Goal: Task Accomplishment & Management: Use online tool/utility

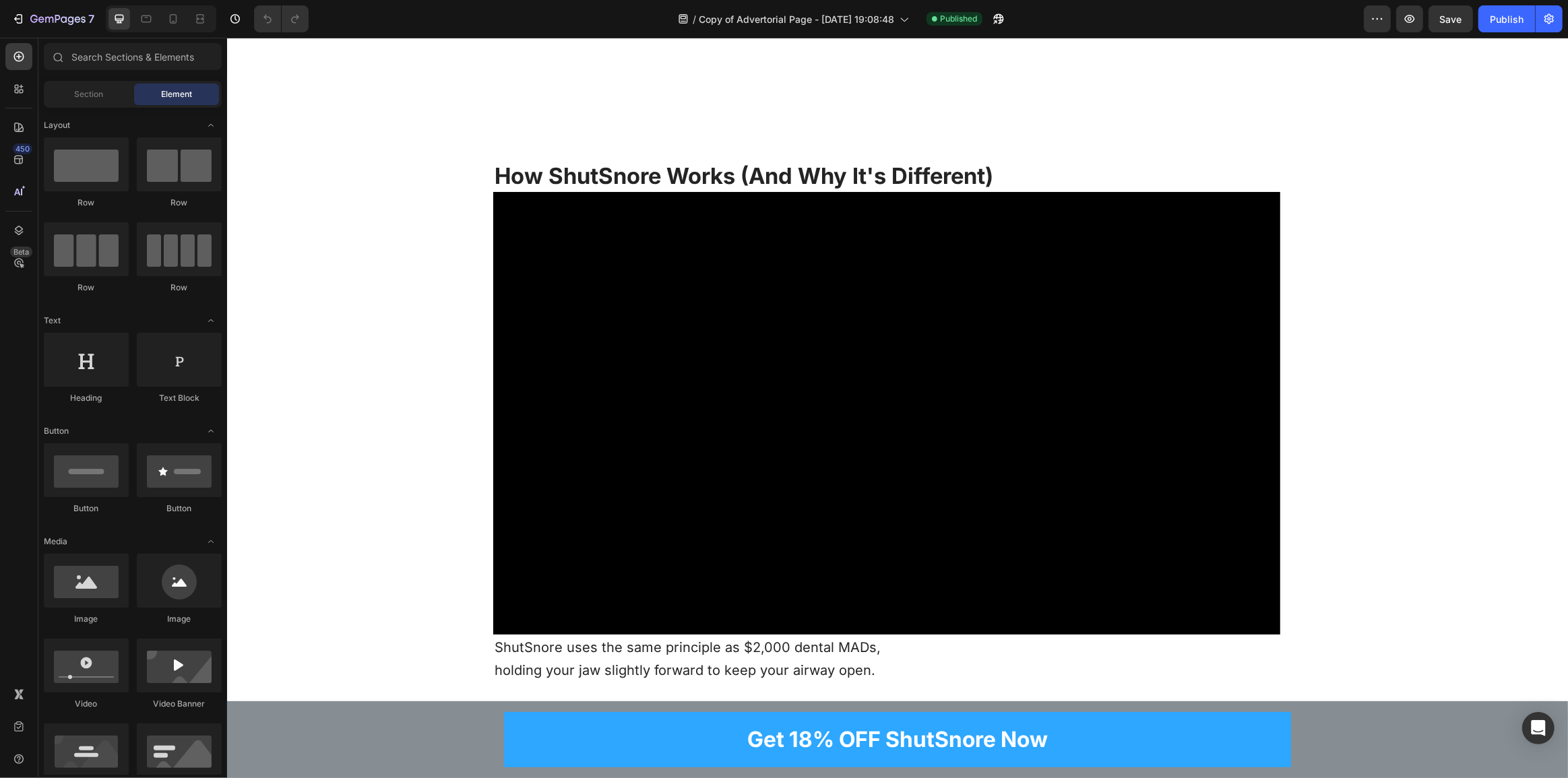
scroll to position [7223, 0]
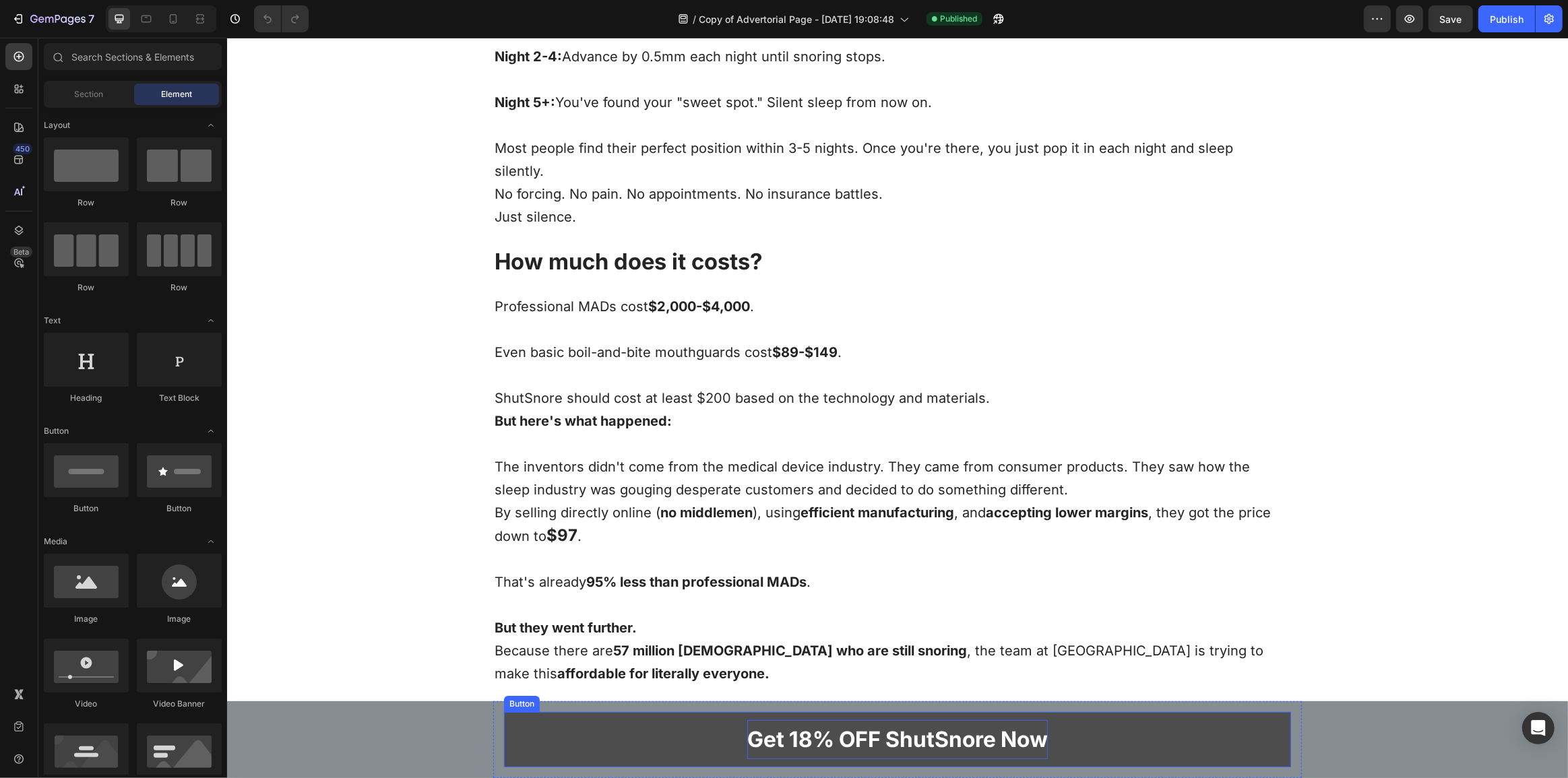
click at [827, 733] on p "Get 18% OFF ShutSnore Now" at bounding box center [896, 739] width 300 height 40
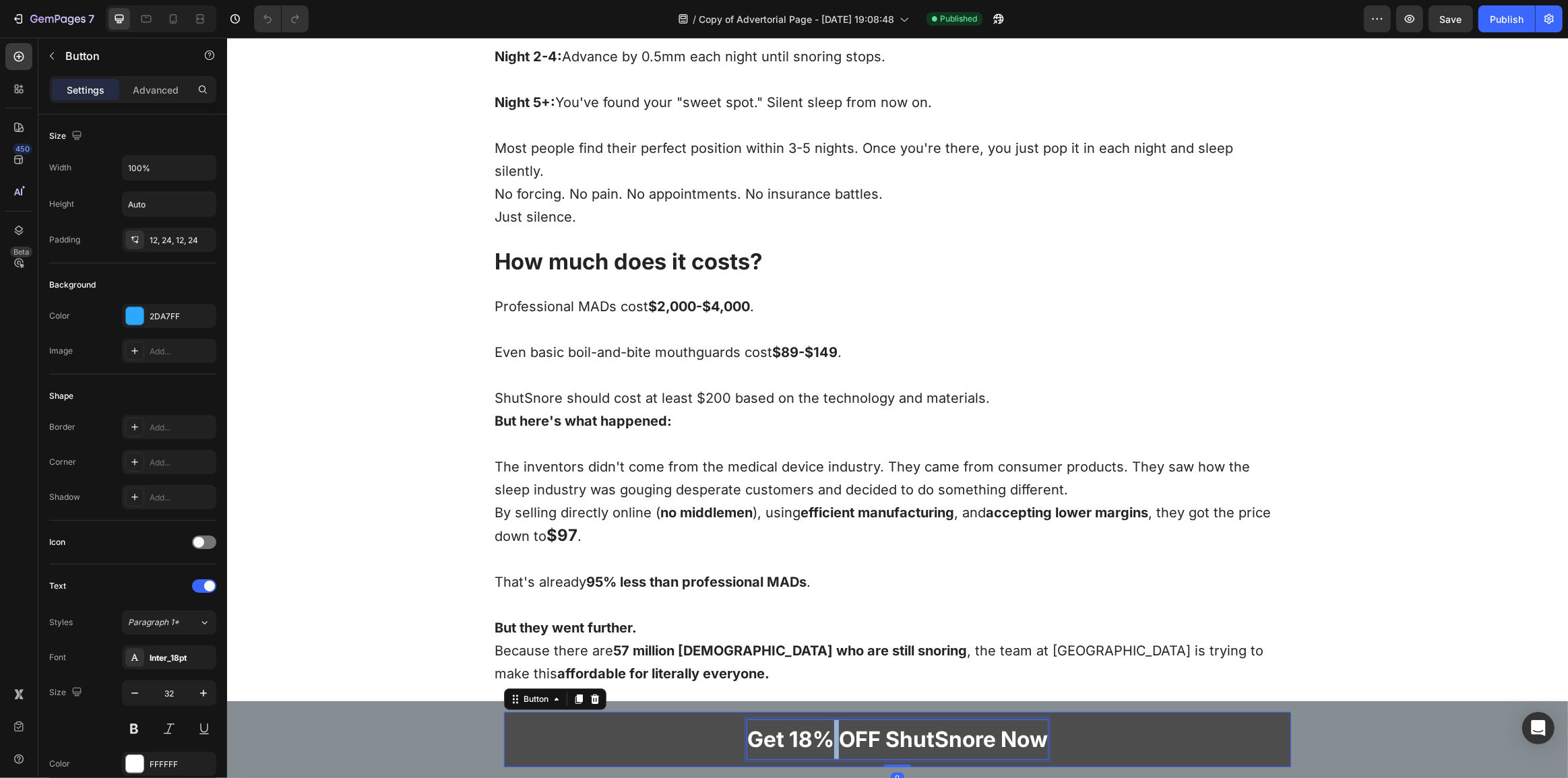
click at [827, 733] on p "Get 18% OFF ShutSnore Now" at bounding box center [896, 739] width 300 height 40
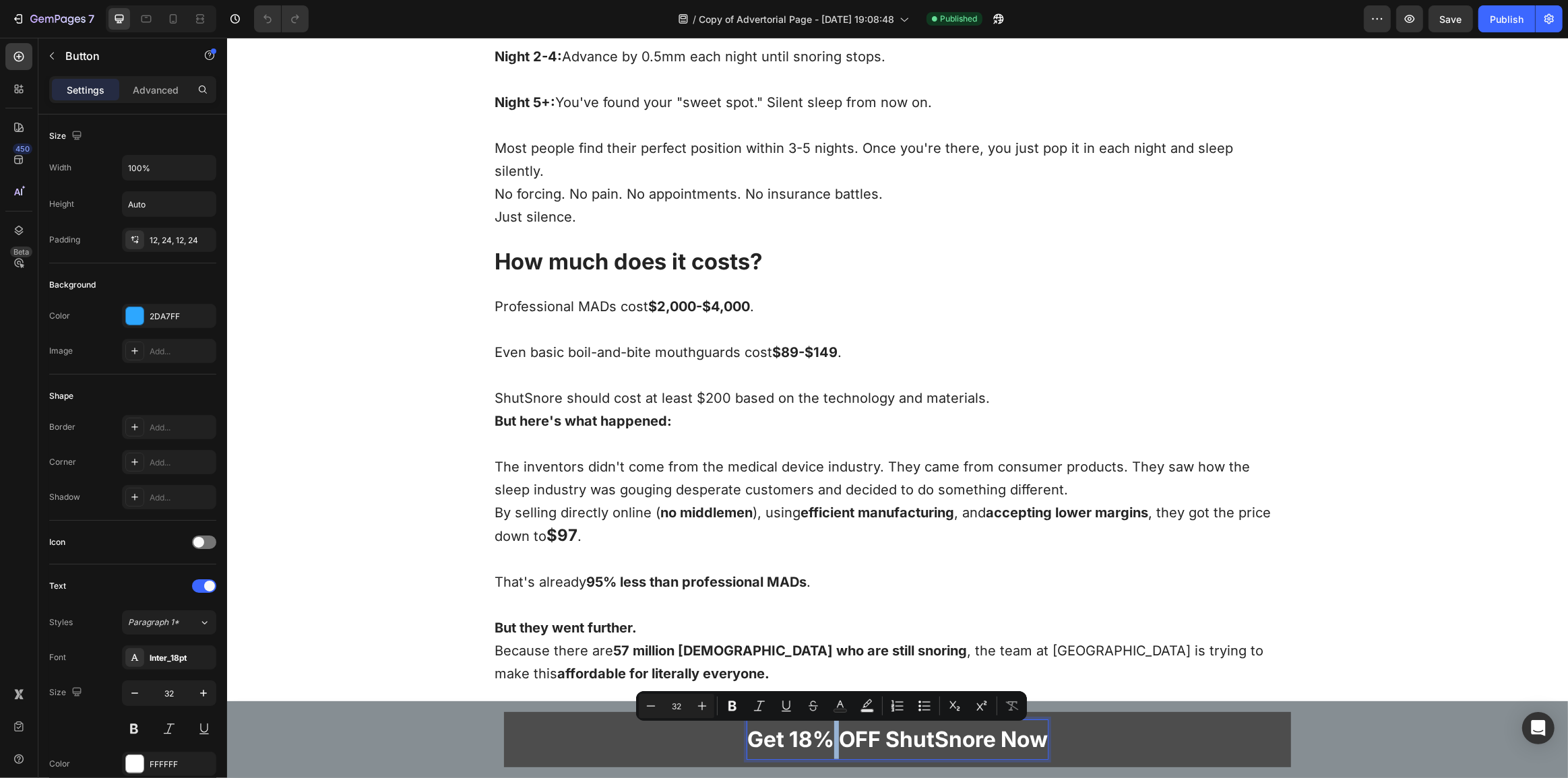
click at [840, 736] on p "Get 18% OFF ShutSnore Now" at bounding box center [896, 739] width 300 height 40
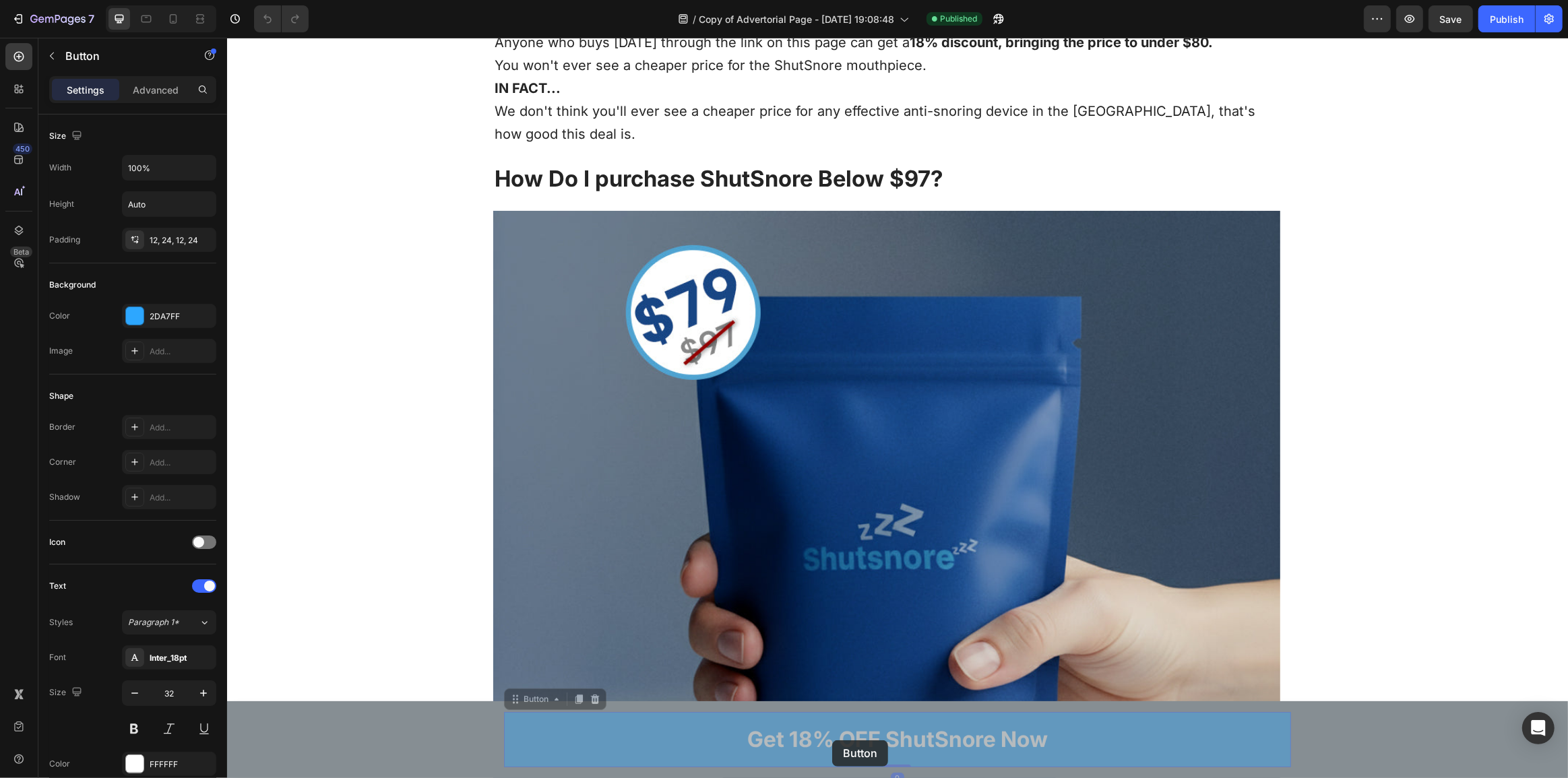
scroll to position [9135, 0]
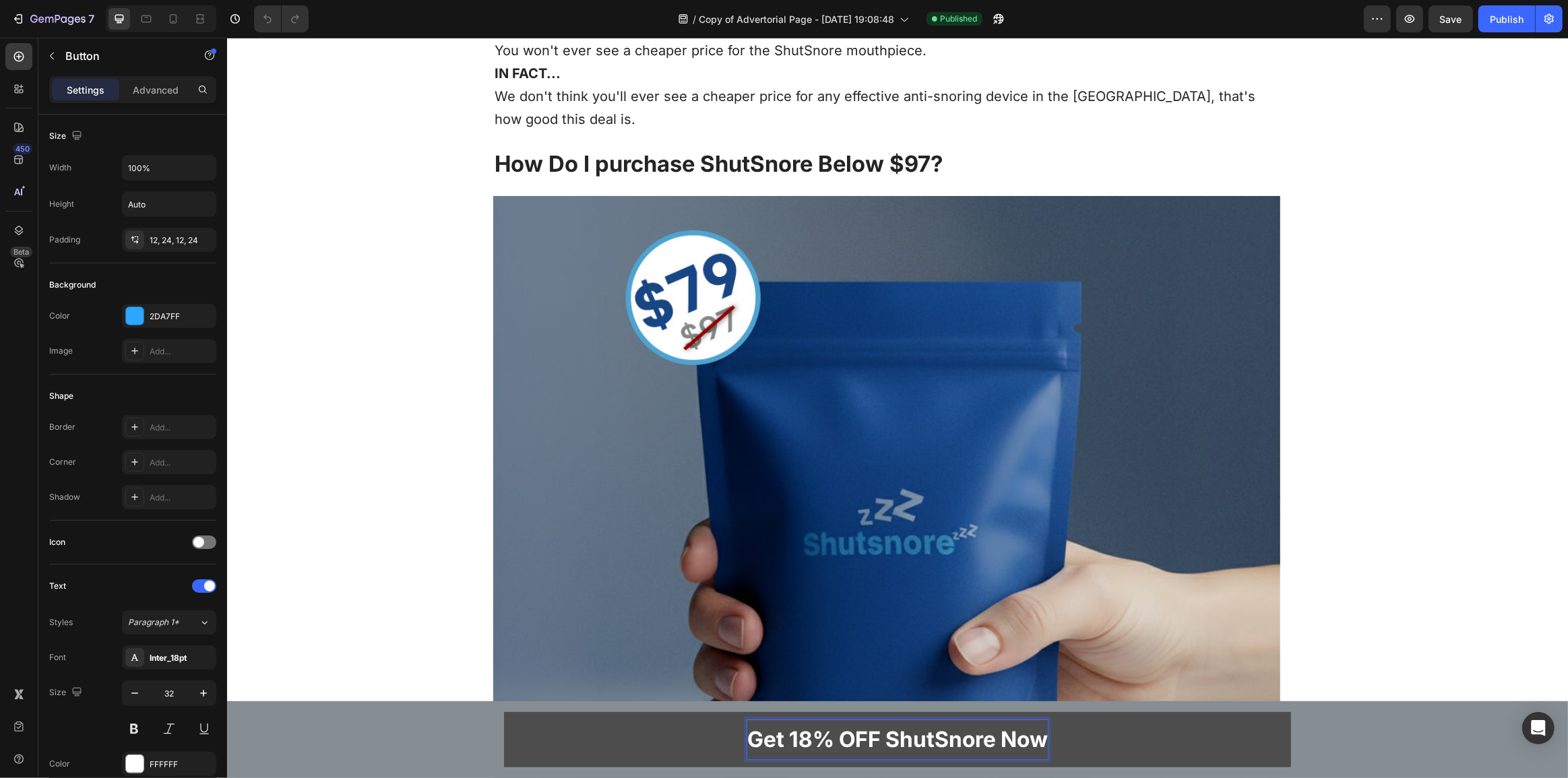
click at [830, 741] on p "Get 18% OFF ShutSnore Now" at bounding box center [896, 739] width 300 height 40
click at [824, 733] on p "Get 18% OFF ShutSnore Now" at bounding box center [896, 739] width 300 height 40
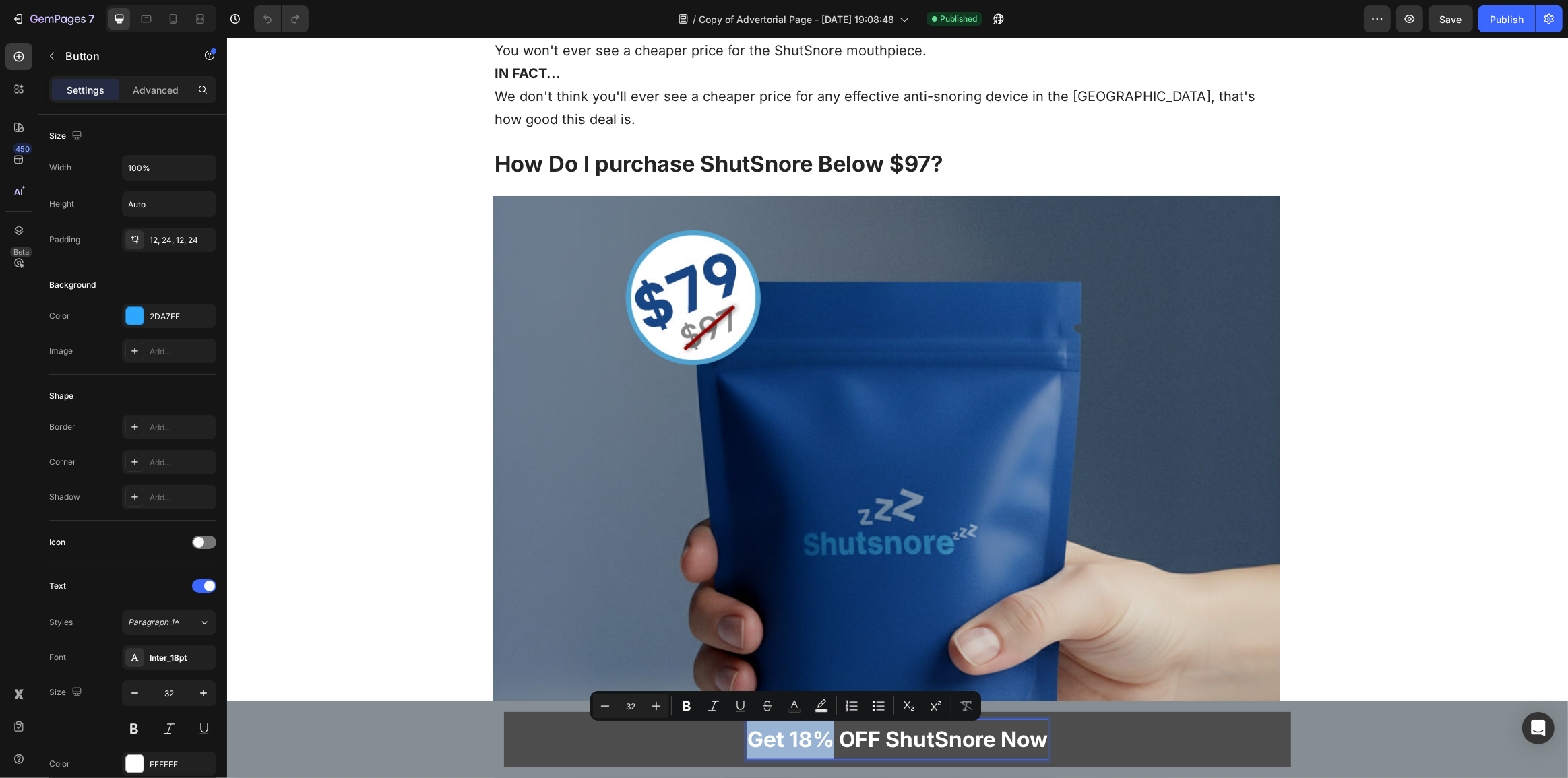
drag, startPoint x: 824, startPoint y: 741, endPoint x: 728, endPoint y: 752, distance: 96.6
click at [728, 752] on link "Get 18% OFF ShutSnore Now" at bounding box center [897, 739] width 787 height 56
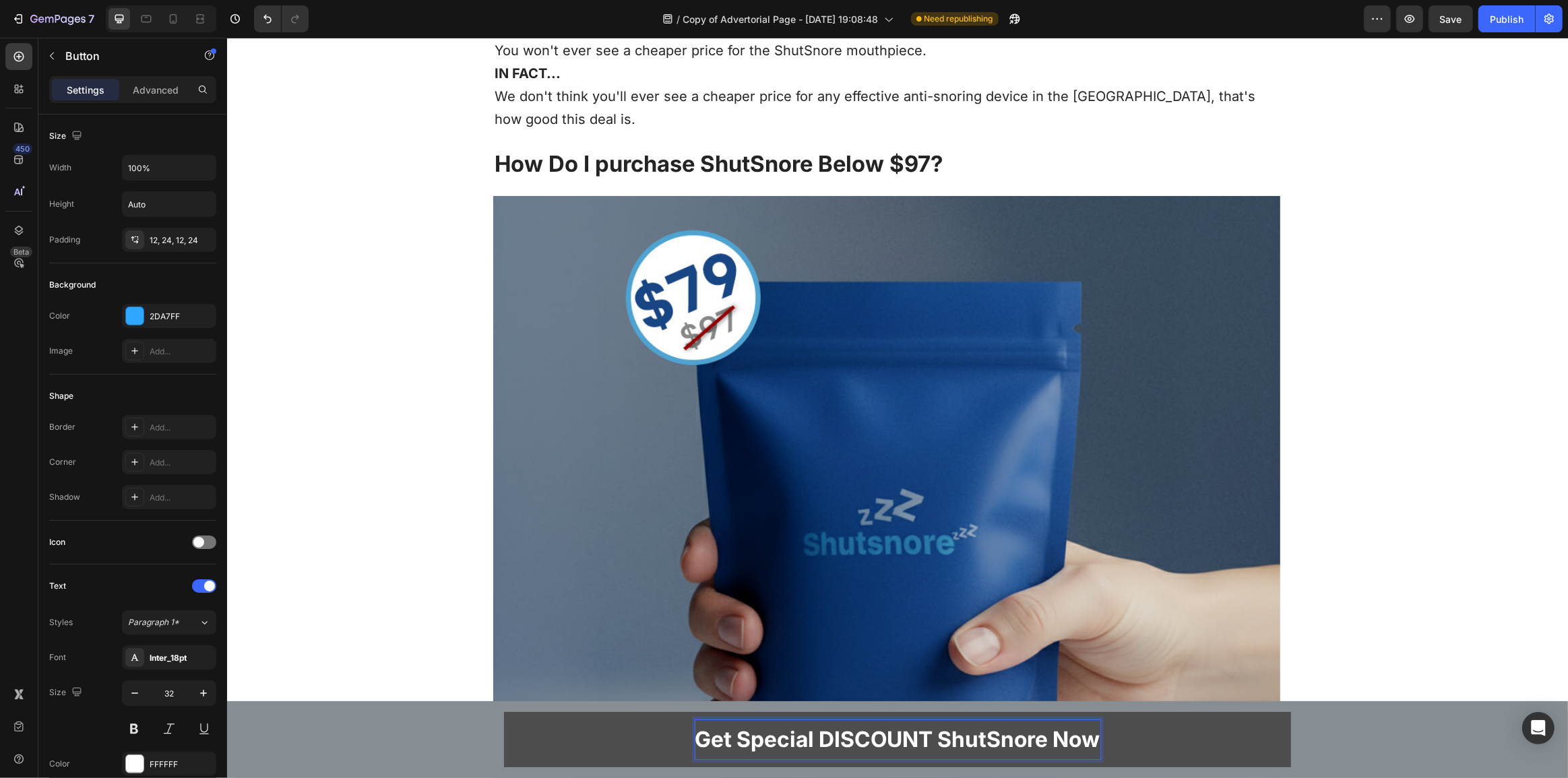
click at [873, 736] on p "Get Special DISCOUNT ShutSnore Now" at bounding box center [897, 739] width 405 height 40
click at [1056, 744] on p "CLAIM YOUR SHUTSNORE EXCLUSIVE DISCOUNT" at bounding box center [897, 739] width 518 height 40
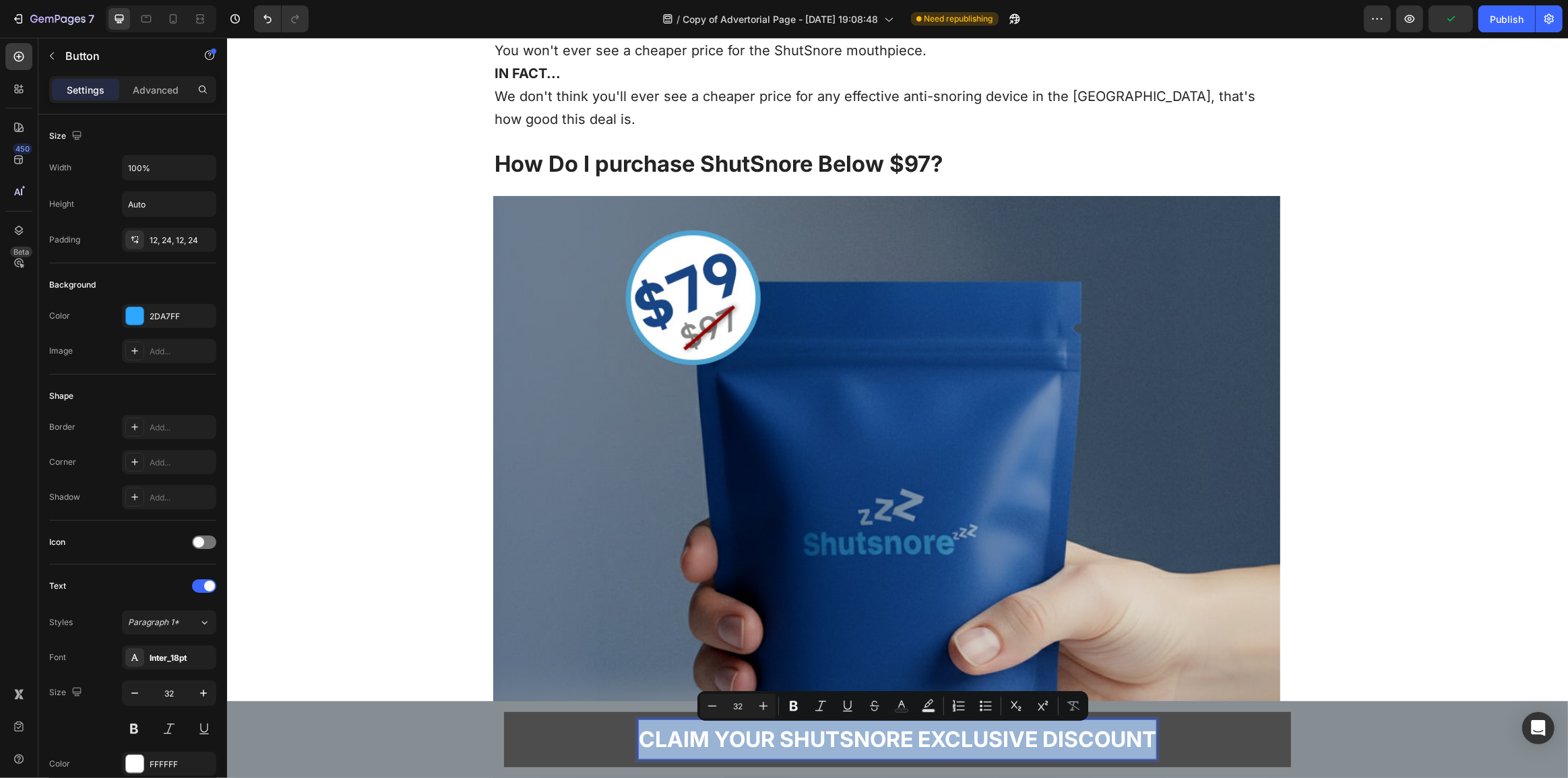
copy p "CLAIM YOUR SHUTSNORE EXCLUSIVE DISCOUNT"
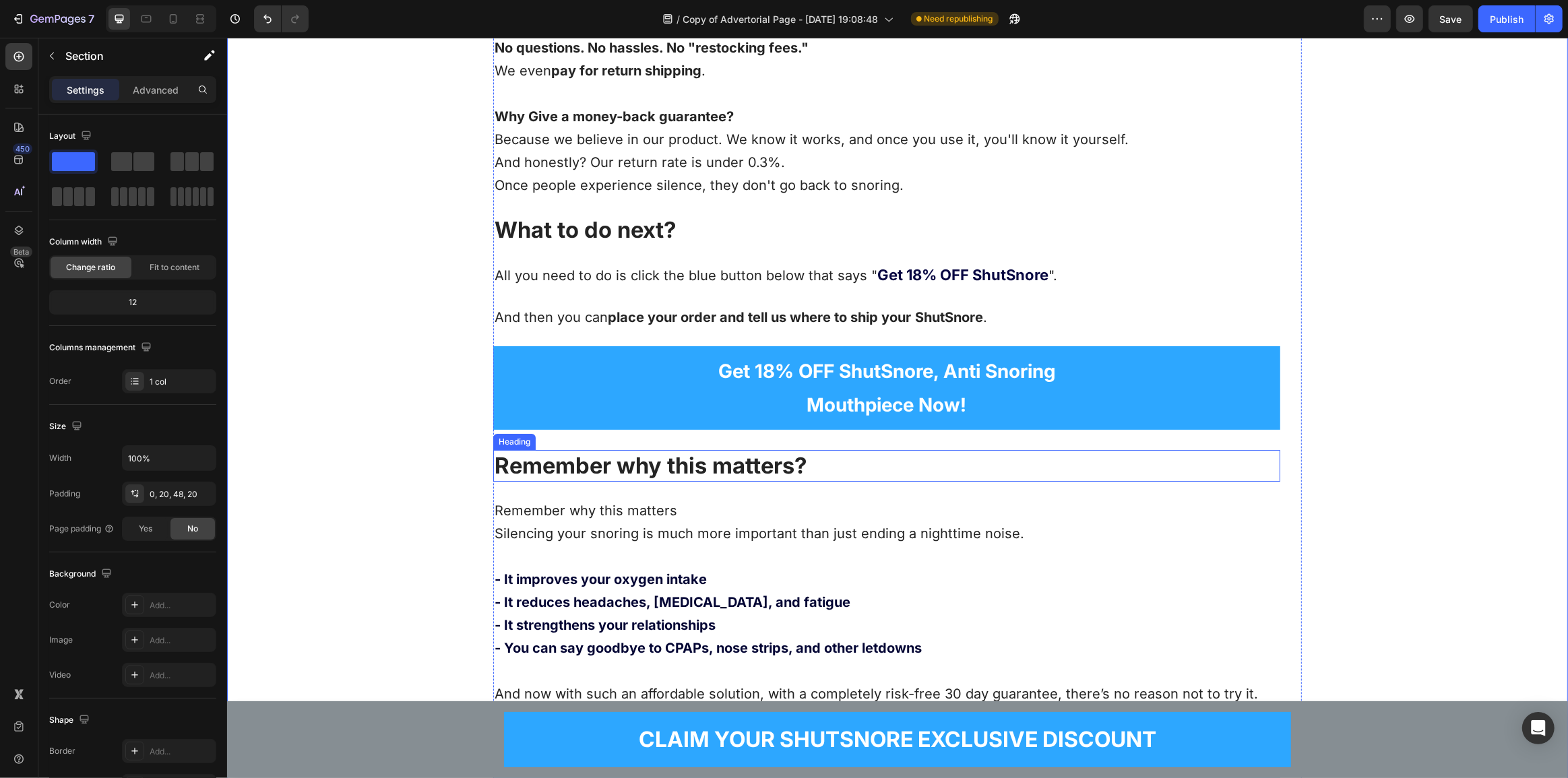
scroll to position [10788, 0]
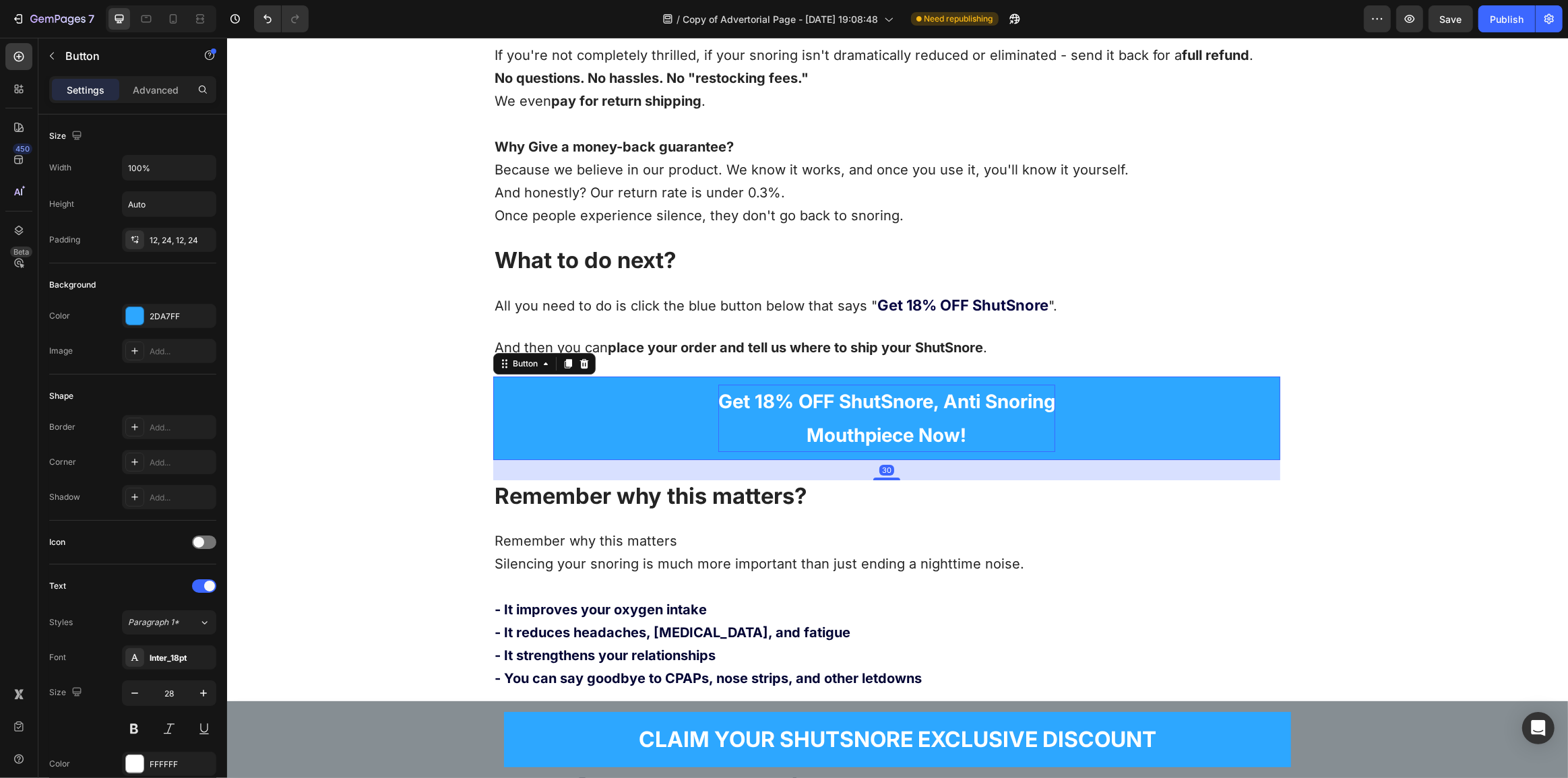
click at [914, 385] on p "Get 18% OFF ShutSnore, Anti Snoring Mouthpiece Now!" at bounding box center [886, 419] width 337 height 68
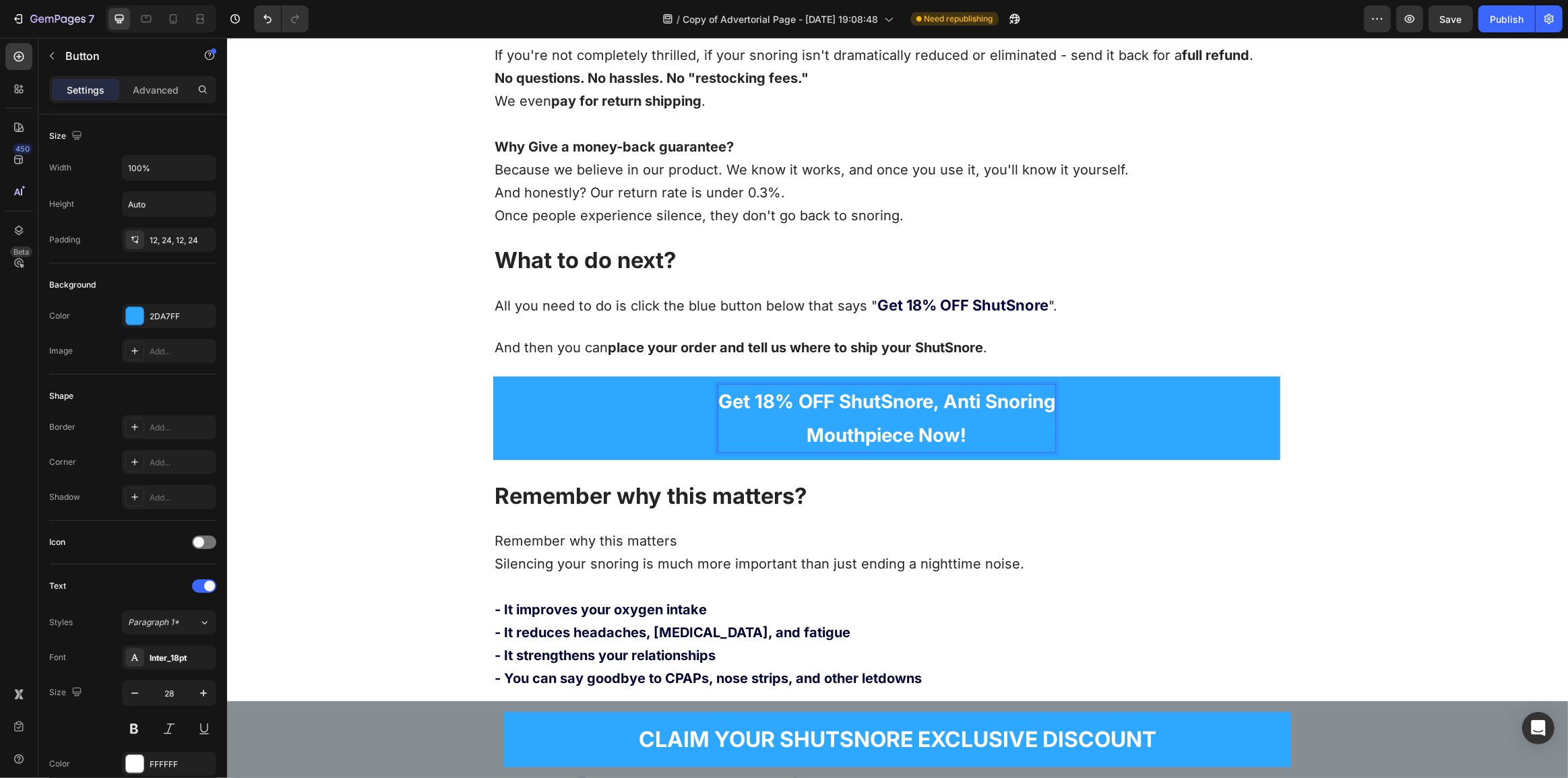
click at [920, 385] on p "Get 18% OFF ShutSnore, Anti Snoring Mouthpiece Now!" at bounding box center [886, 419] width 337 height 68
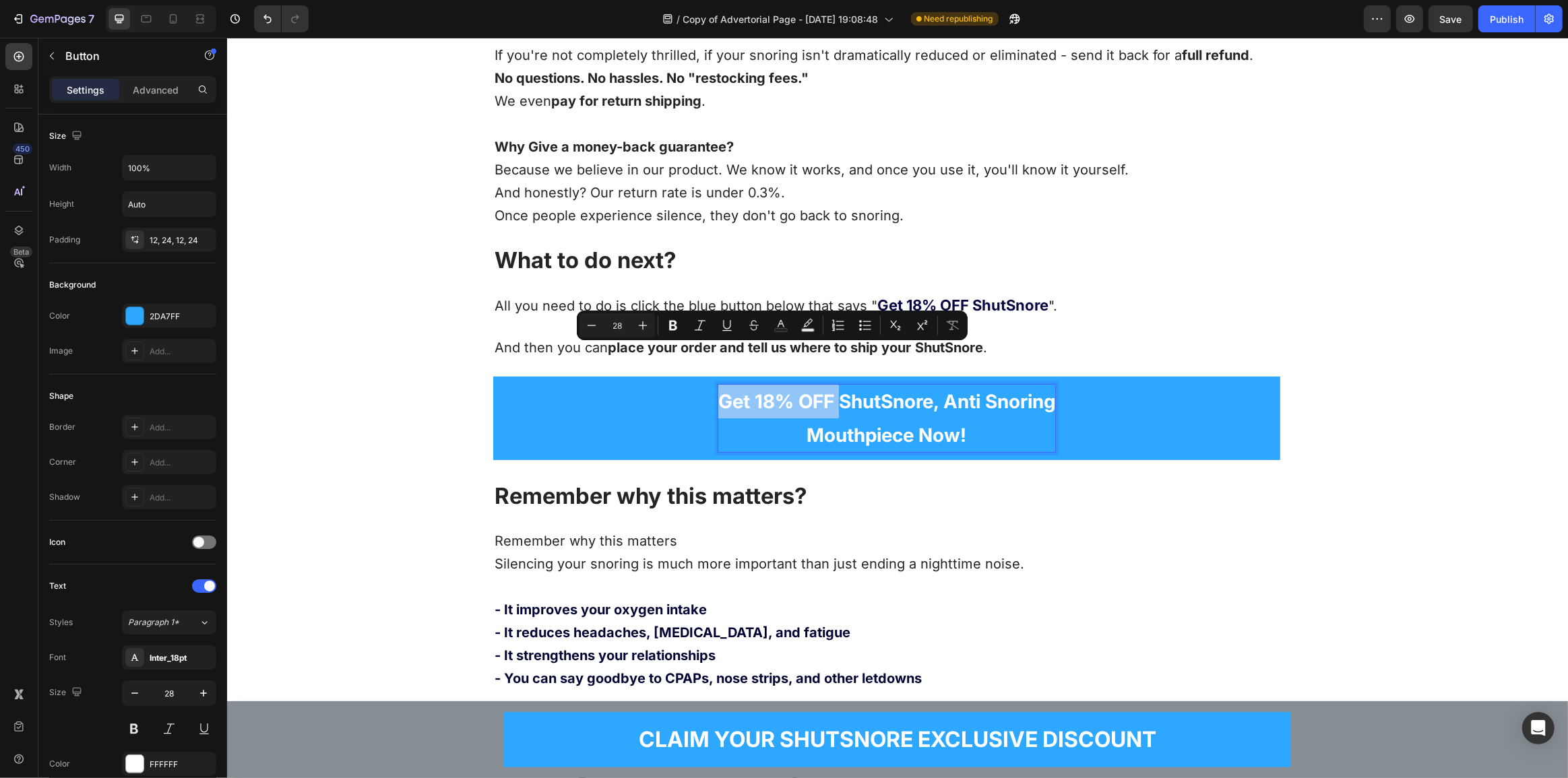
drag, startPoint x: 833, startPoint y: 357, endPoint x: 682, endPoint y: 362, distance: 151.1
click at [682, 376] on link "Get 18% OFF ShutSnore, Anti Snoring Mouthpiece Now!" at bounding box center [886, 418] width 787 height 84
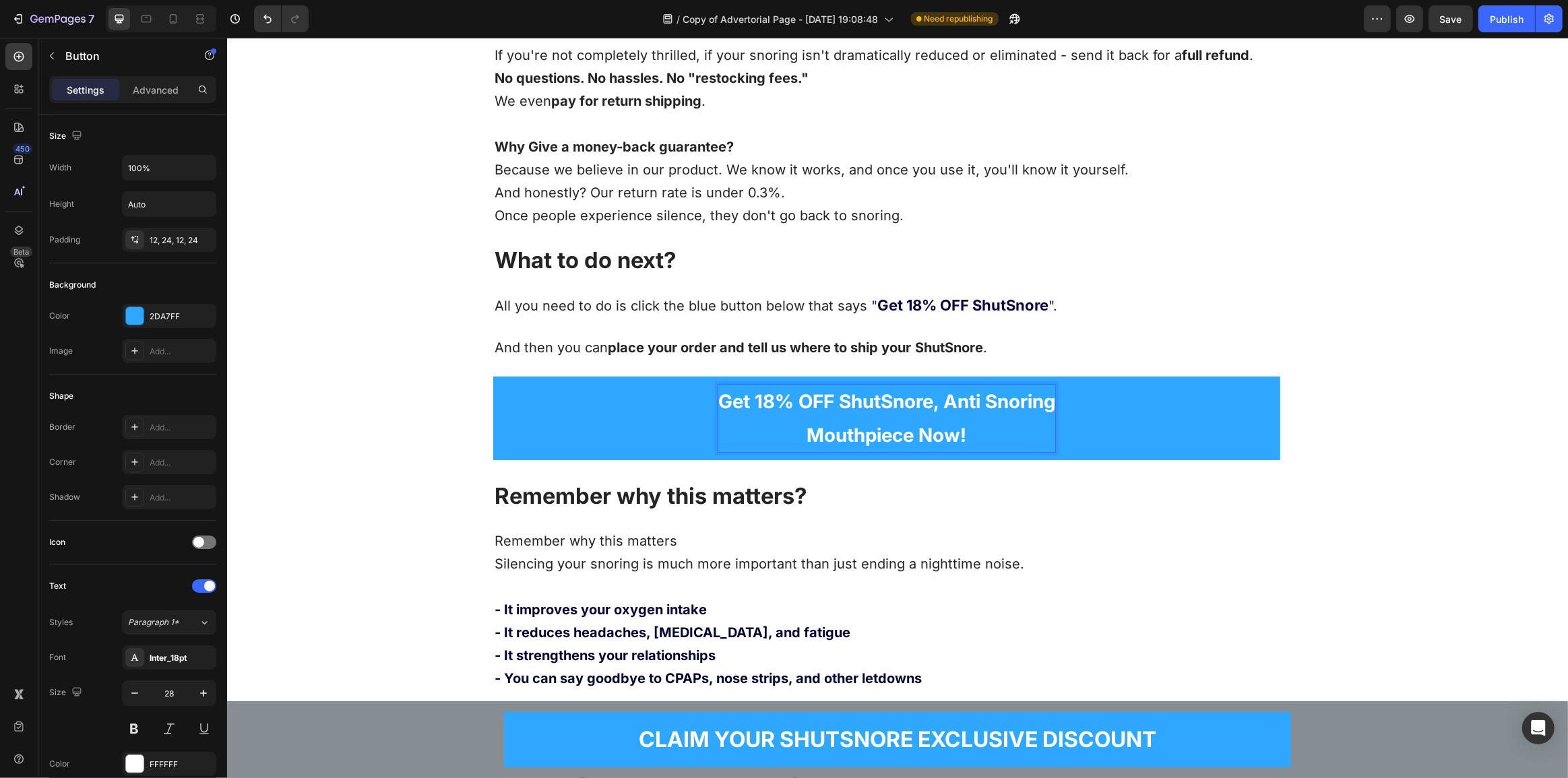
click at [890, 385] on p "Get 18% OFF ShutSnore, Anti Snoring Mouthpiece Now!" at bounding box center [886, 419] width 337 height 68
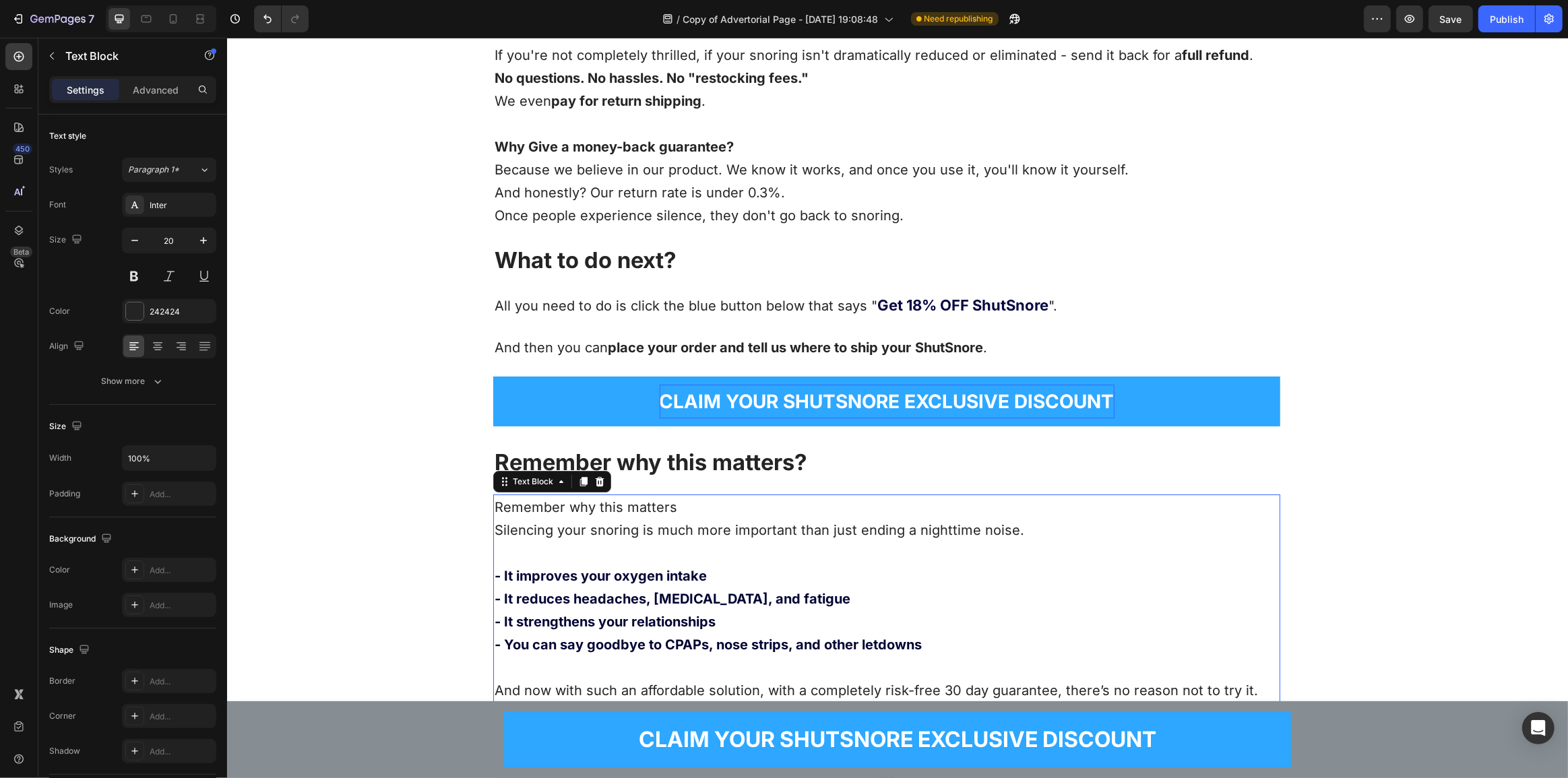
click at [880, 496] on p "Remember why this matters Silencing your snoring is much more important than ju…" at bounding box center [886, 518] width 784 height 46
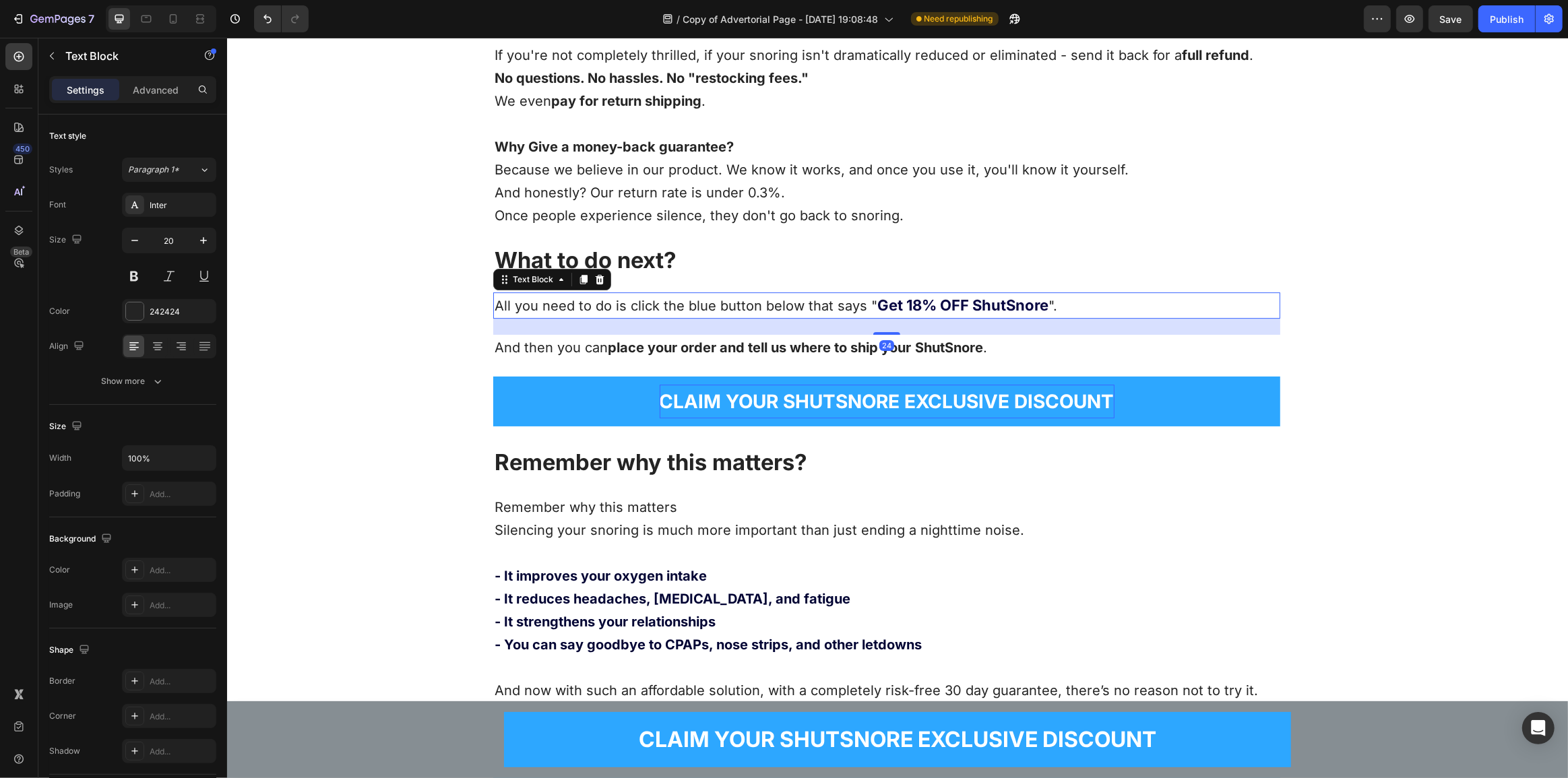
click at [915, 296] on strong "Get 18% OFF ShutSnore" at bounding box center [962, 305] width 171 height 18
click at [922, 296] on strong "Get 18% OFF ShutSnore" at bounding box center [962, 305] width 171 height 18
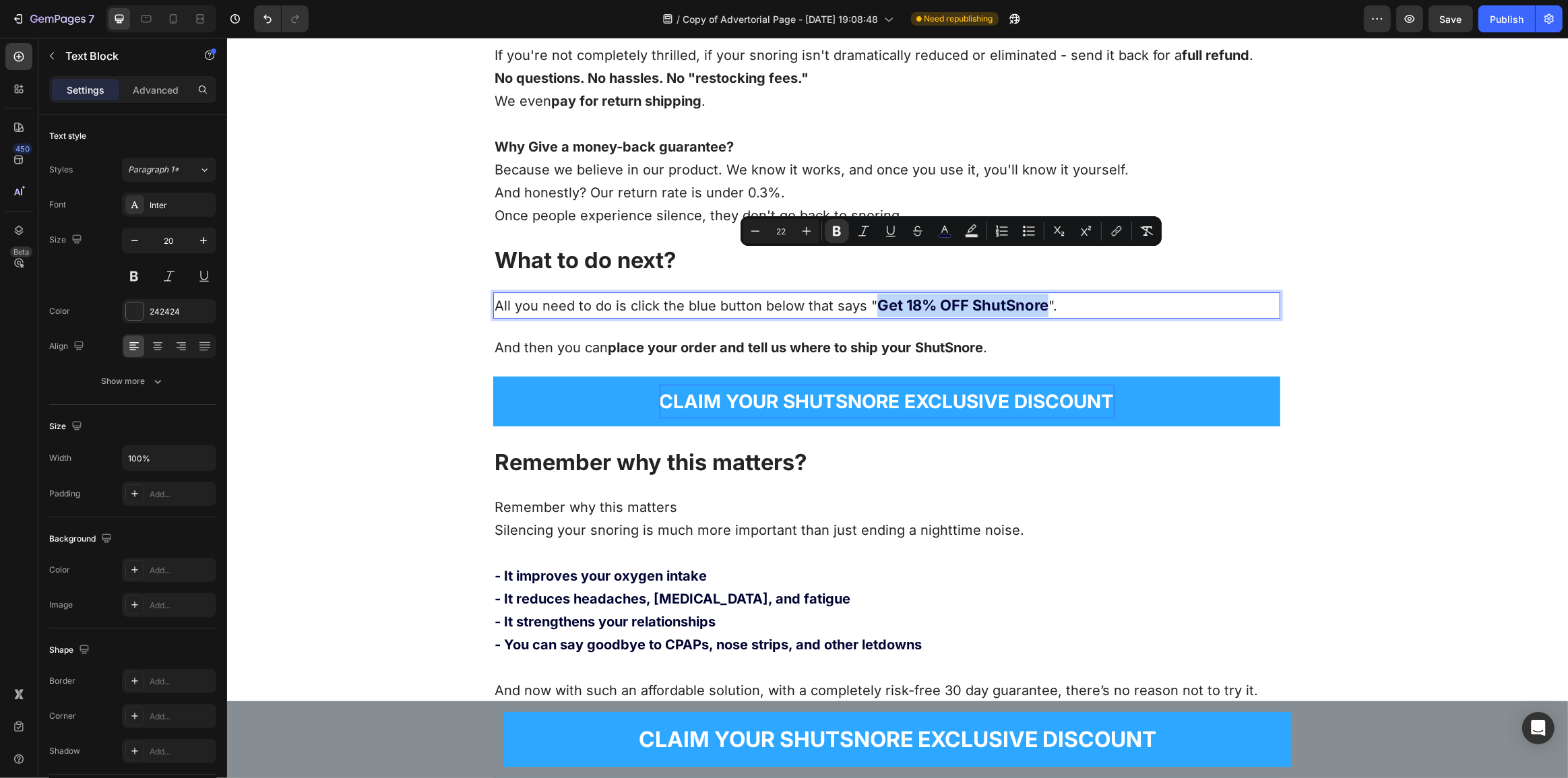
drag, startPoint x: 1006, startPoint y: 260, endPoint x: 865, endPoint y: 260, distance: 141.0
click at [876, 296] on strong "Get 18% OFF ShutSnore" at bounding box center [962, 305] width 171 height 18
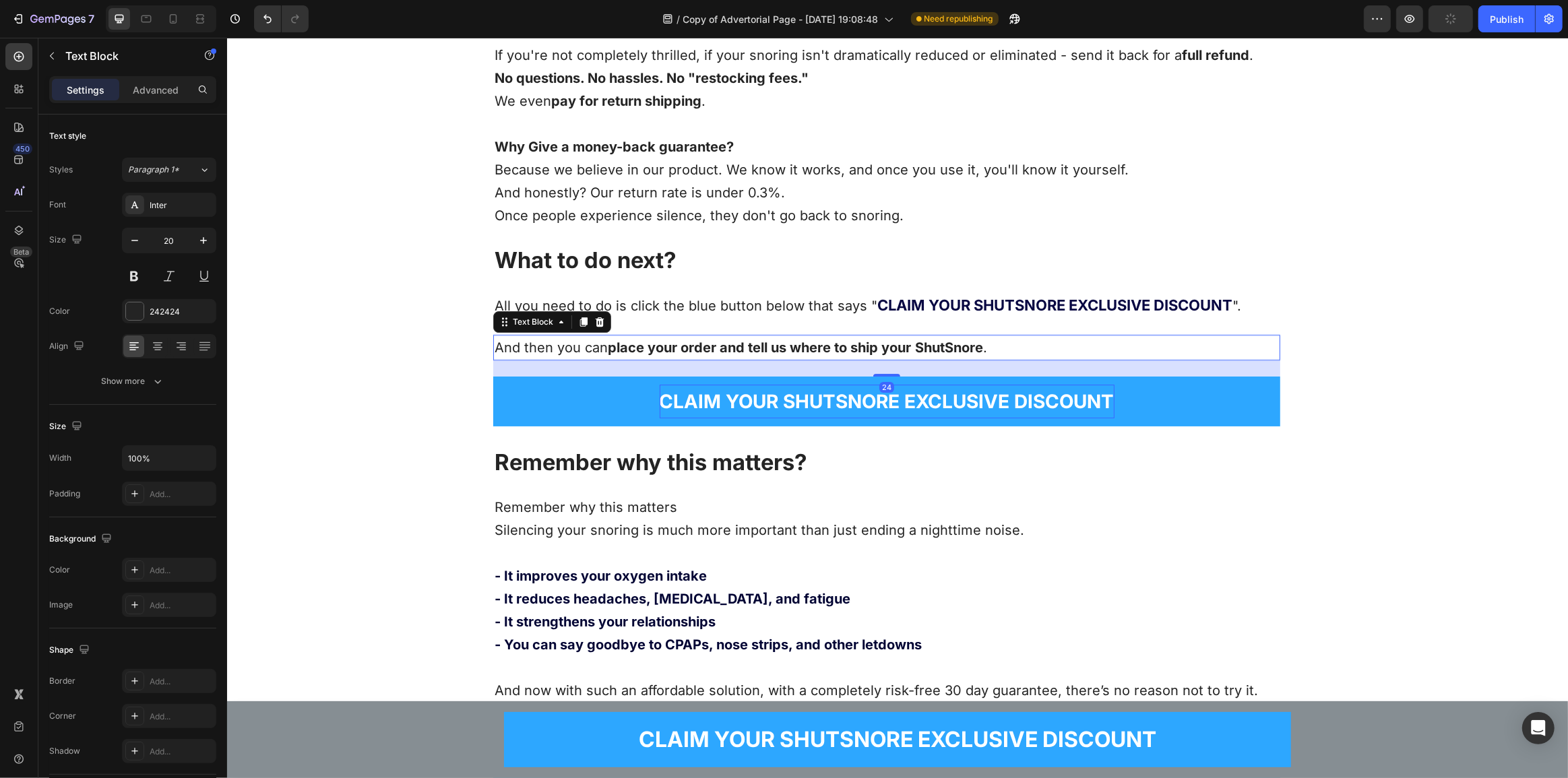
click at [930, 340] on strong "ShutSnore" at bounding box center [948, 347] width 68 height 16
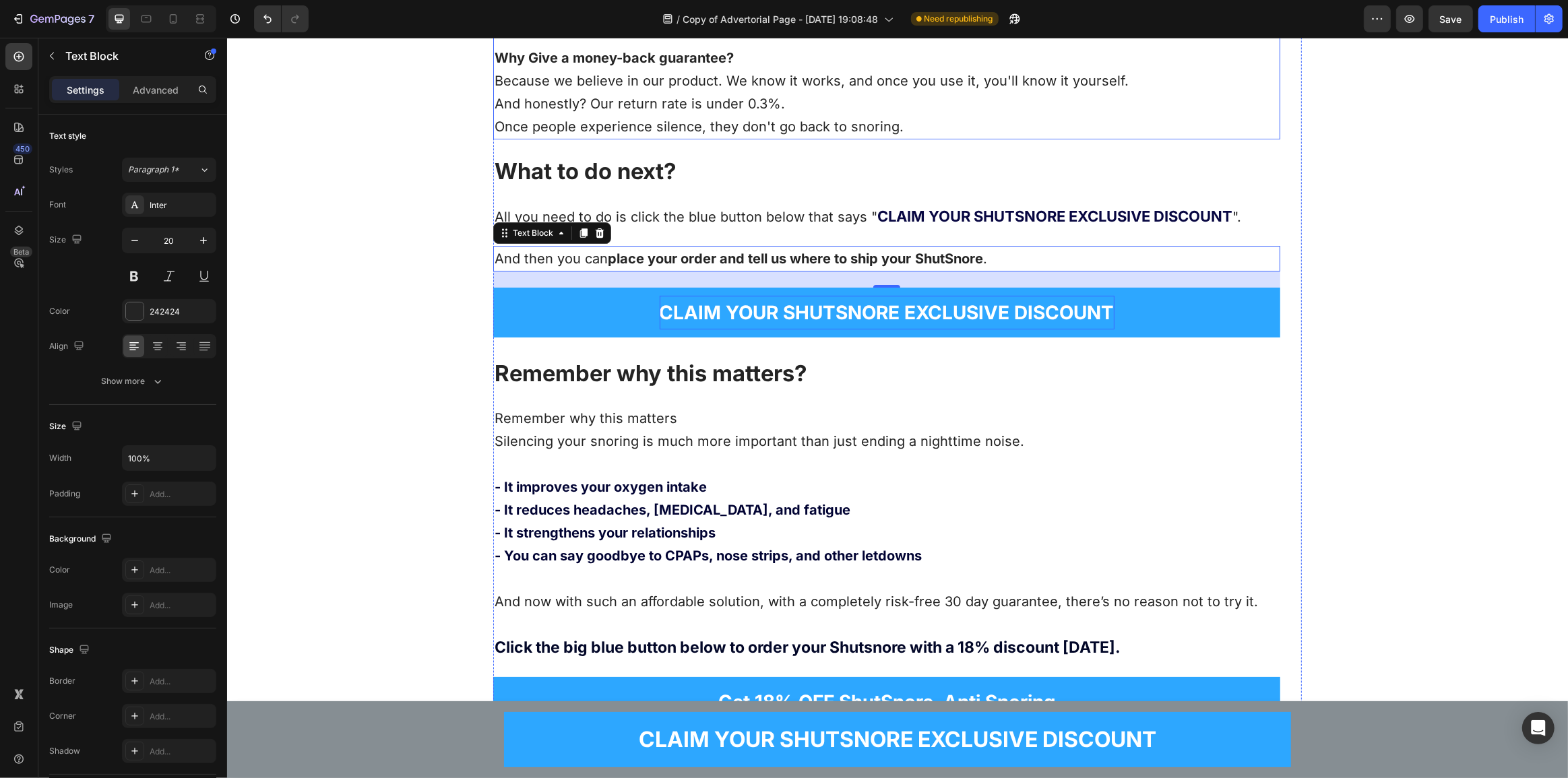
scroll to position [11032, 0]
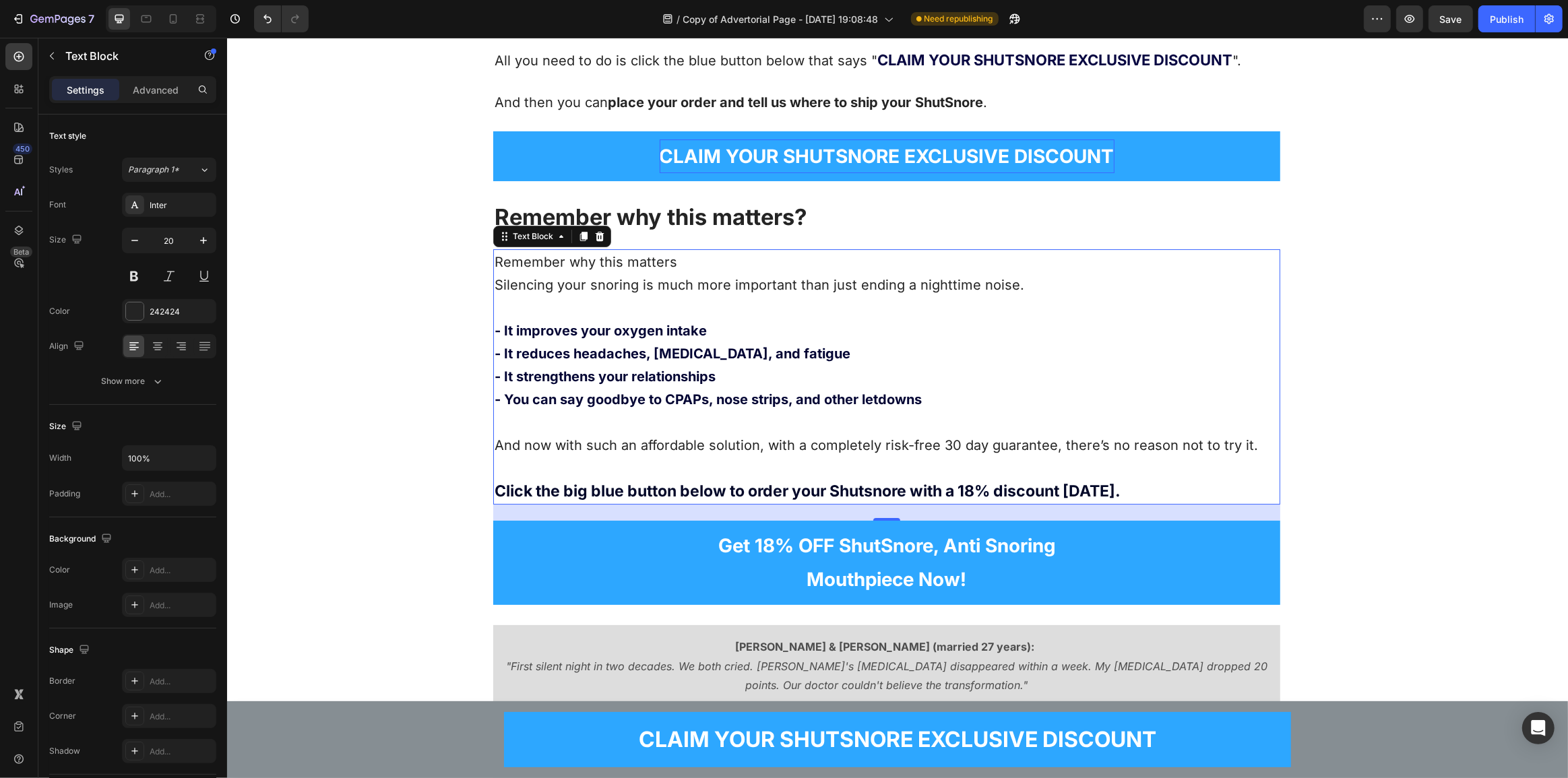
drag, startPoint x: 912, startPoint y: 444, endPoint x: 961, endPoint y: 446, distance: 49.0
click at [911, 482] on strong "Click the big blue button below to order your Shutsnore with a 18% discount [DA…" at bounding box center [807, 491] width 626 height 19
drag, startPoint x: 972, startPoint y: 442, endPoint x: 983, endPoint y: 444, distance: 11.2
click at [971, 482] on strong "Click the big blue button below to order your Shutsnore with a 18% discount [DA…" at bounding box center [807, 491] width 626 height 19
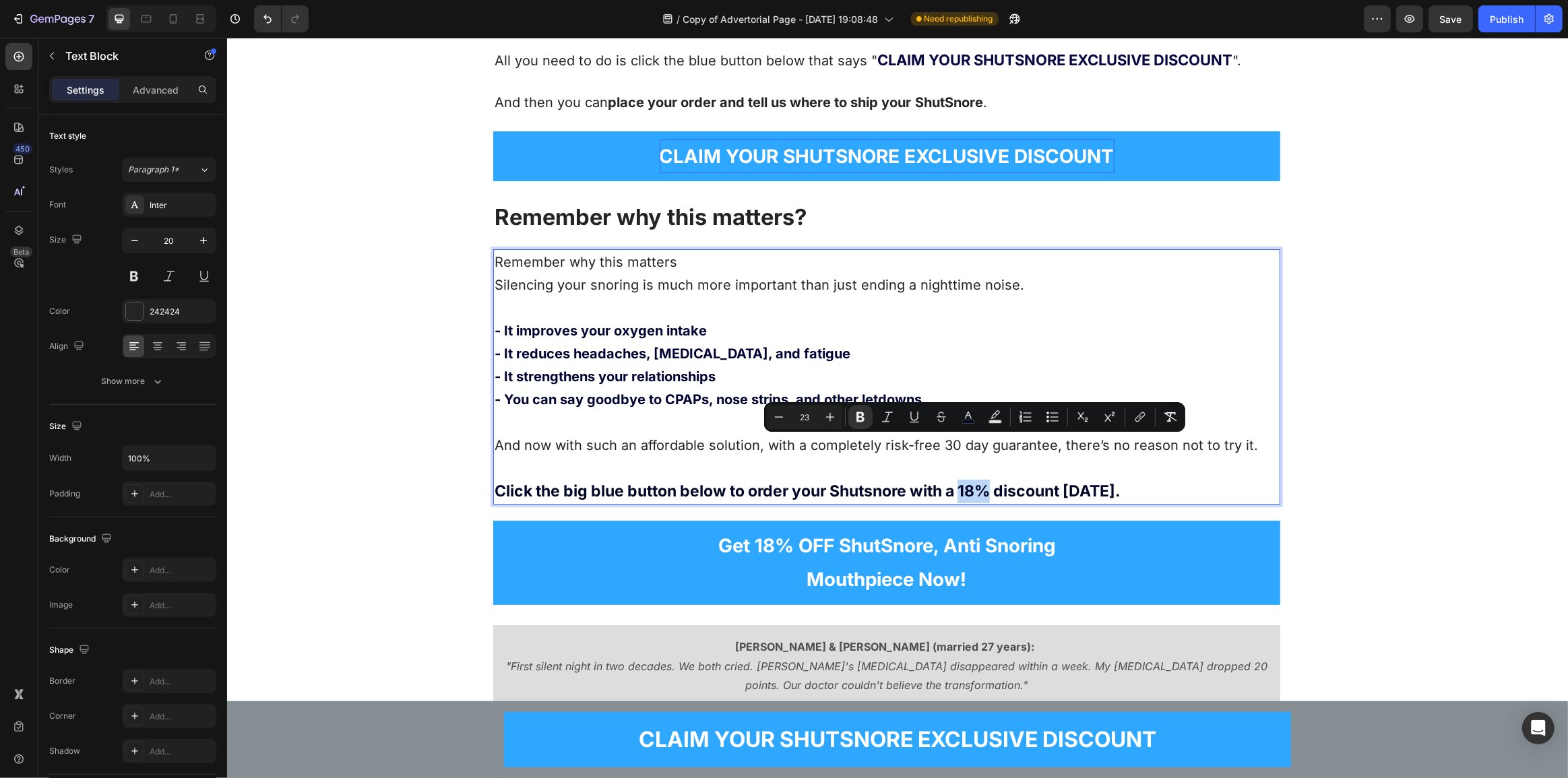
drag, startPoint x: 985, startPoint y: 444, endPoint x: 958, endPoint y: 448, distance: 27.3
click at [958, 482] on strong "Click the big blue button below to order your Shutsnore with a 18% discount [DA…" at bounding box center [807, 491] width 626 height 19
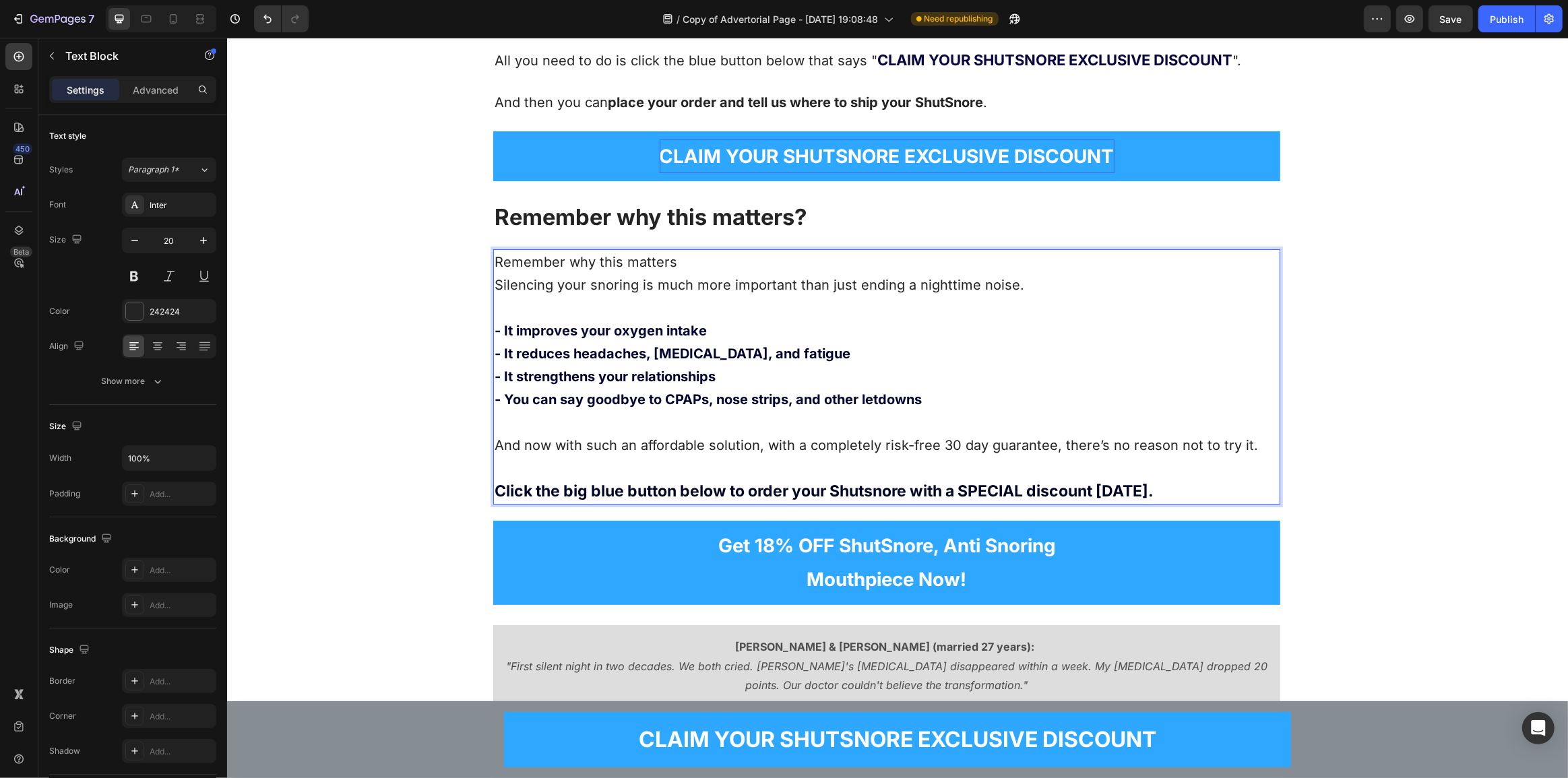
click at [856, 411] on p "And now with such an affordable solution, with a completely risk-free 30 day gu…" at bounding box center [886, 457] width 784 height 92
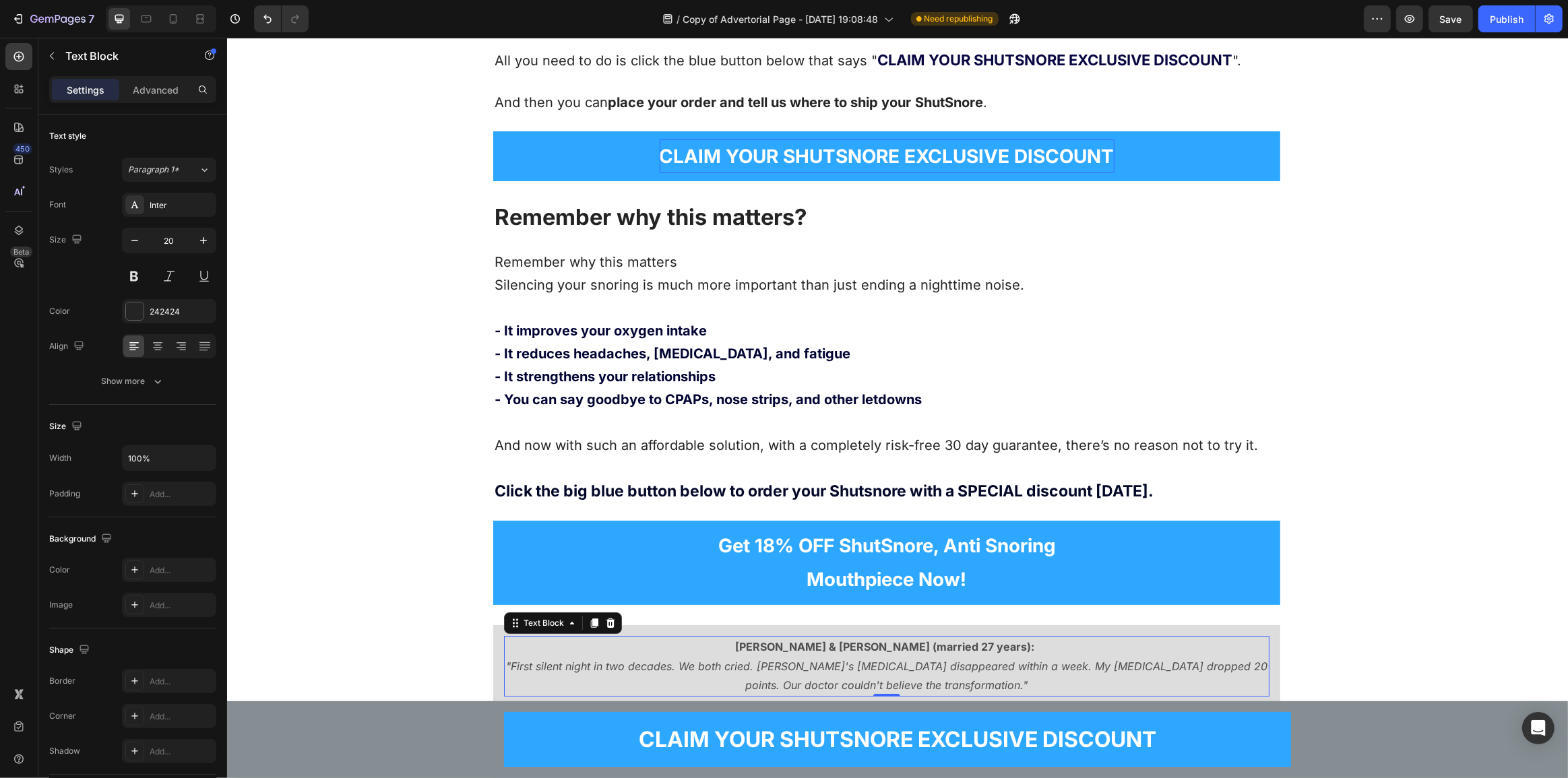
click at [736, 637] on p "[PERSON_NAME] & [PERSON_NAME] (married 27 years):" at bounding box center [886, 646] width 762 height 20
click at [828, 529] on p "Get 18% OFF ShutSnore, Anti Snoring Mouthpiece Now!" at bounding box center [886, 563] width 337 height 68
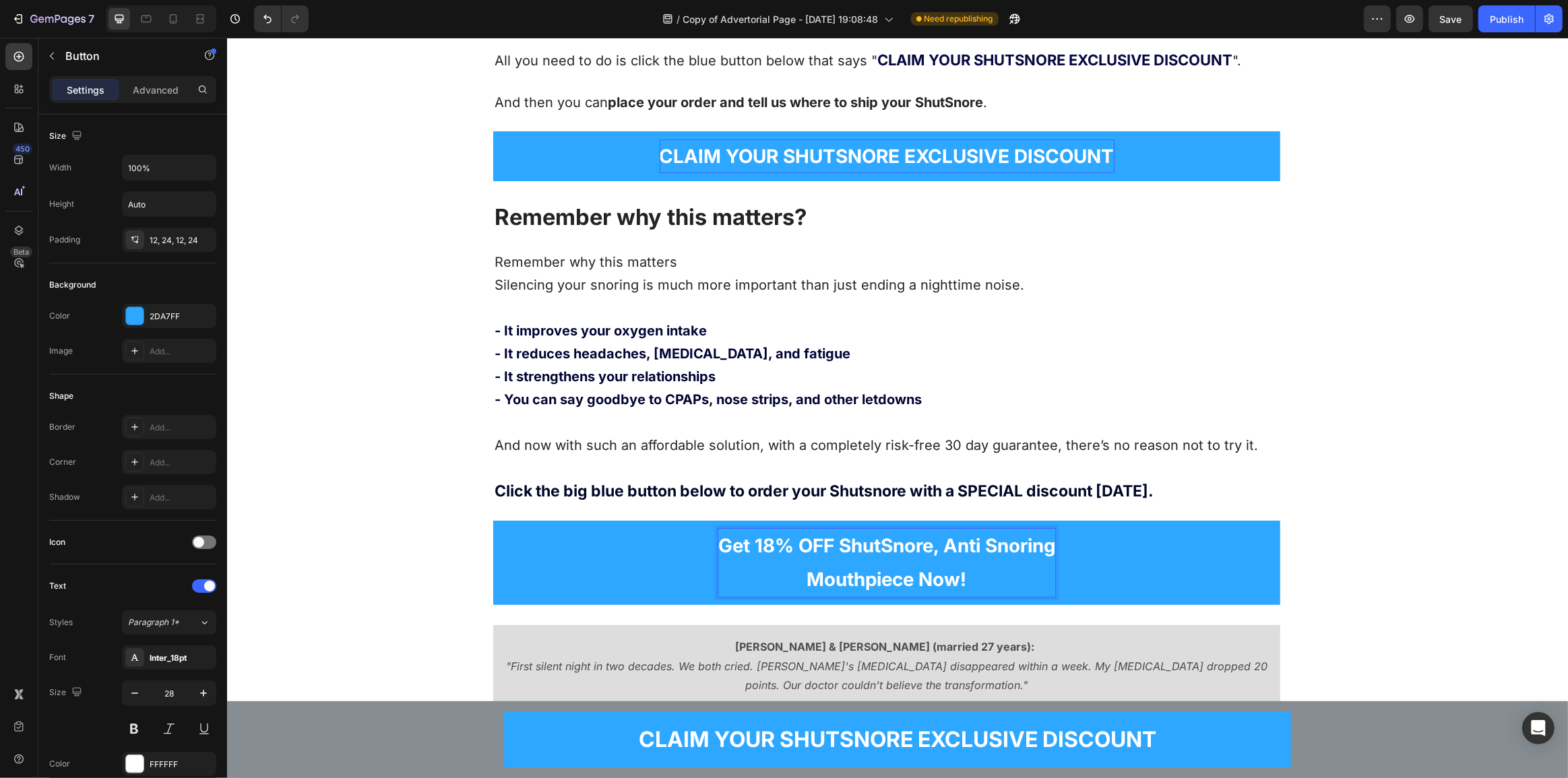
click at [877, 529] on p "Get 18% OFF ShutSnore, Anti Snoring Mouthpiece Now!" at bounding box center [886, 563] width 337 height 68
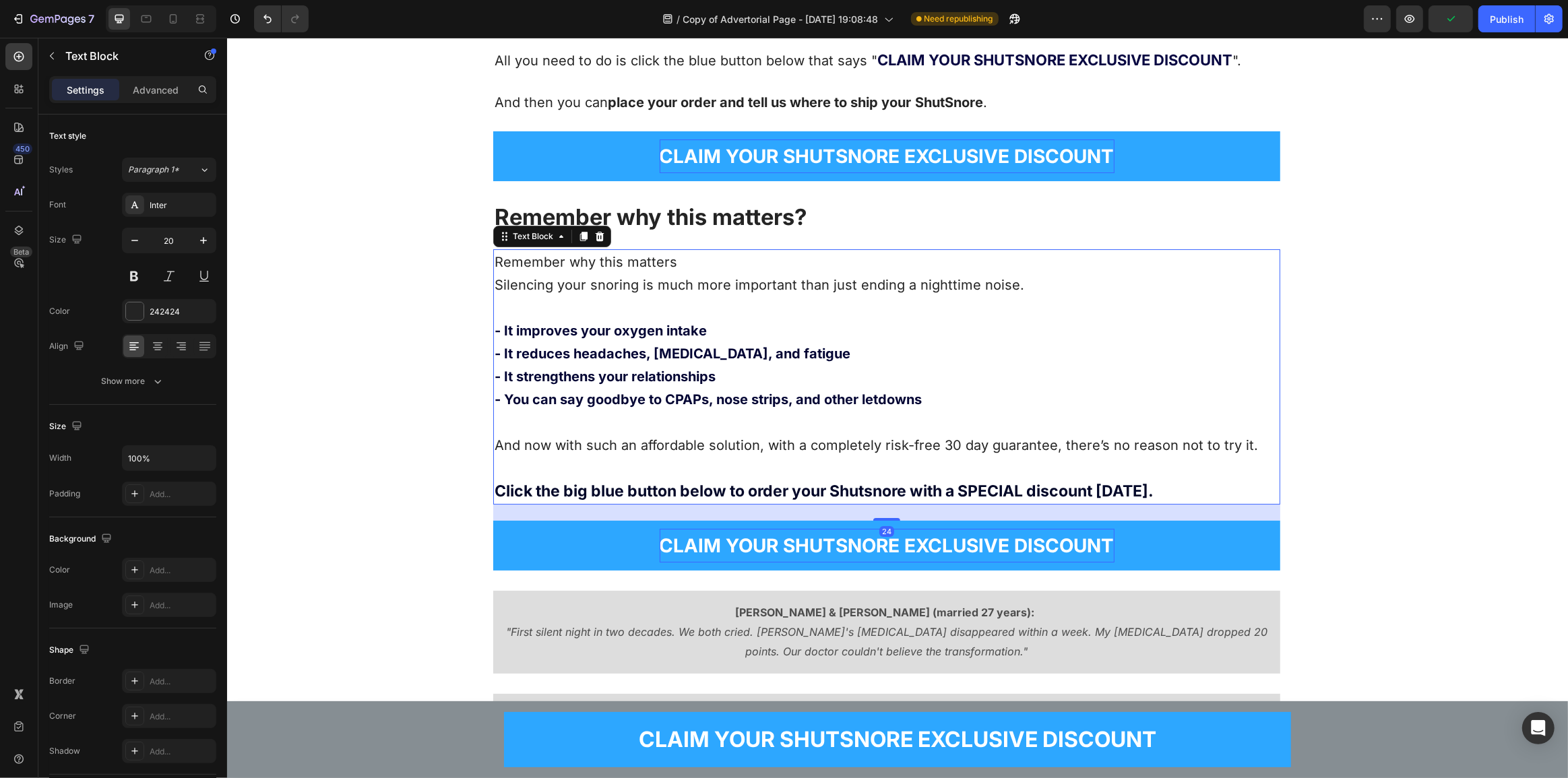
click at [914, 425] on p "⁠⁠⁠⁠⁠⁠⁠ And now with such an affordable solution, with a completely risk-free 3…" at bounding box center [886, 457] width 784 height 92
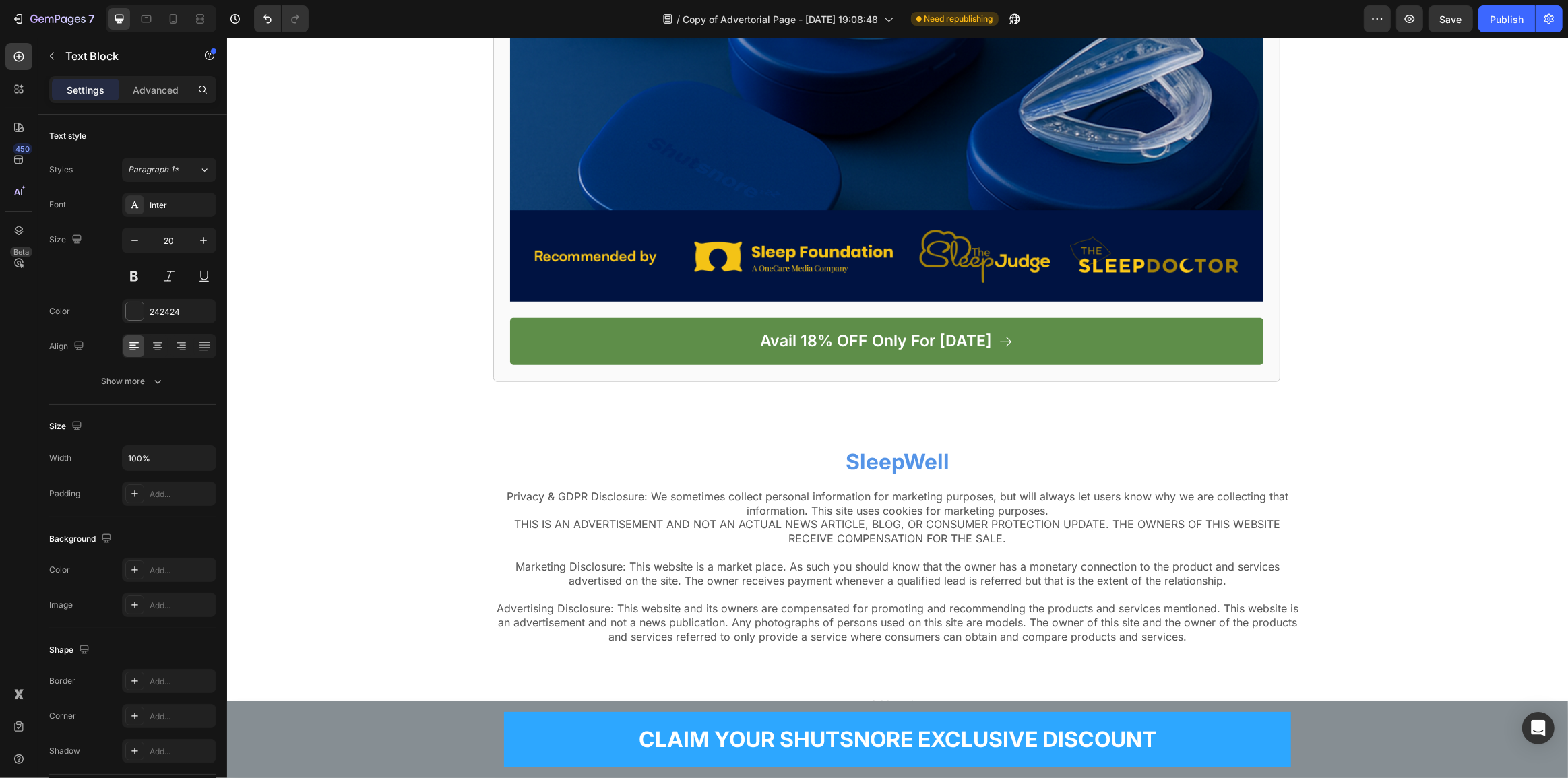
scroll to position [12624, 0]
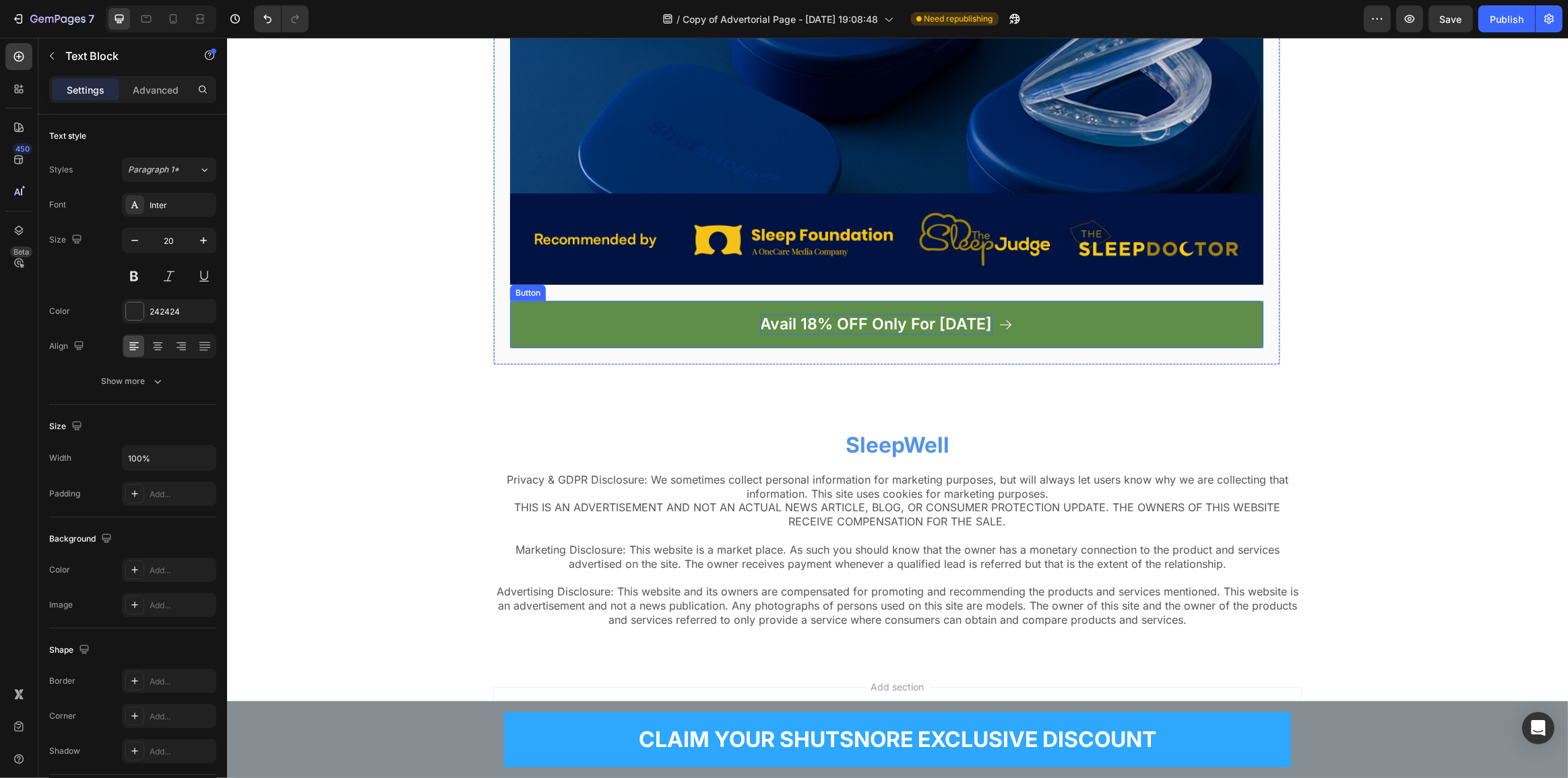
click at [900, 314] on p "Avail 18% OFF Only For [DATE]" at bounding box center [875, 324] width 232 height 20
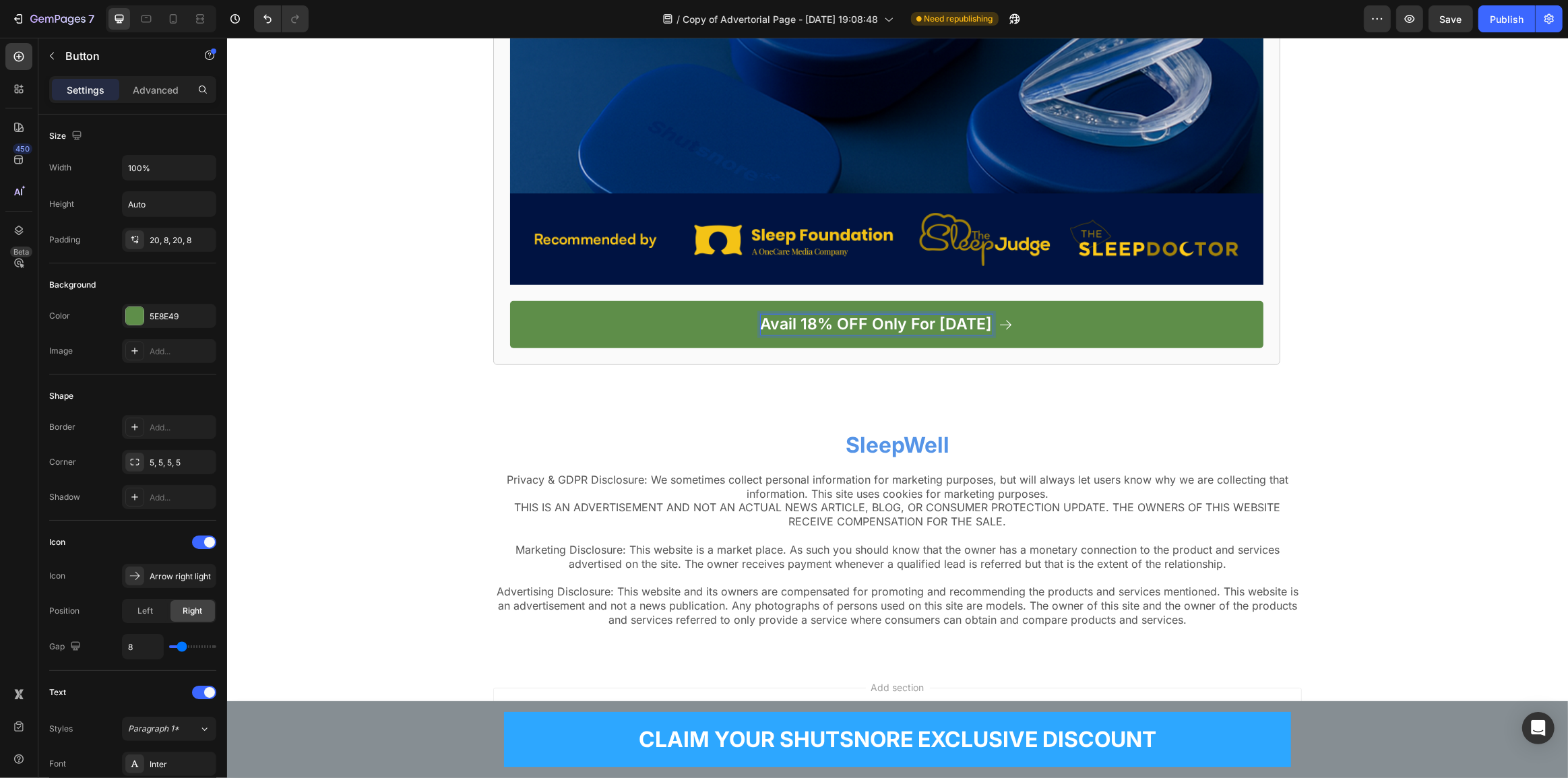
click at [915, 314] on p "Avail 18% OFF Only For [DATE]" at bounding box center [875, 324] width 232 height 20
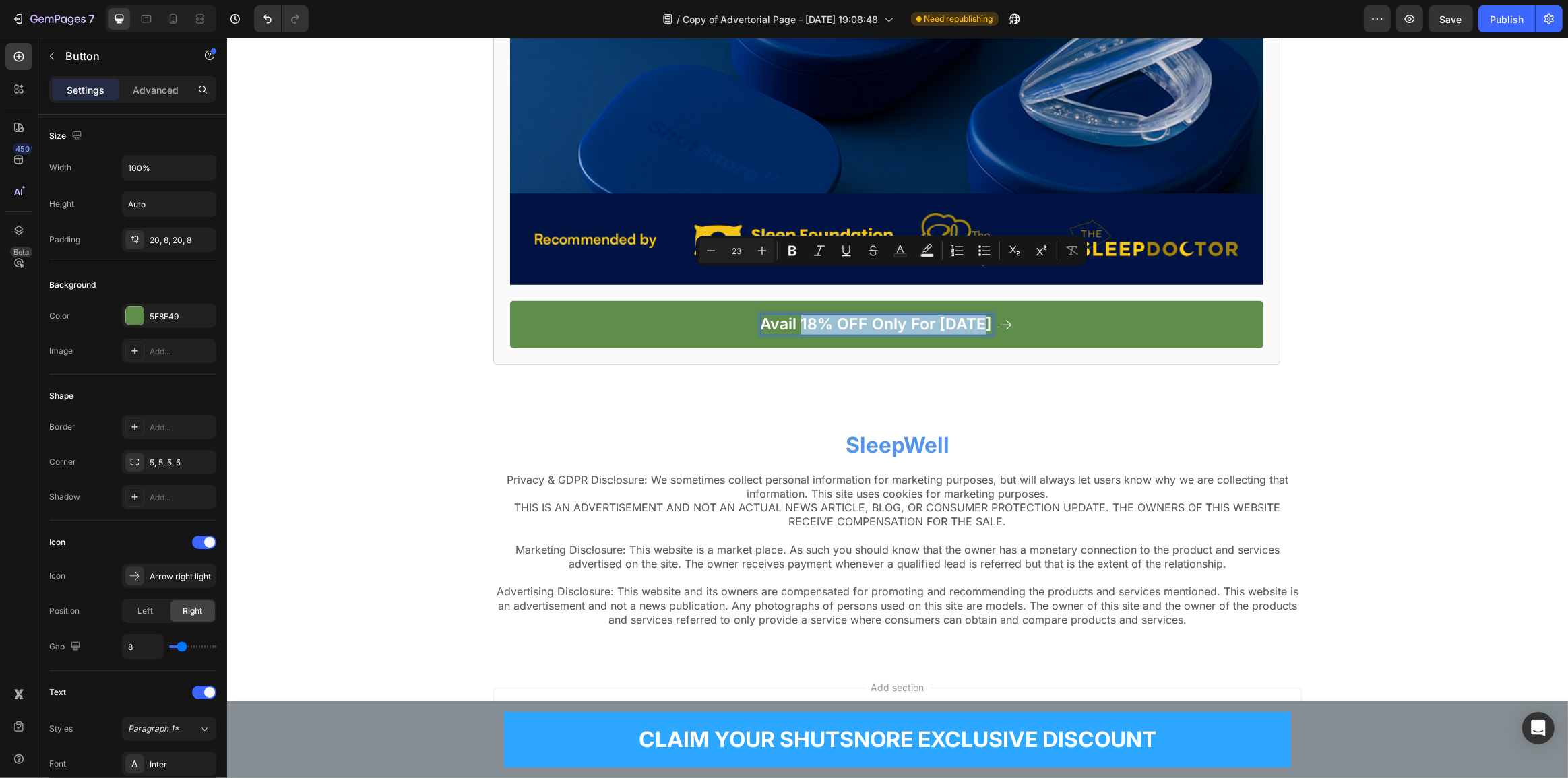
drag, startPoint x: 800, startPoint y: 278, endPoint x: 1022, endPoint y: 276, distance: 222.0
click at [1022, 301] on link "Avail 18% OFF Only For [DATE]" at bounding box center [886, 325] width 753 height 47
click at [857, 314] on p "Avail 18% OFF Only For [DATE]" at bounding box center [875, 324] width 232 height 20
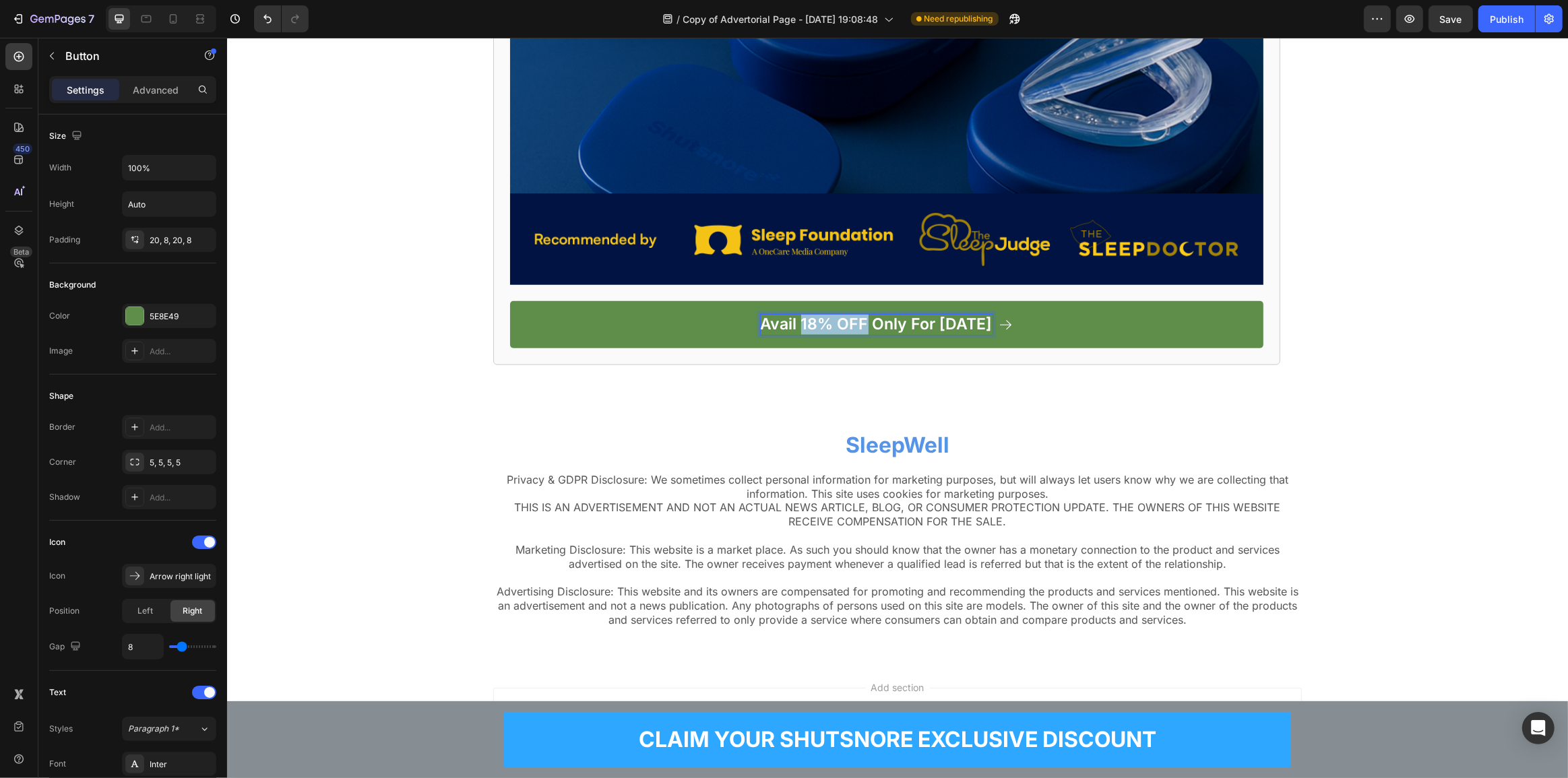
drag, startPoint x: 862, startPoint y: 280, endPoint x: 799, endPoint y: 281, distance: 63.0
click at [799, 314] on p "Avail 18% OFF Only For [DATE]" at bounding box center [875, 324] width 232 height 20
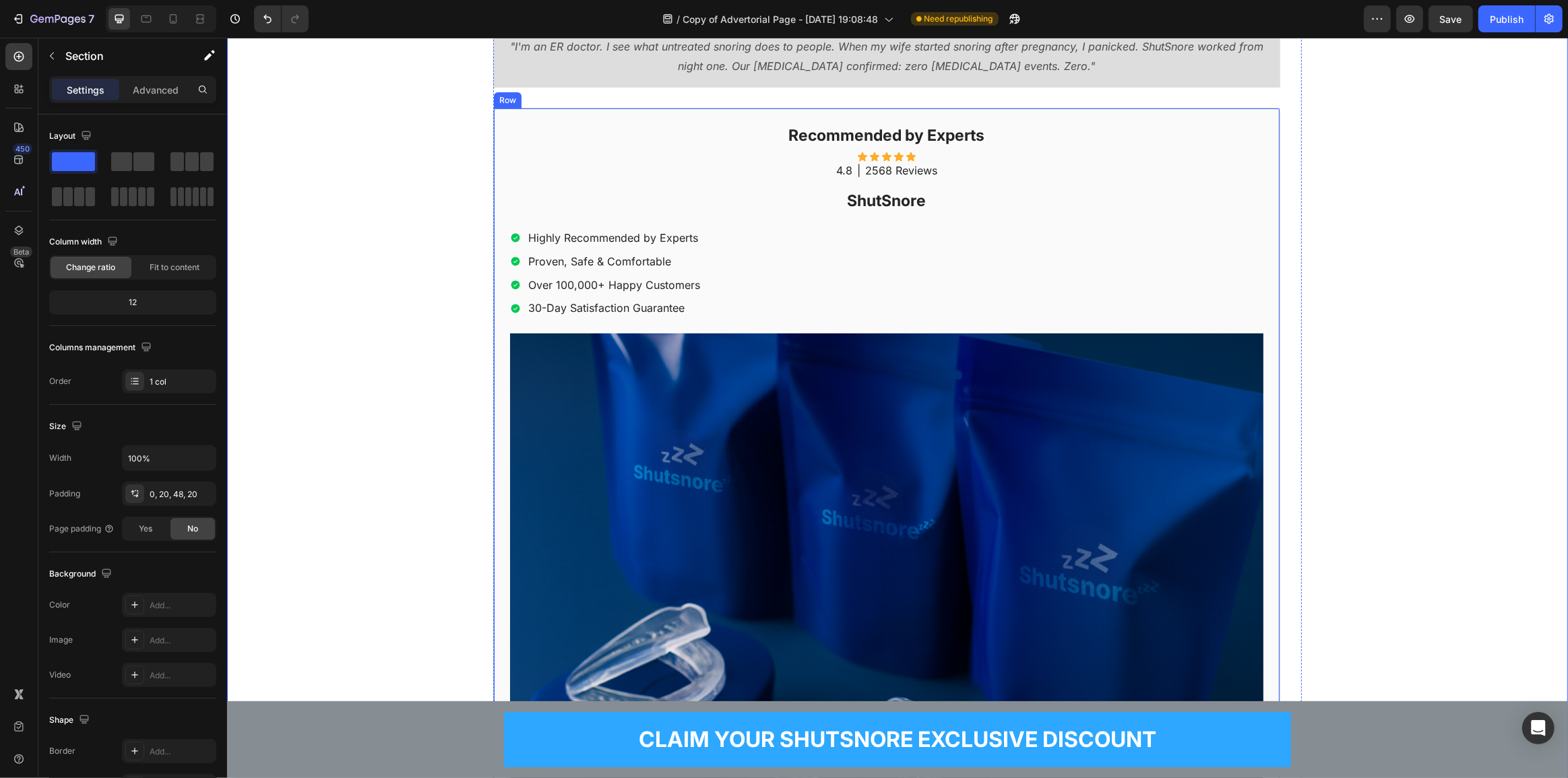
scroll to position [11217, 0]
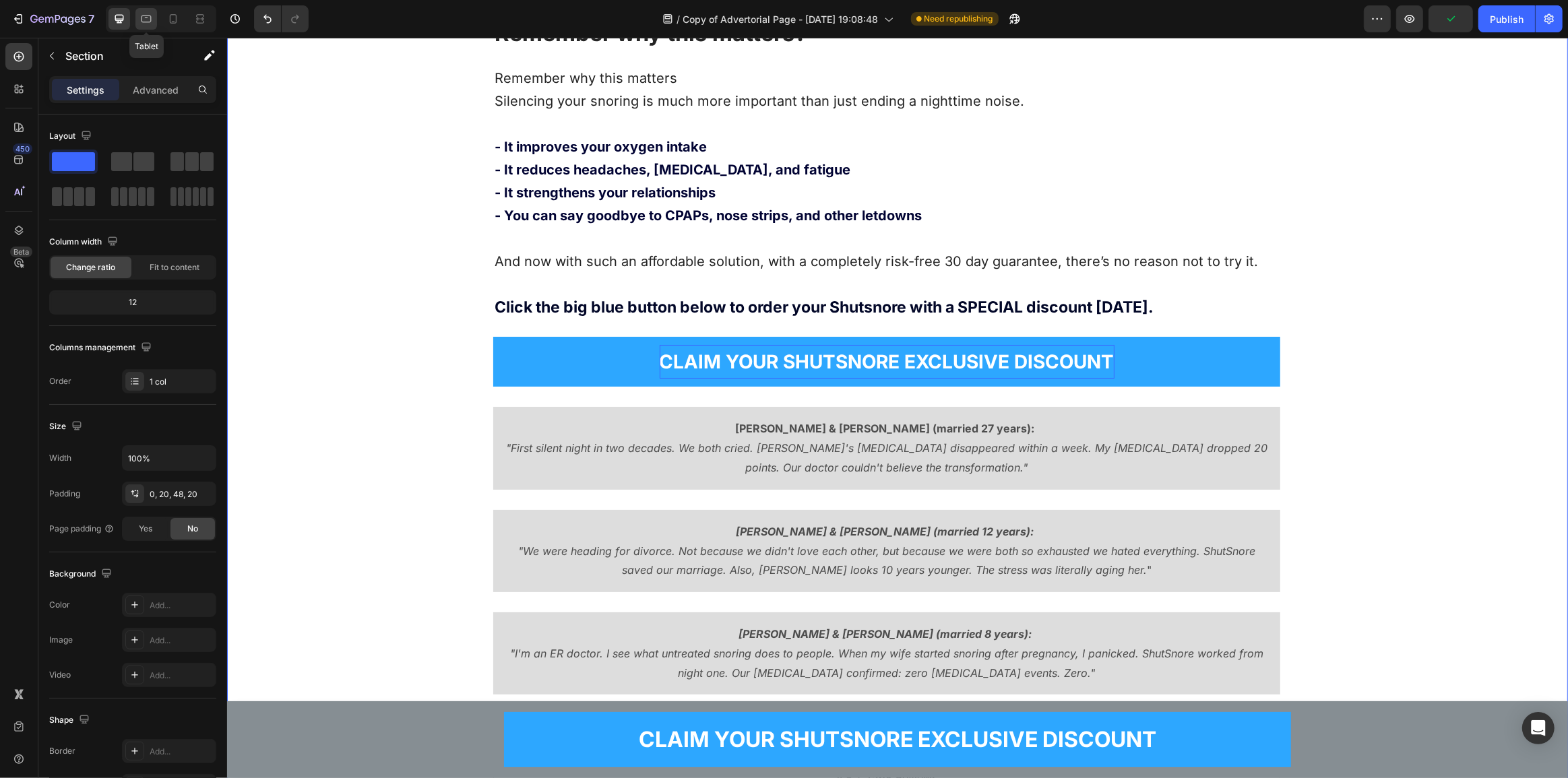
click at [139, 20] on icon at bounding box center [146, 19] width 13 height 13
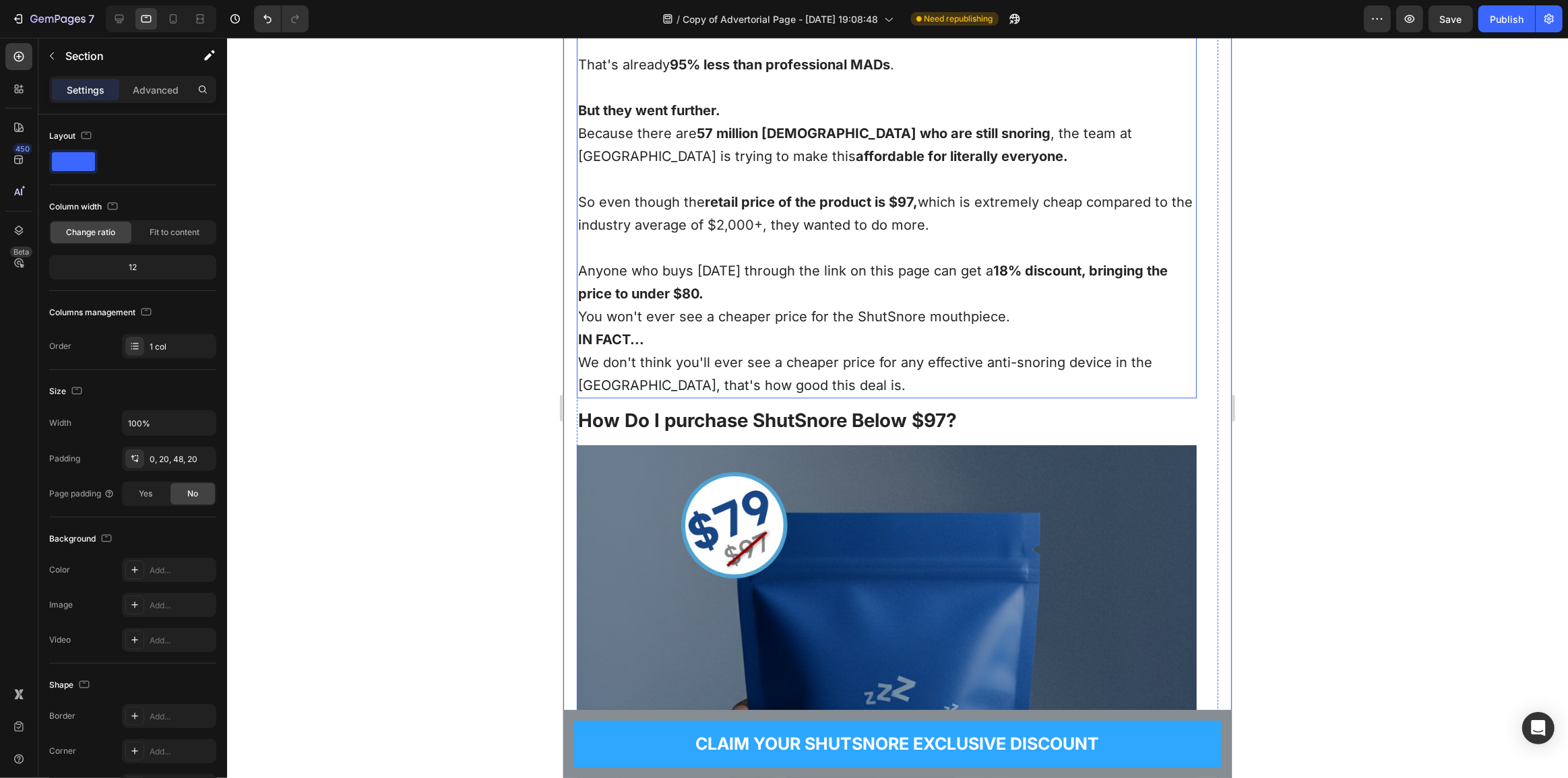
scroll to position [8802, 0]
click at [984, 266] on strong "18% discount, bringing the price to under $80." at bounding box center [872, 283] width 589 height 40
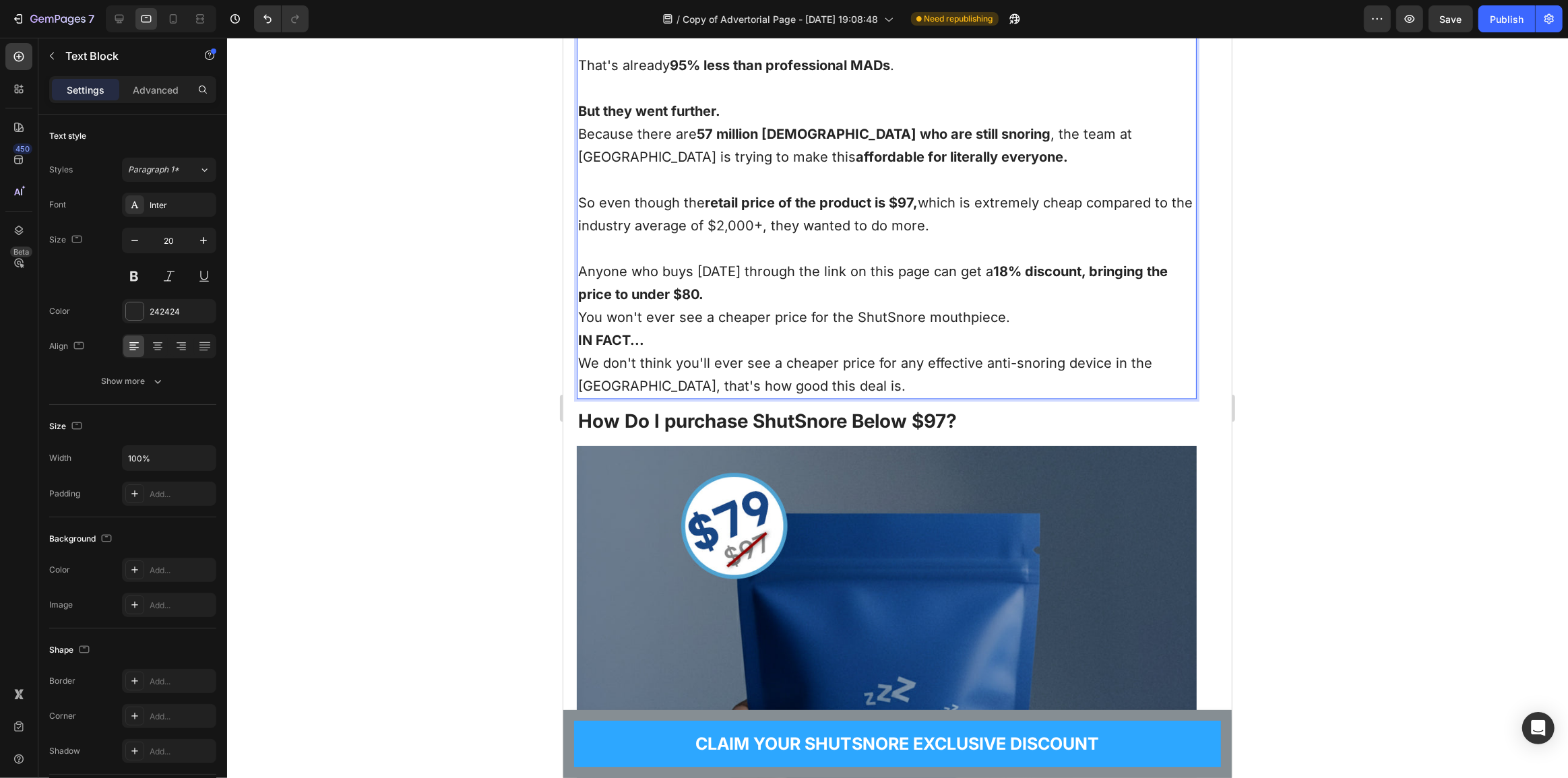
click at [982, 263] on strong "18% discount, bringing the price to under $80." at bounding box center [872, 283] width 589 height 40
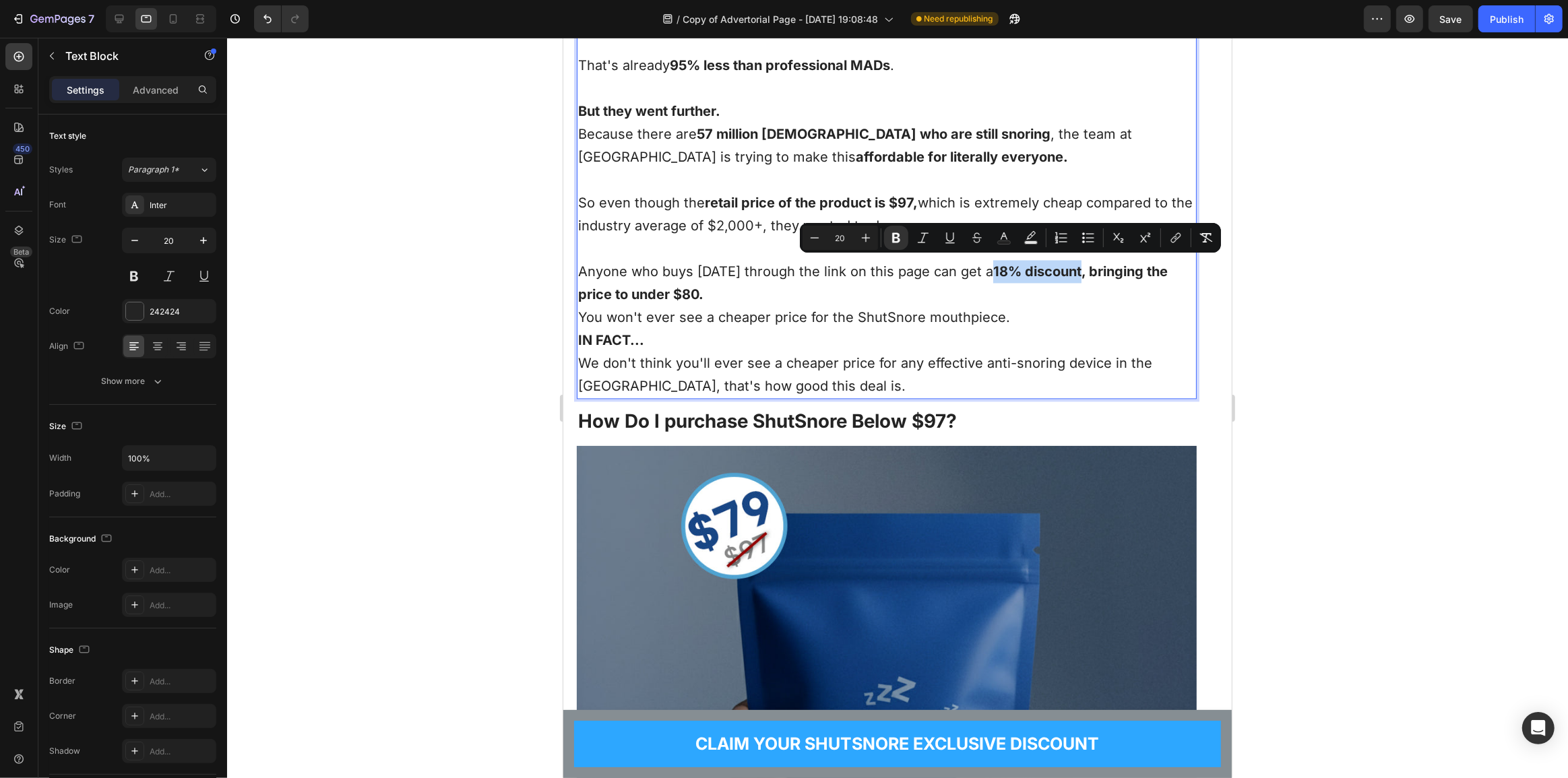
drag, startPoint x: 981, startPoint y: 263, endPoint x: 1072, endPoint y: 276, distance: 91.9
click at [1072, 276] on p "Anyone who buys [DATE] through the link on this page can get a 18% discount, br…" at bounding box center [886, 282] width 617 height 46
drag, startPoint x: 1070, startPoint y: 264, endPoint x: 984, endPoint y: 260, distance: 86.1
click at [984, 263] on strong "CLAIM YOUR SHUTSNORE EXCLUSIVE DISCOUNT, bringing the price to under $80." at bounding box center [871, 283] width 588 height 40
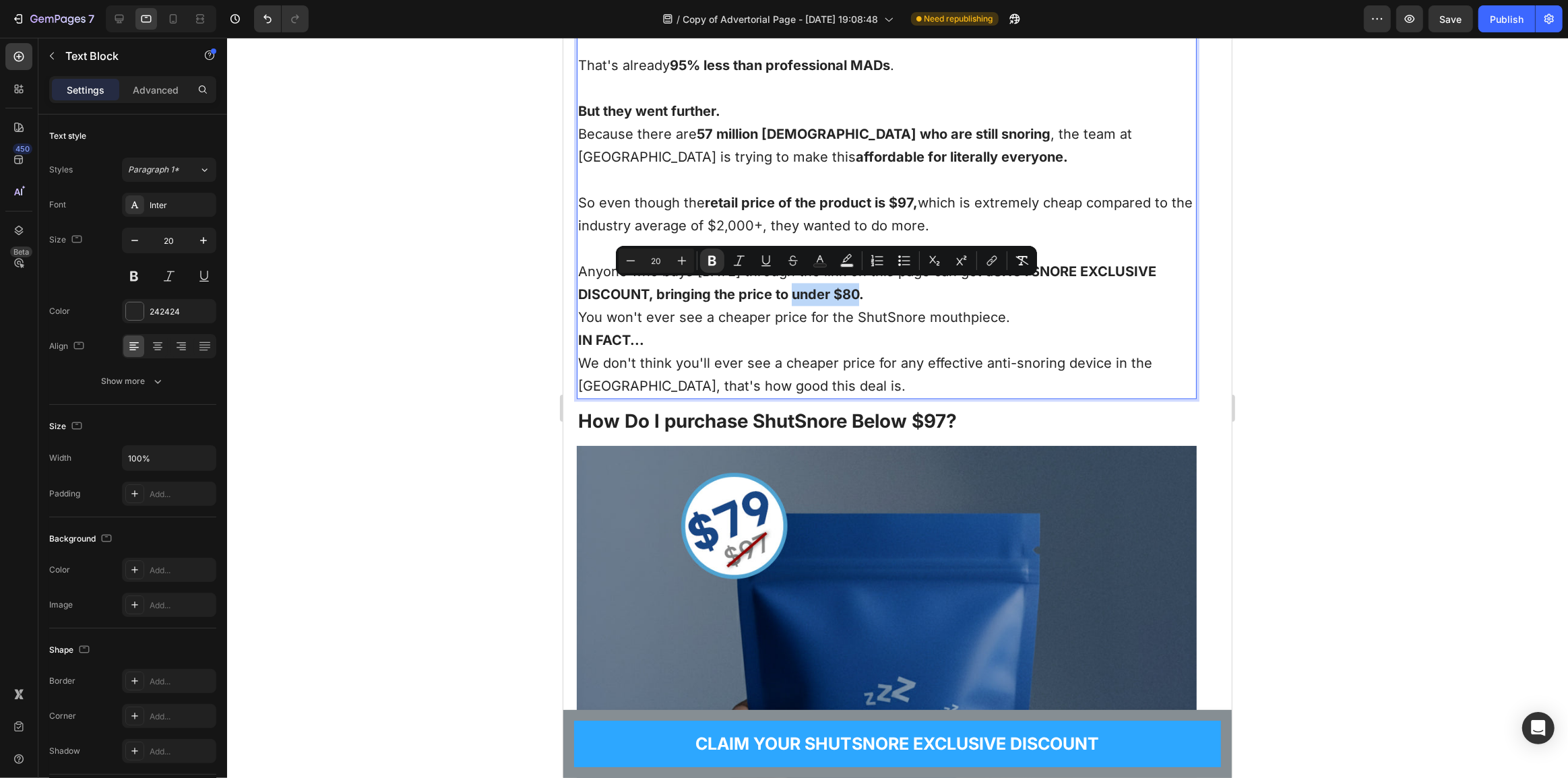
drag, startPoint x: 859, startPoint y: 287, endPoint x: 792, endPoint y: 290, distance: 67.1
click at [792, 290] on strong "SHUTSNORE EXCLUSIVE DISCOUNT, bringing the price to under $80." at bounding box center [866, 283] width 578 height 40
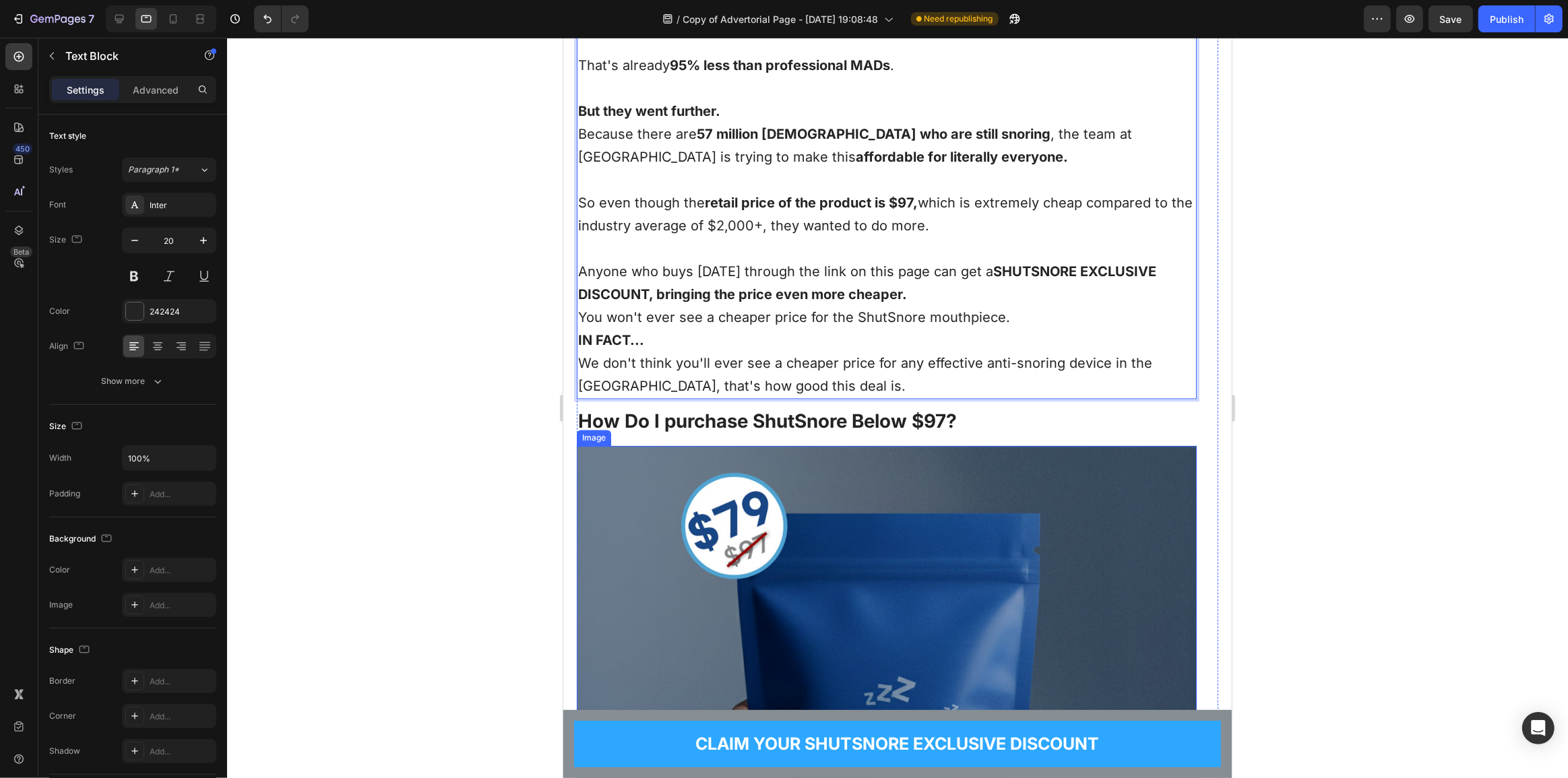
click at [831, 570] on img at bounding box center [886, 755] width 619 height 619
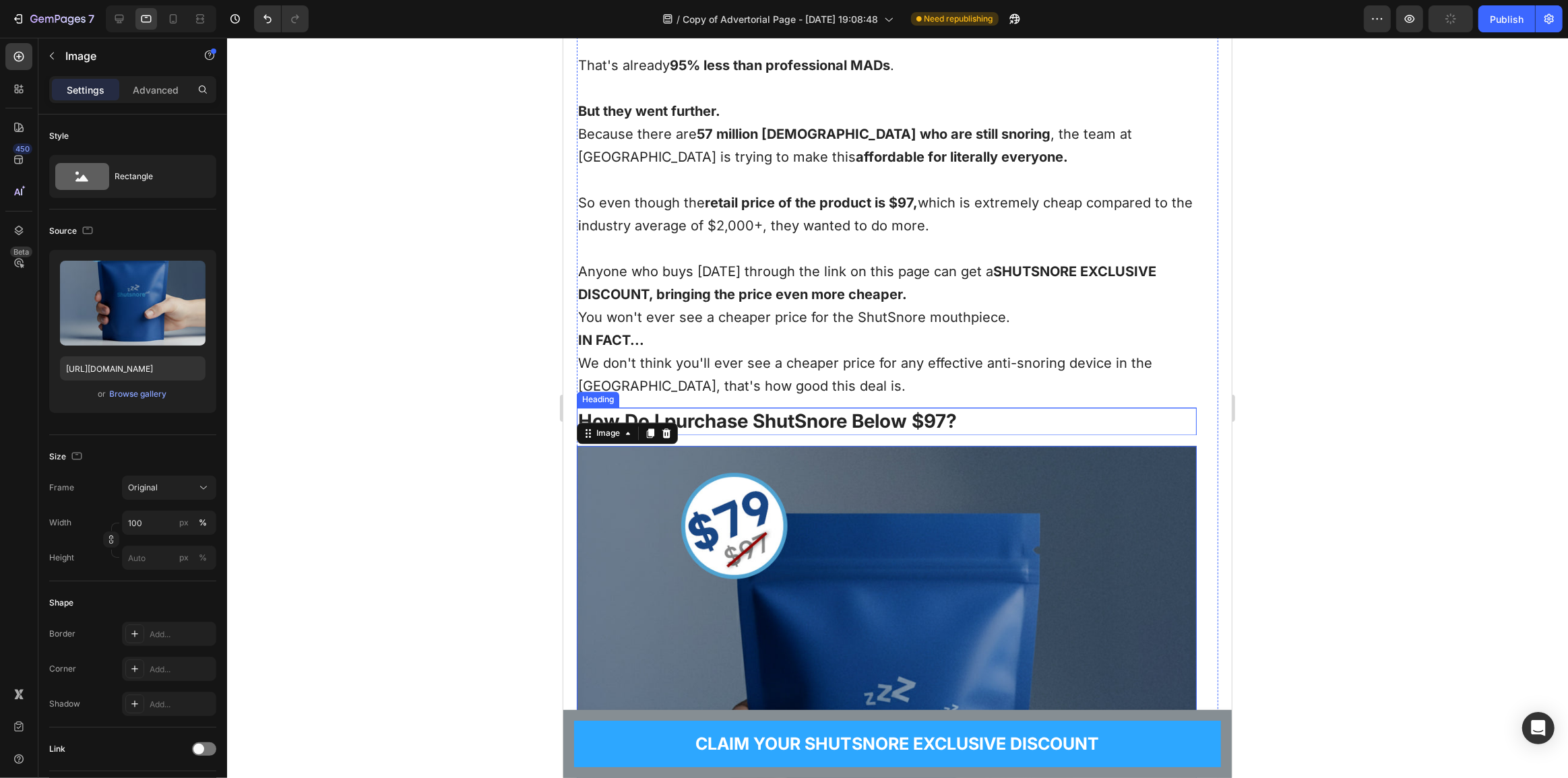
click at [802, 408] on h2 "How Do I purchase ShutSnore Below $97?" at bounding box center [886, 421] width 619 height 27
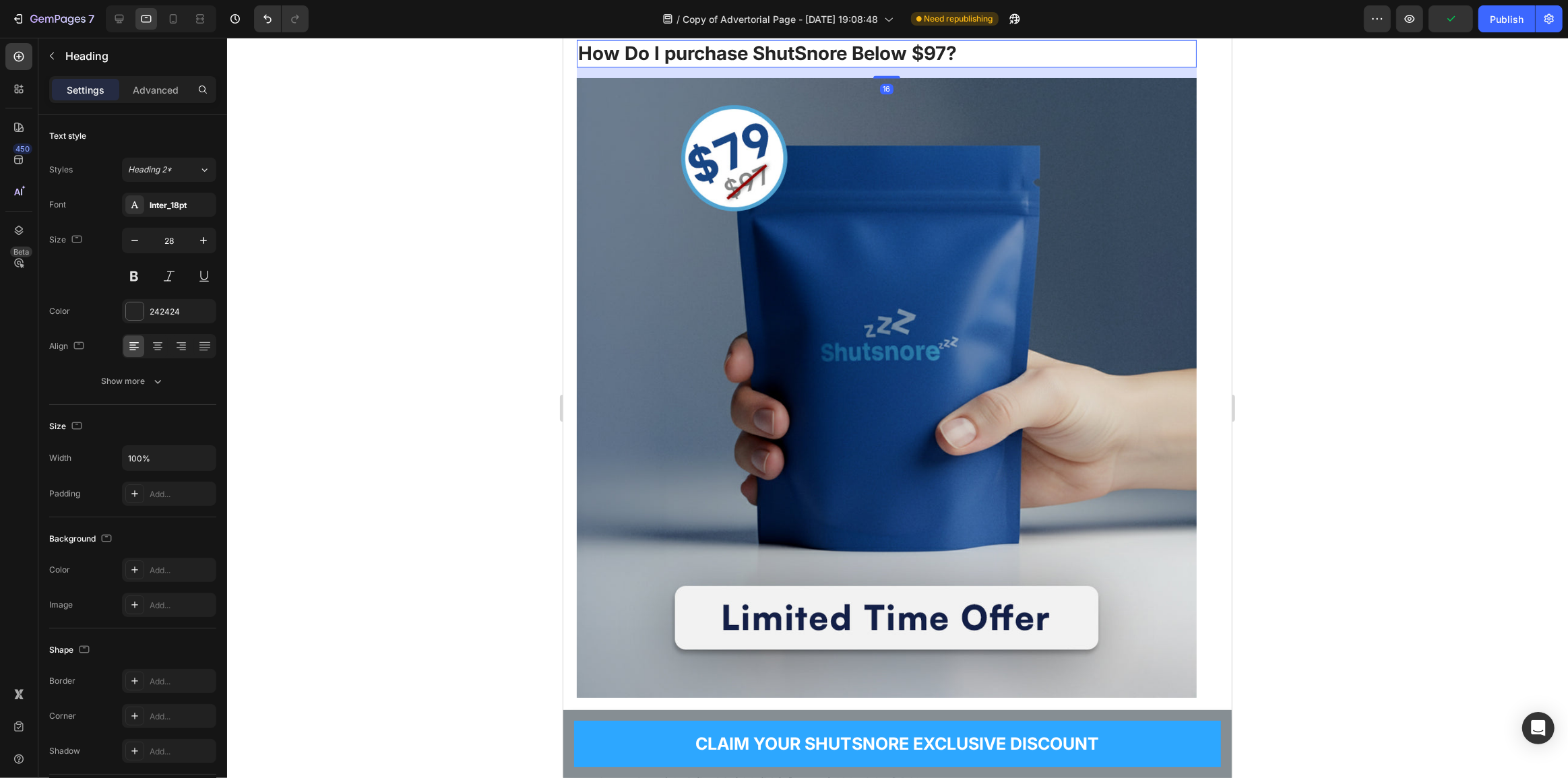
scroll to position [9536, 0]
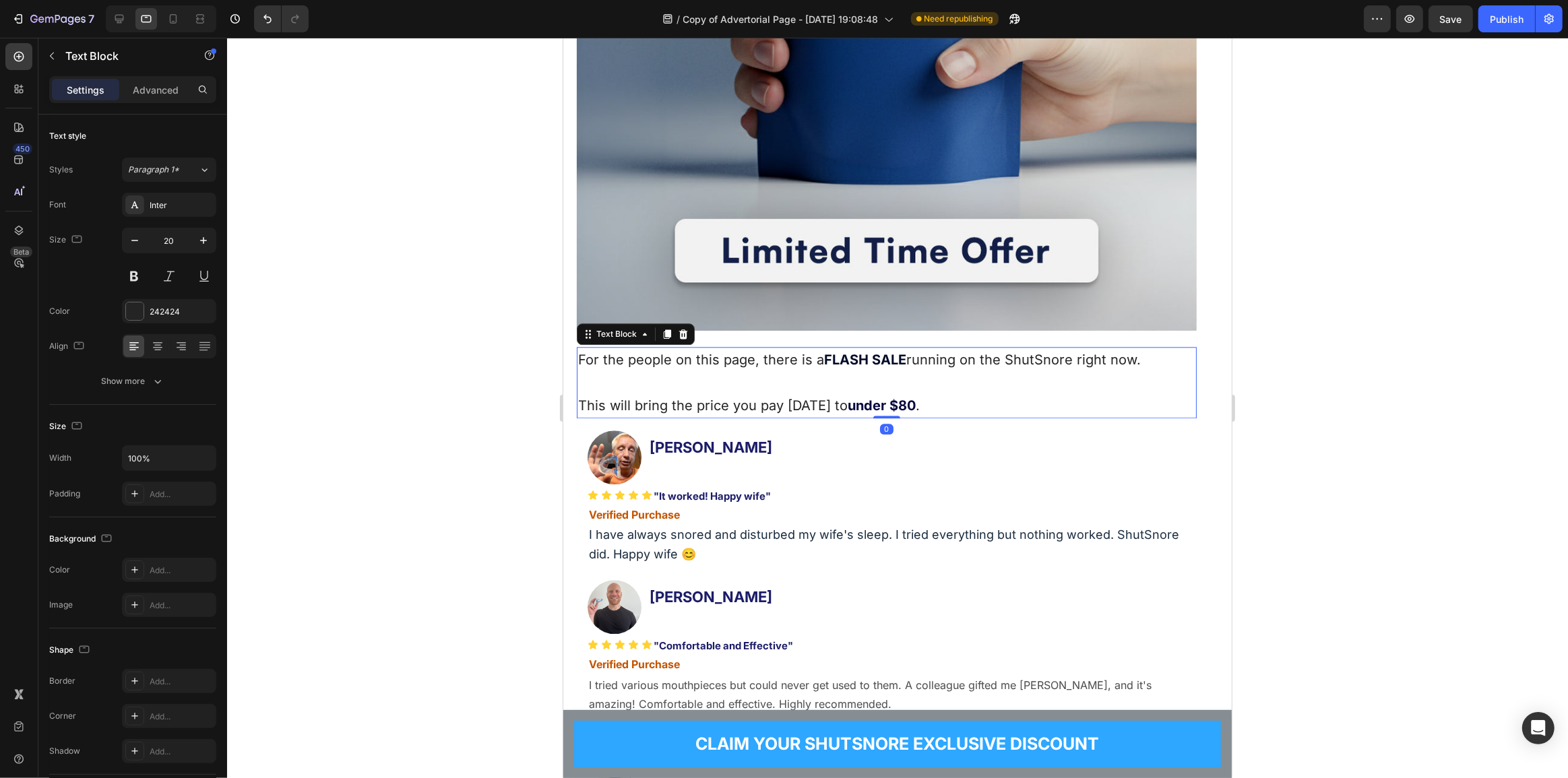
click at [888, 352] on strong "FLASH SALE" at bounding box center [864, 359] width 82 height 16
click at [632, 394] on p "This will bring the price you pay [DATE] to under $80 ." at bounding box center [886, 405] width 617 height 23
click at [882, 397] on strong "under $80" at bounding box center [881, 405] width 68 height 16
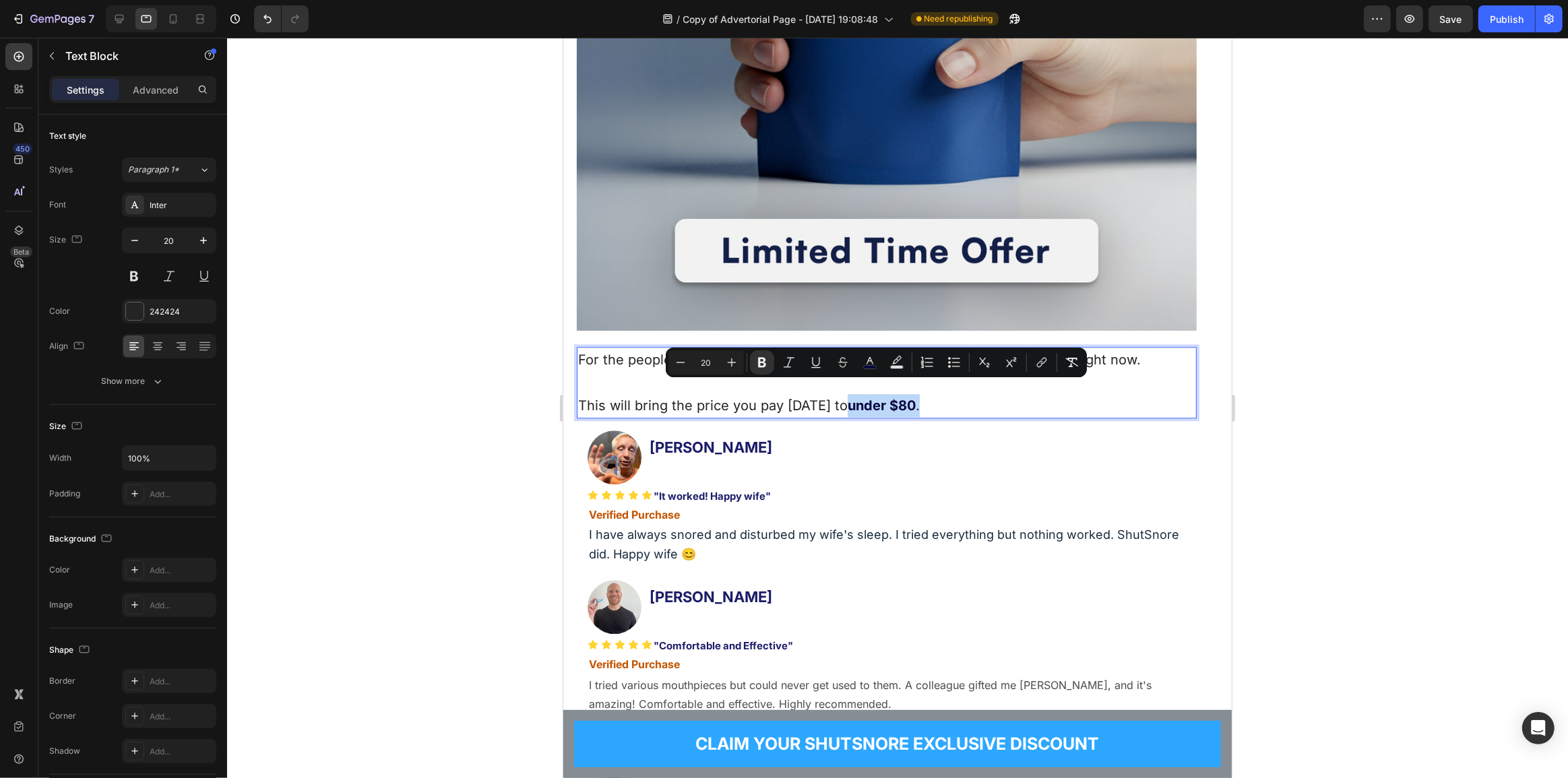
drag, startPoint x: 907, startPoint y: 390, endPoint x: 841, endPoint y: 391, distance: 66.0
click at [841, 394] on p "This will bring the price you pay [DATE] to under $80 ." at bounding box center [886, 405] width 617 height 23
click at [905, 397] on strong "under $80" at bounding box center [881, 405] width 68 height 16
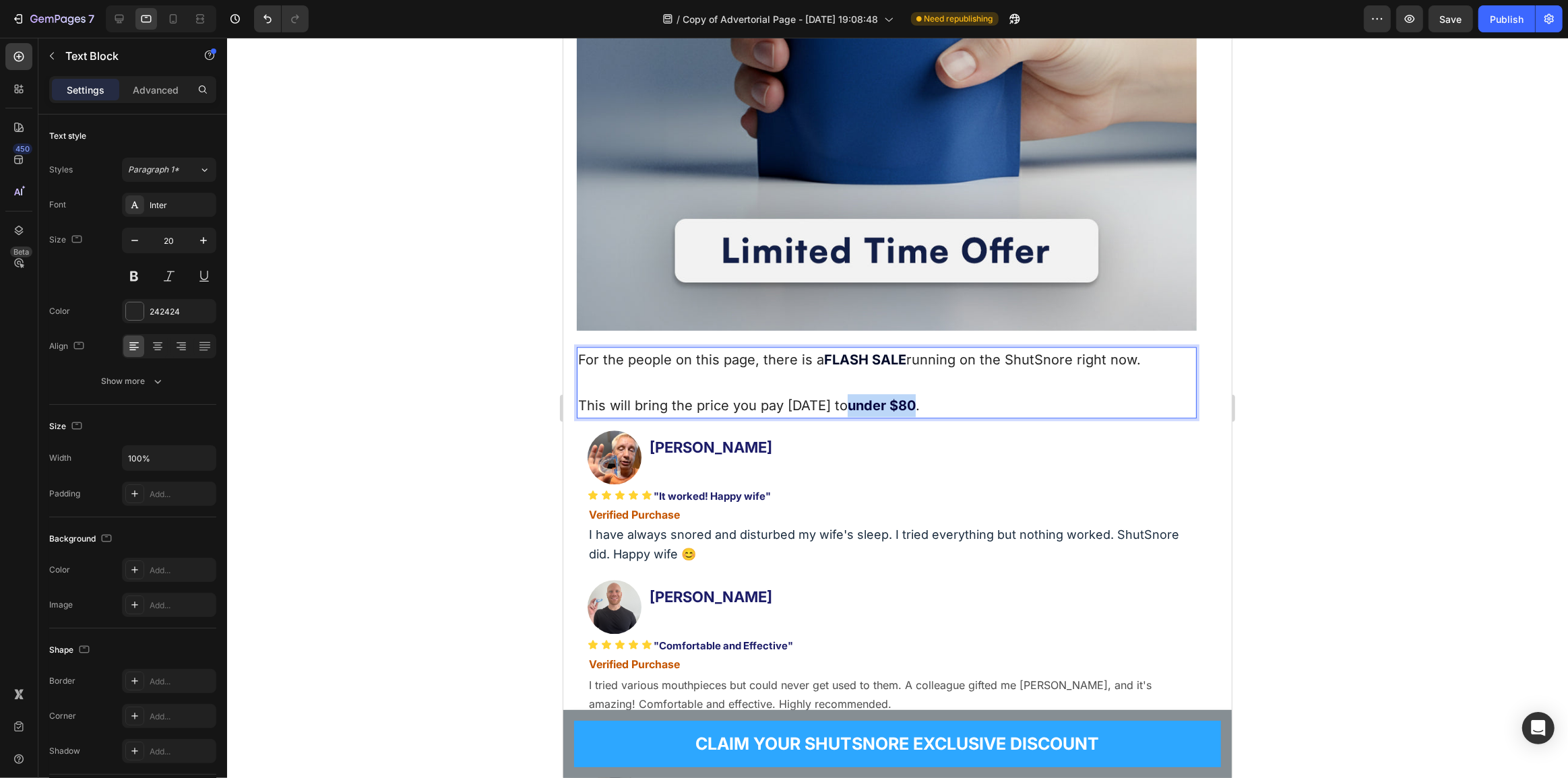
drag, startPoint x: 907, startPoint y: 389, endPoint x: 842, endPoint y: 392, distance: 65.1
click at [842, 394] on p "This will bring the price you pay [DATE] to under $80 ." at bounding box center [886, 405] width 617 height 23
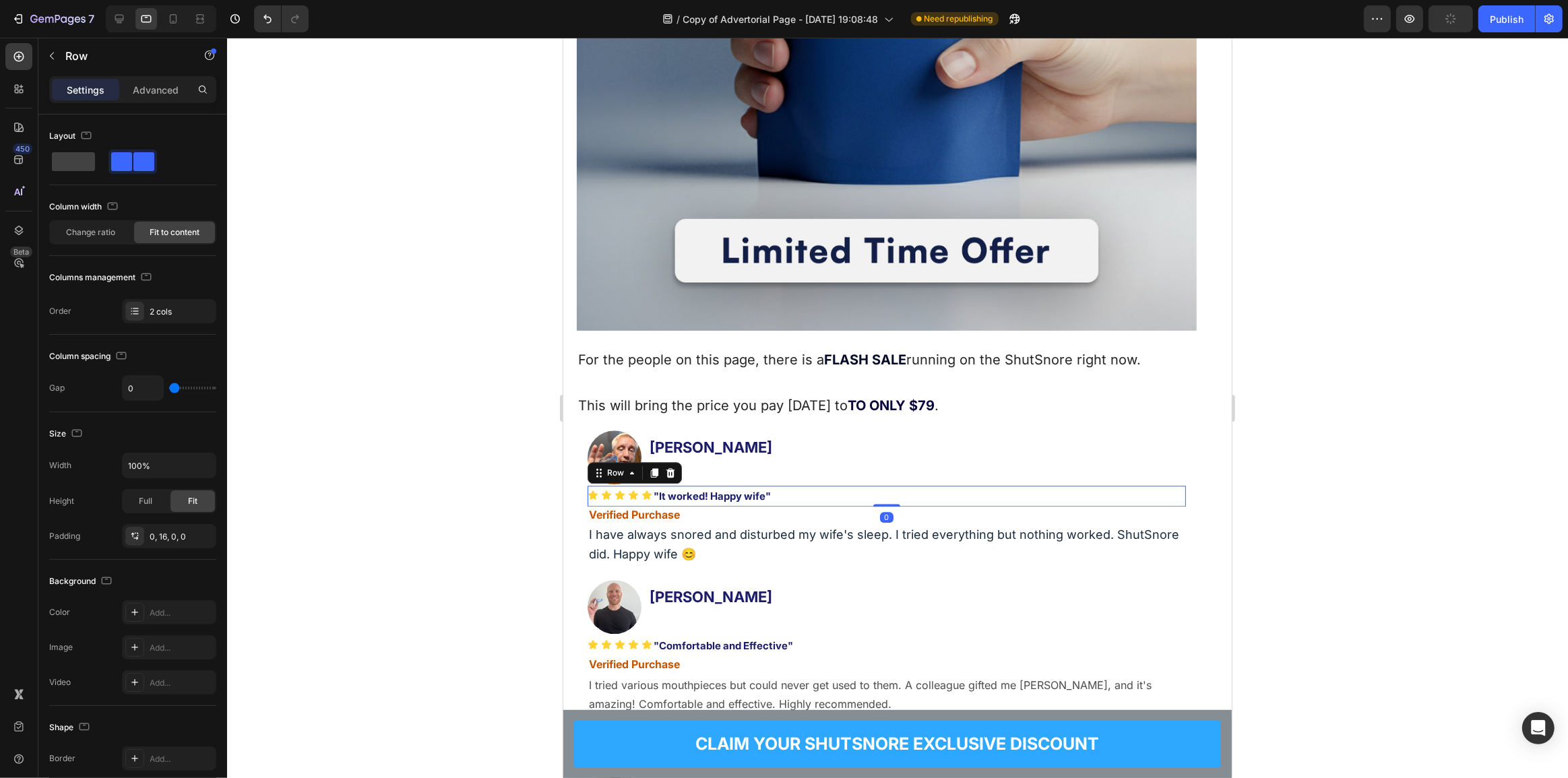
click at [931, 485] on div "Icon Icon Icon Icon Icon Icon List "It worked! Happy wife" Text Block Row 0" at bounding box center [886, 496] width 599 height 21
click at [890, 469] on div "Image [PERSON_NAME] Heading Row 0" at bounding box center [886, 457] width 599 height 56
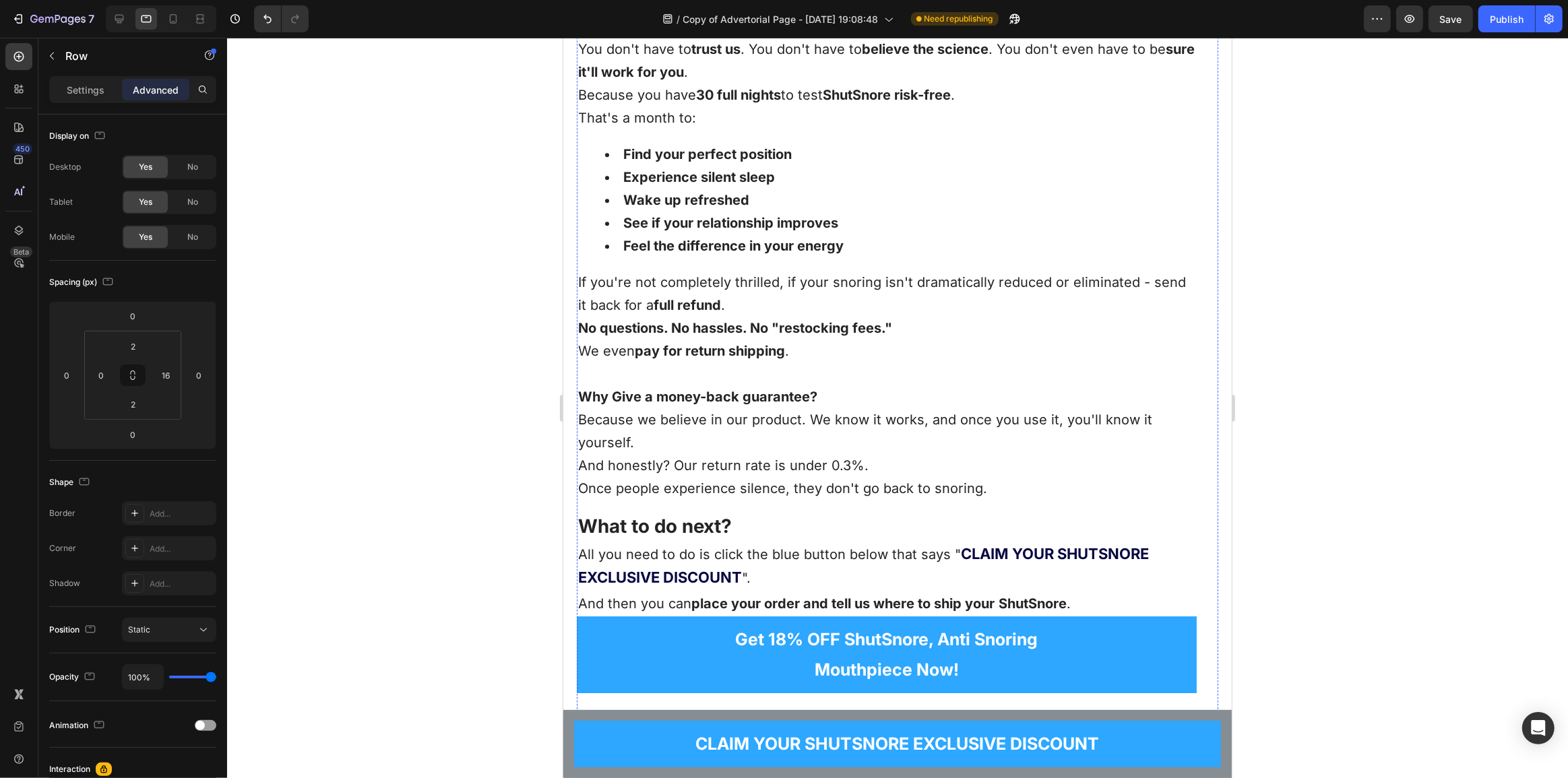
scroll to position [10577, 0]
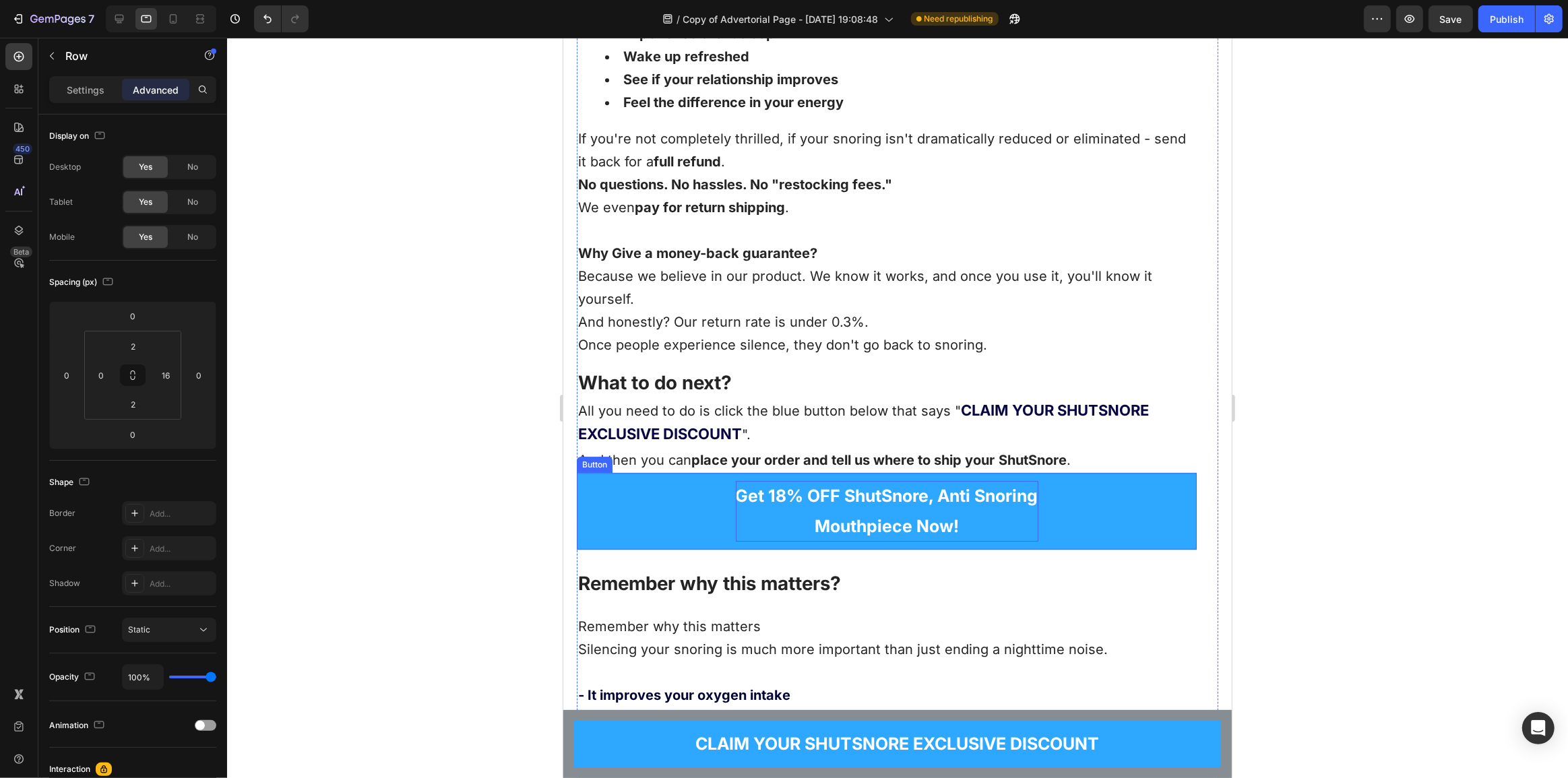
drag, startPoint x: 821, startPoint y: 490, endPoint x: 845, endPoint y: 484, distance: 24.7
click at [821, 490] on p "Get 18% OFF ShutSnore, Anti Snoring Mouthpiece Now!" at bounding box center [886, 511] width 302 height 60
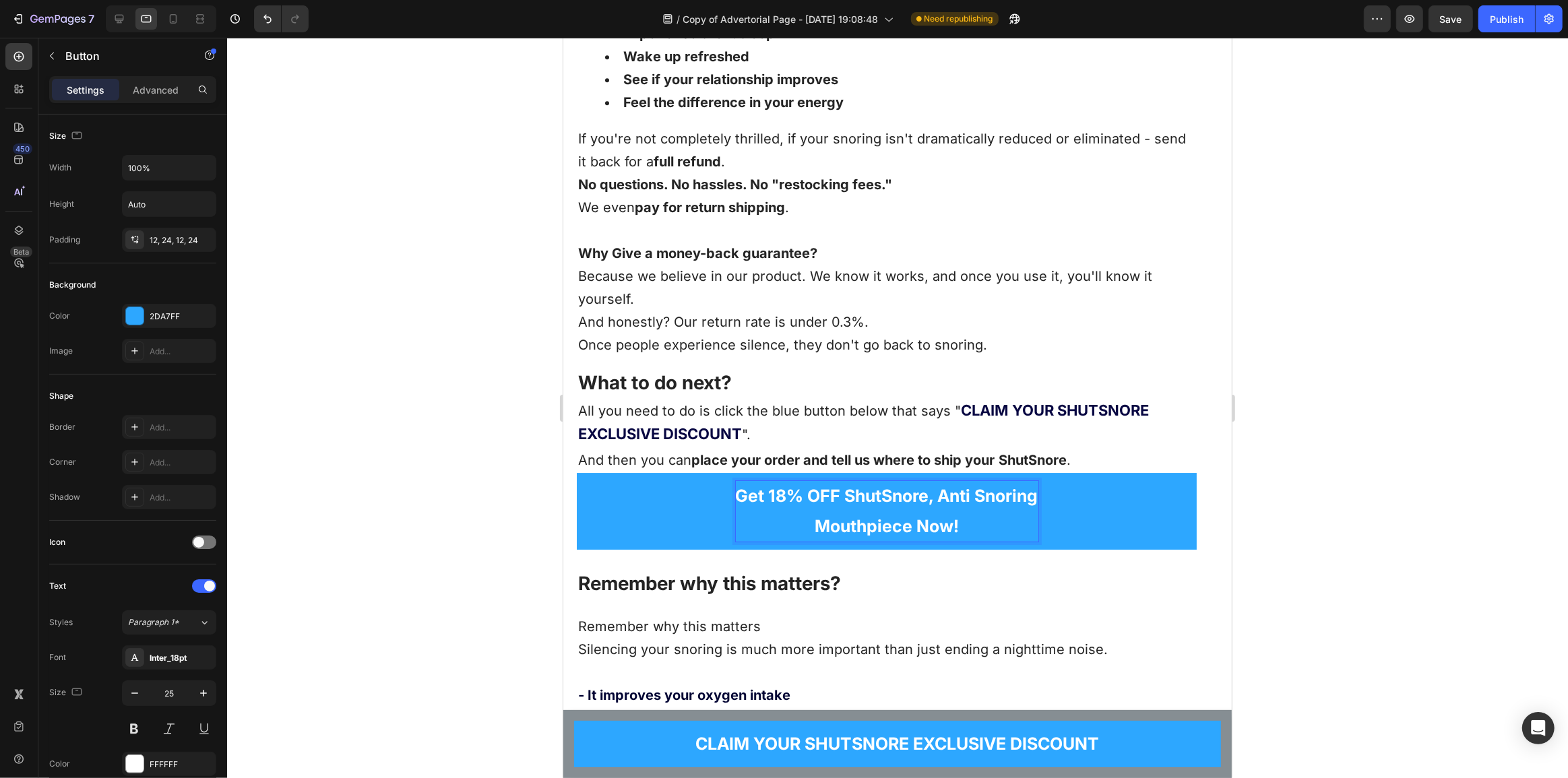
click at [862, 481] on p "Get 18% OFF ShutSnore, Anti Snoring Mouthpiece Now!" at bounding box center [886, 511] width 302 height 60
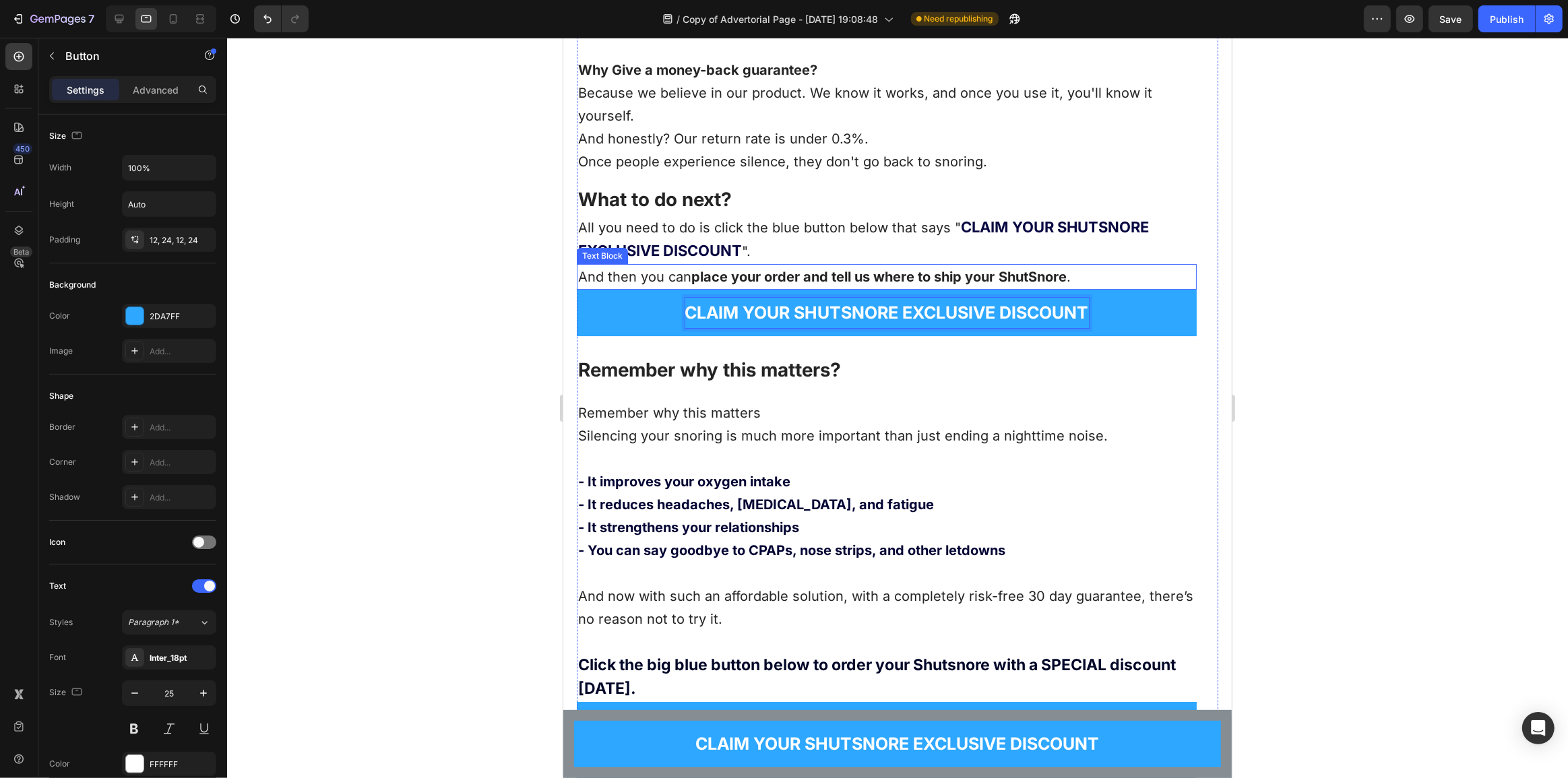
scroll to position [11128, 0]
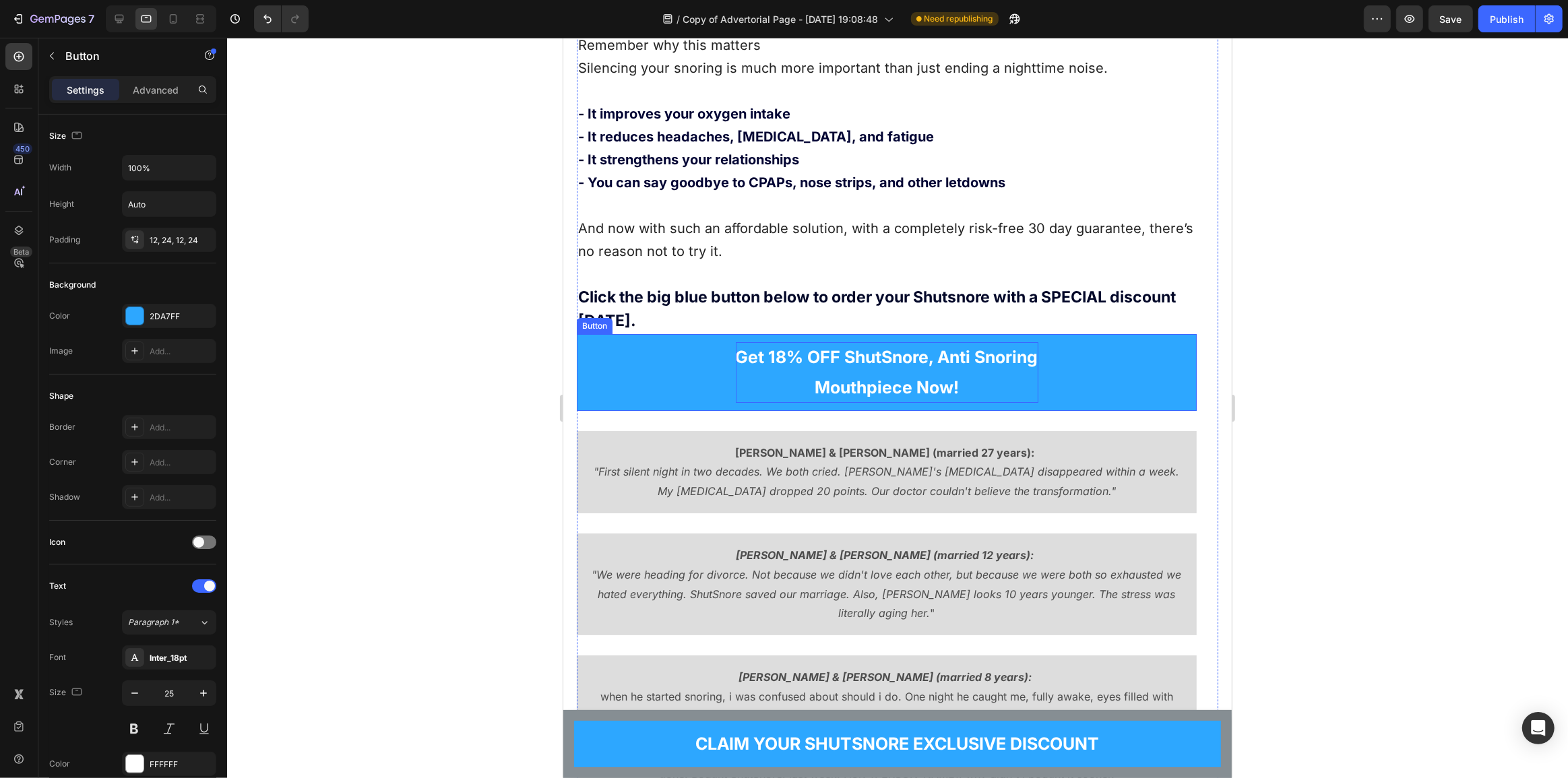
click at [828, 342] on p "Get 18% OFF ShutSnore, Anti Snoring Mouthpiece Now!" at bounding box center [886, 373] width 302 height 60
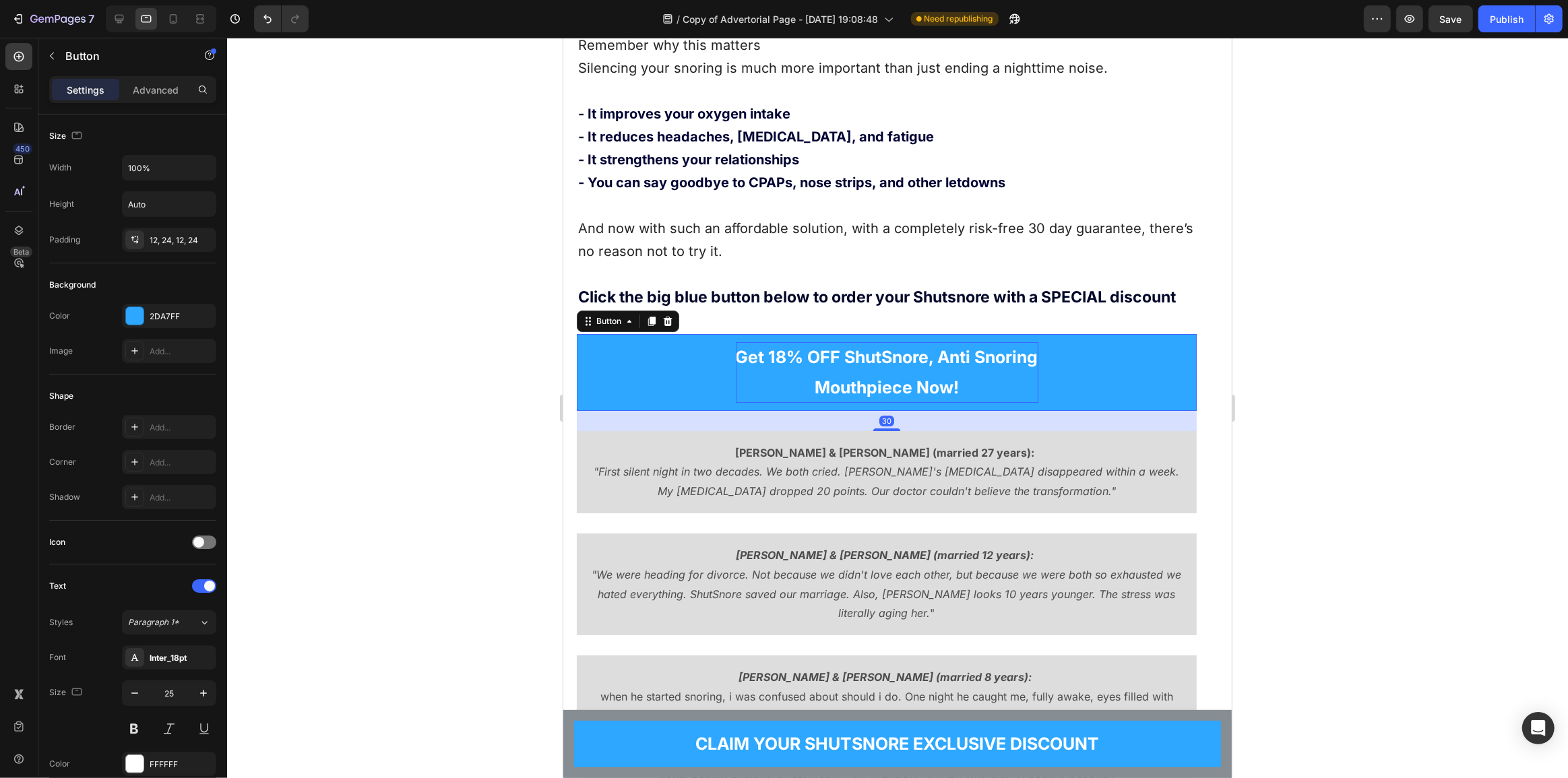
click at [872, 347] on p "Get 18% OFF ShutSnore, Anti Snoring Mouthpiece Now!" at bounding box center [886, 373] width 302 height 60
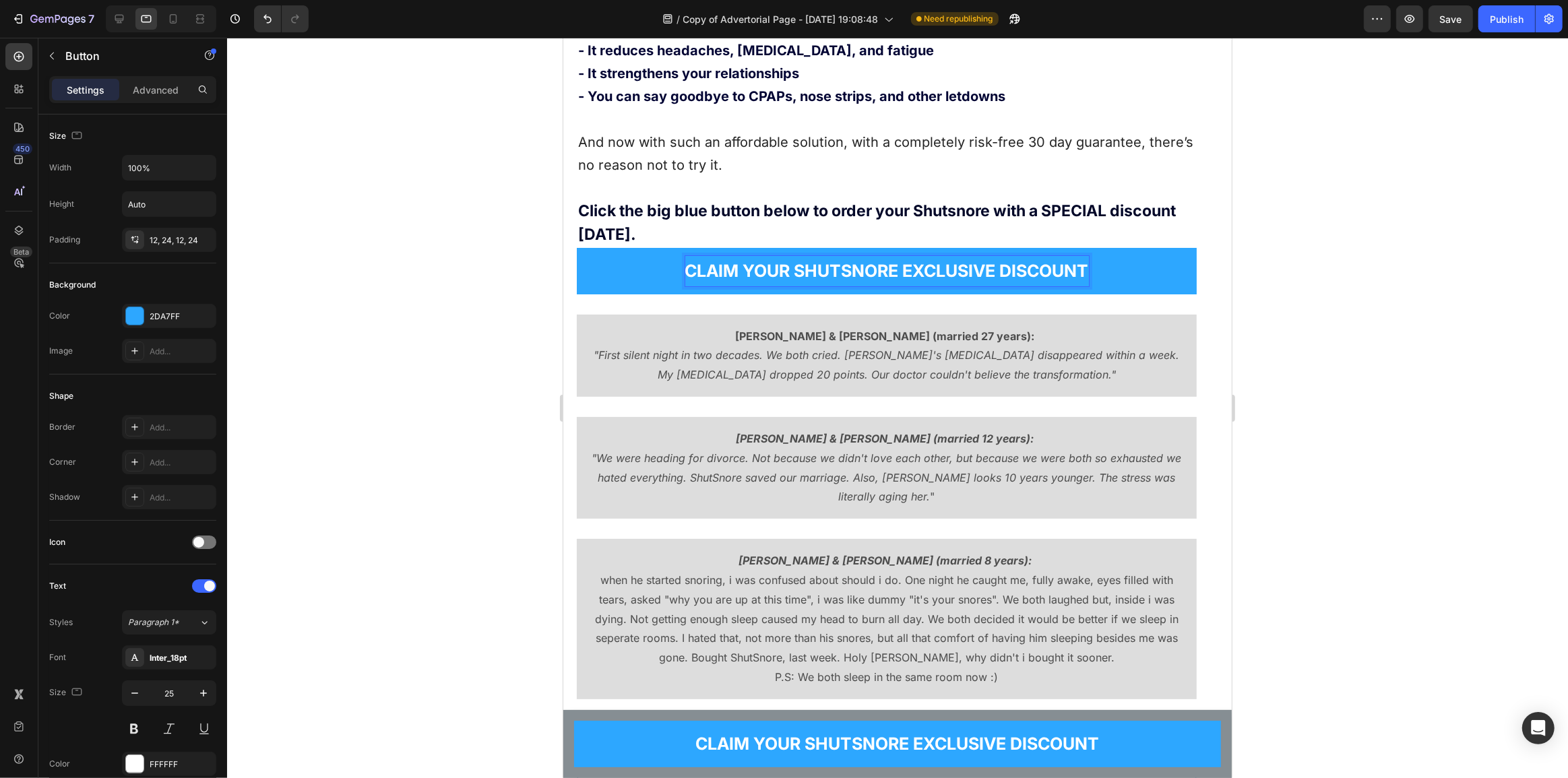
scroll to position [11201, 0]
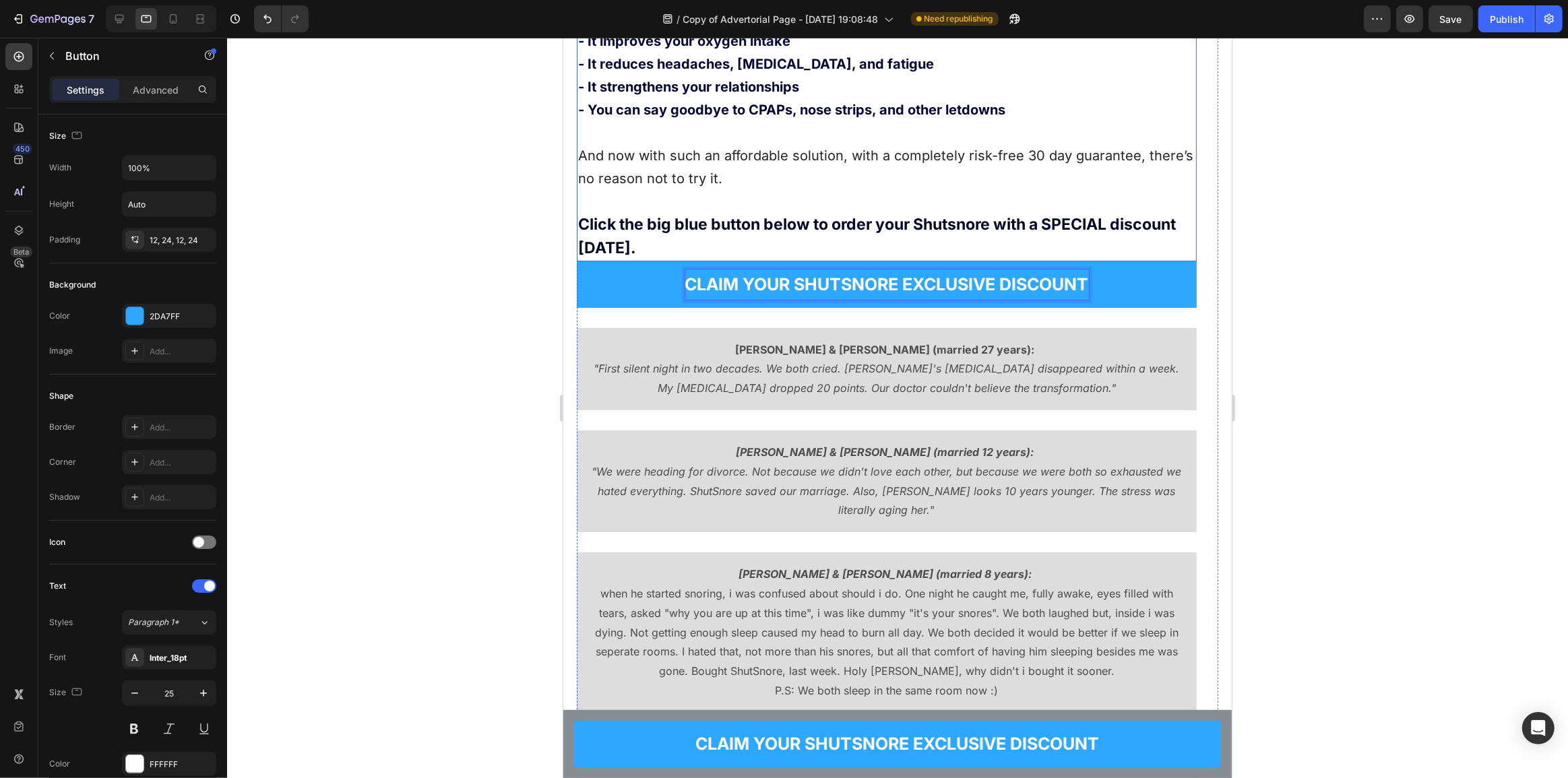
click at [948, 219] on strong "Click the big blue button below to order your Shutsnore with a SPECIAL discount…" at bounding box center [875, 235] width 598 height 42
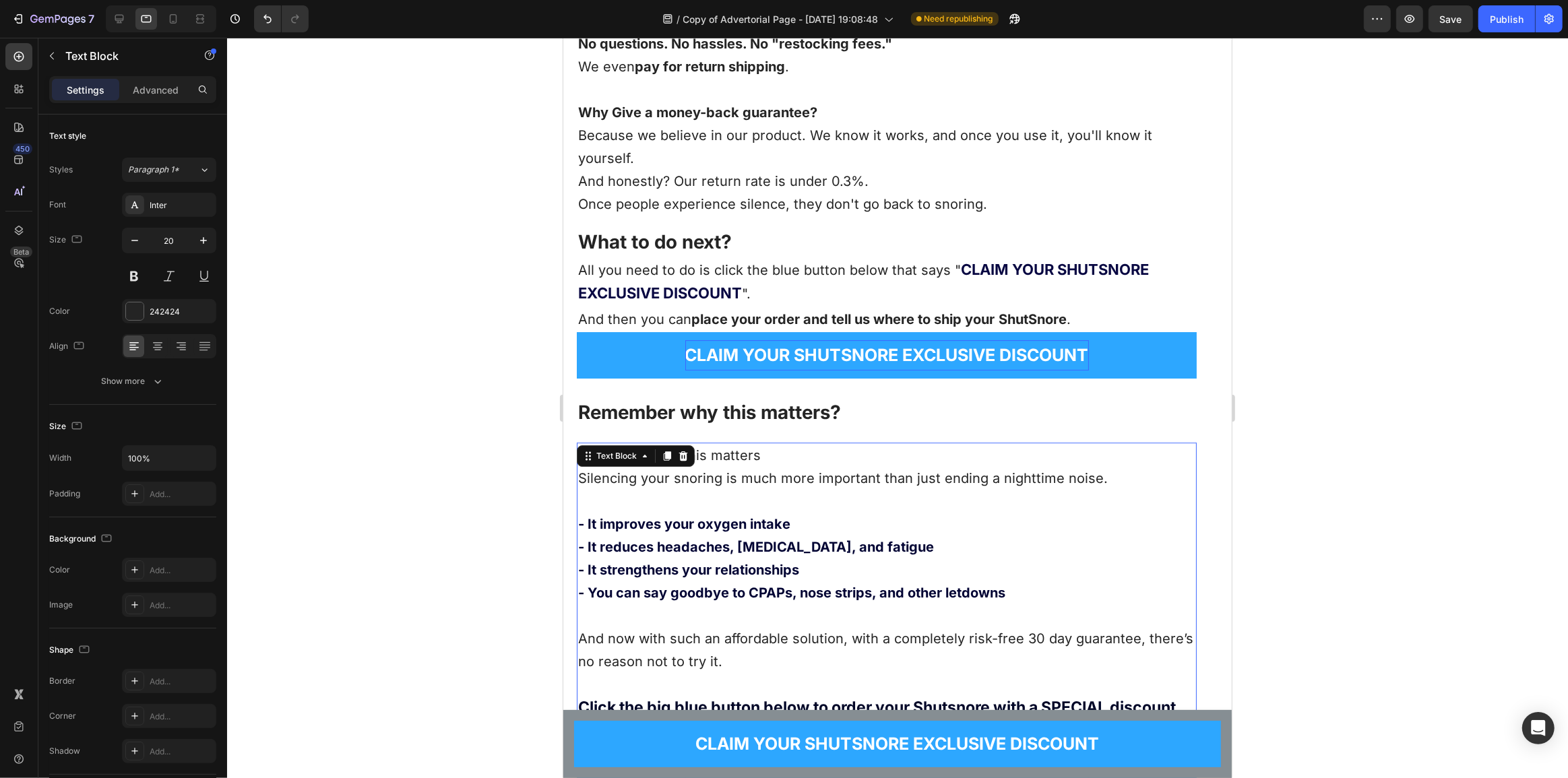
scroll to position [10711, 0]
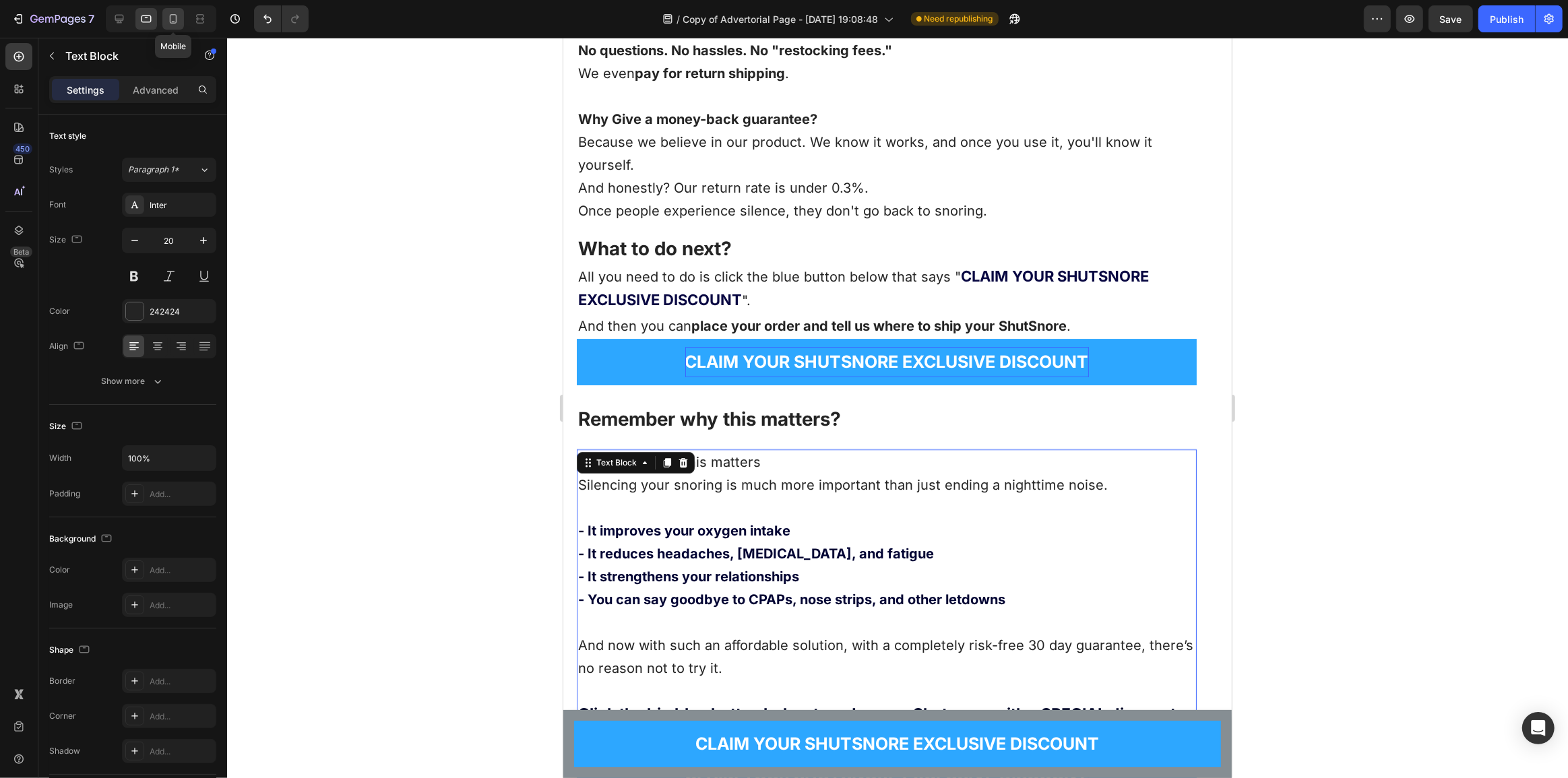
click at [171, 16] on icon at bounding box center [173, 19] width 13 height 13
type input "18"
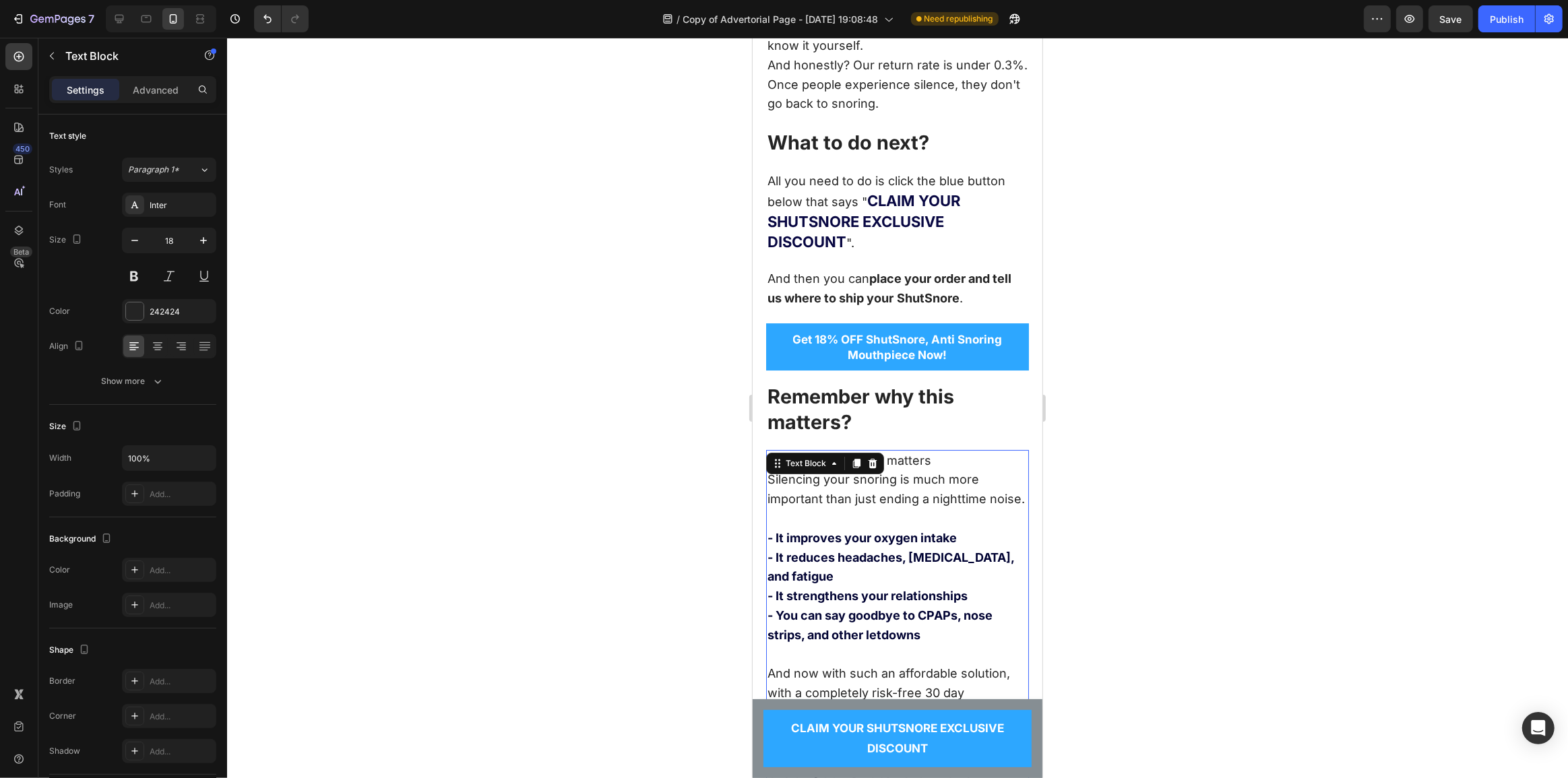
scroll to position [10864, 0]
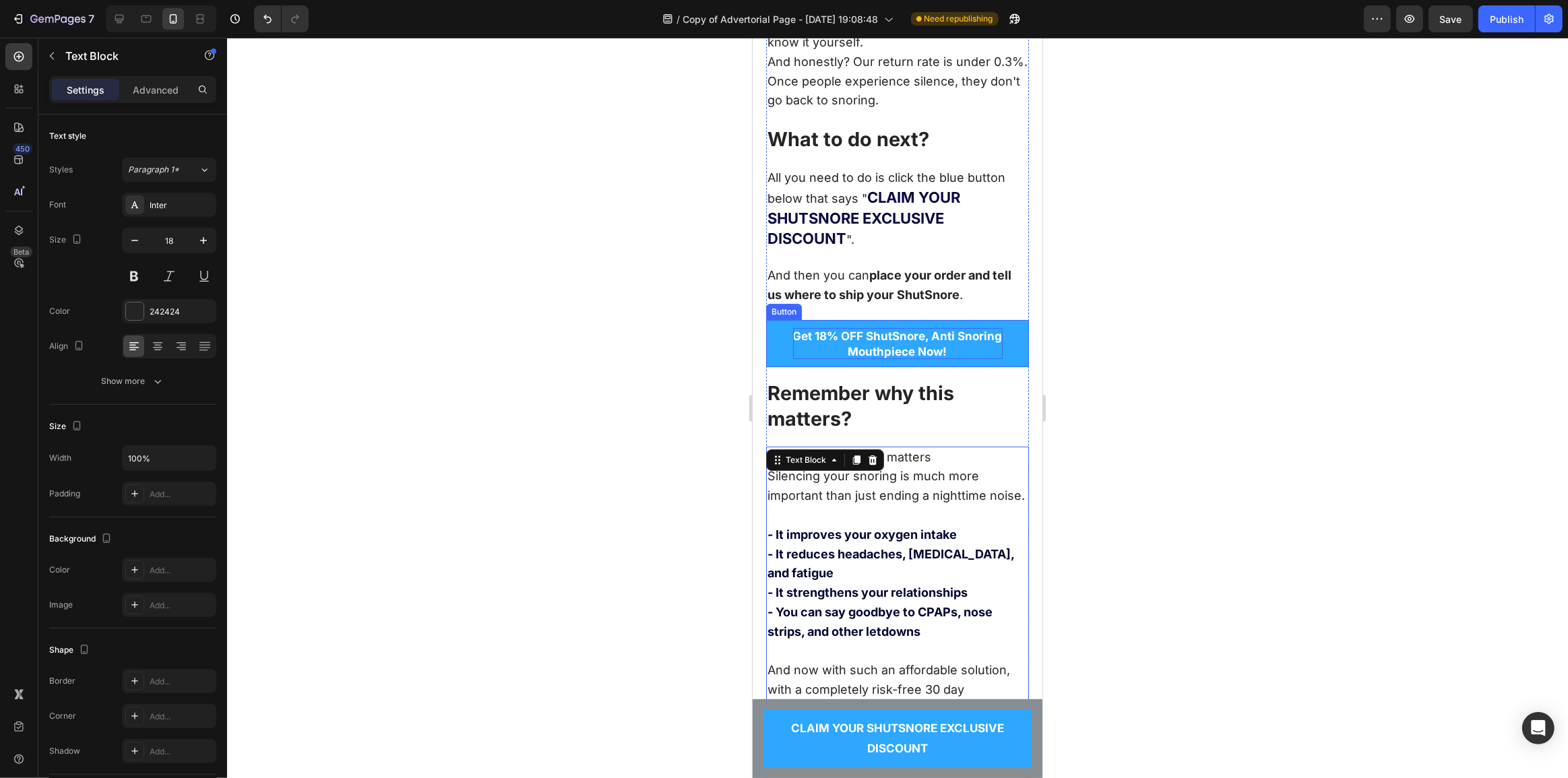
click at [883, 352] on span "Mouthpiece Now!" at bounding box center [896, 351] width 99 height 13
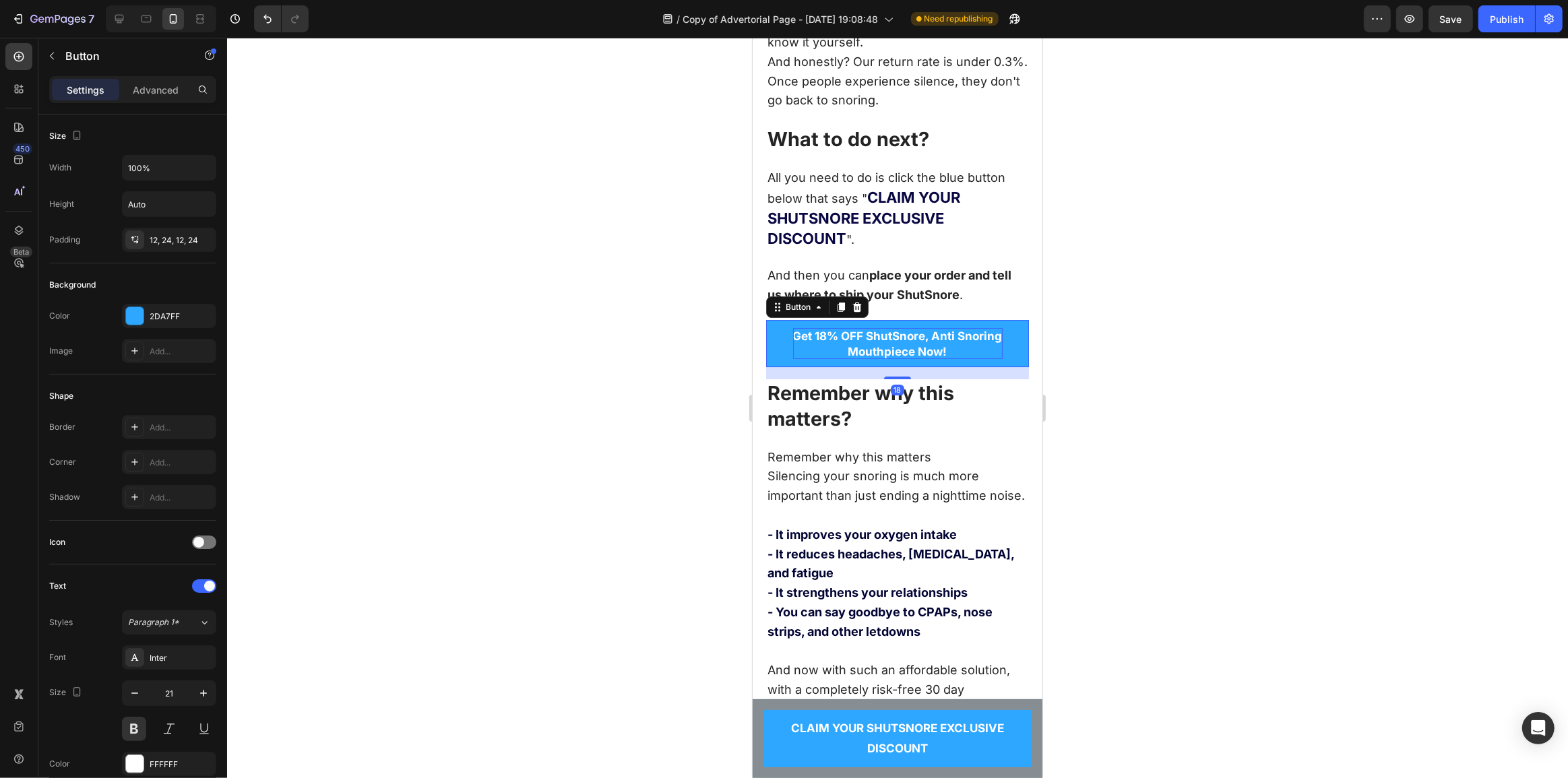
click at [894, 342] on span "Get 18% OFF ShutSnore, Anti Snoring" at bounding box center [897, 336] width 210 height 13
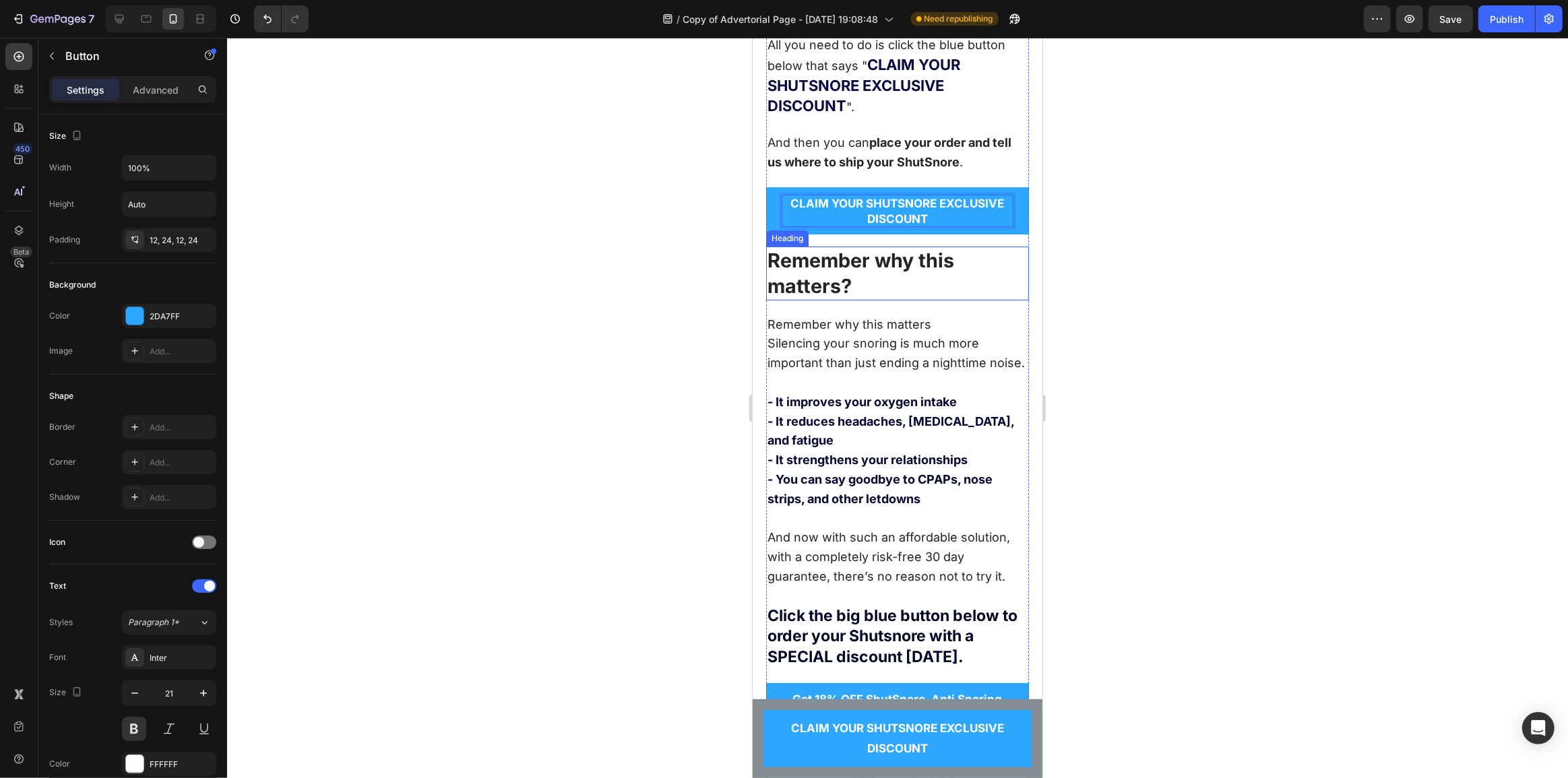
scroll to position [11231, 0]
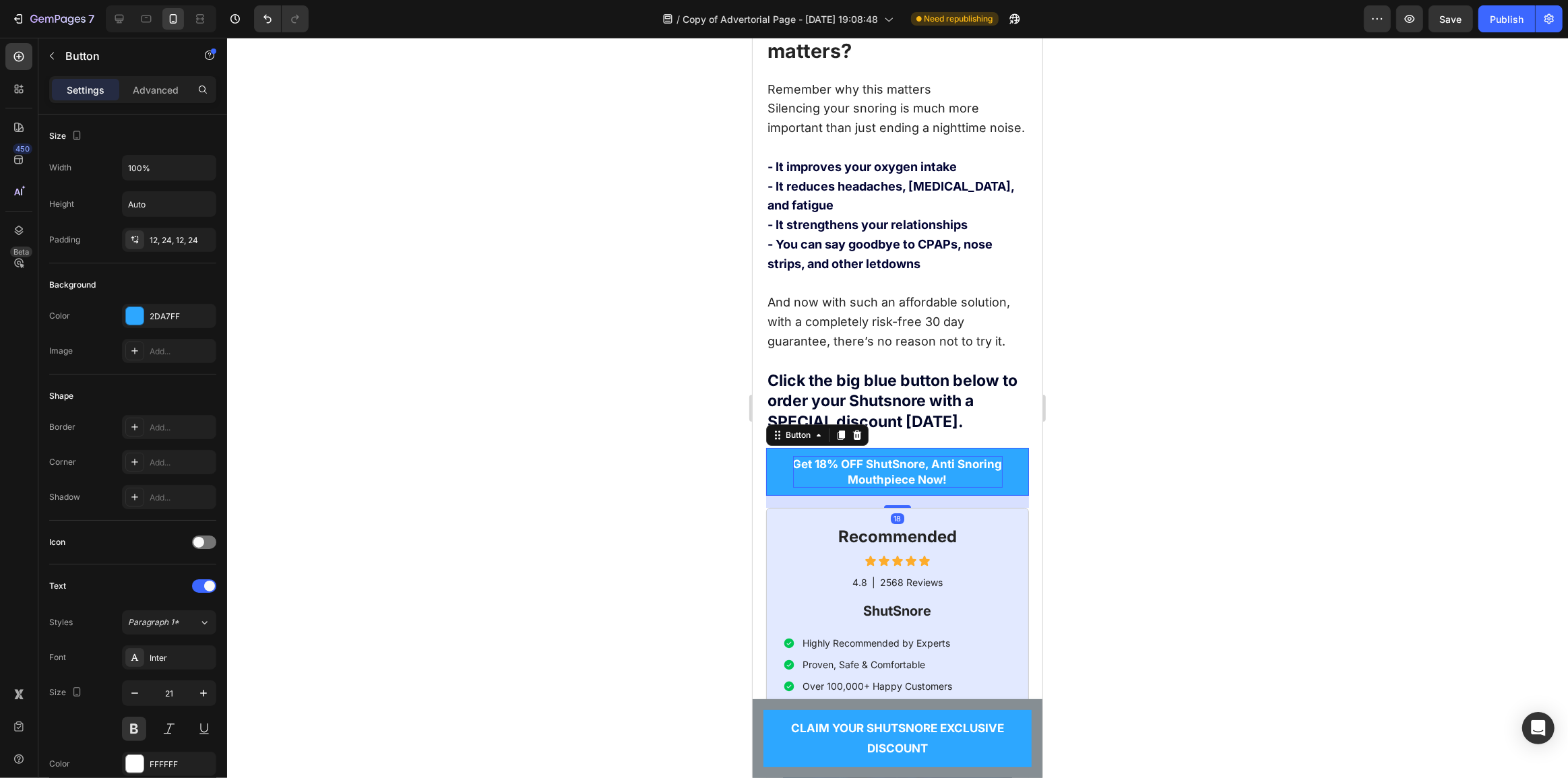
click at [886, 470] on span "Get 18% OFF ShutSnore, Anti Snoring" at bounding box center [897, 464] width 210 height 13
click at [900, 470] on span "Get 18% OFF ShutSnore, Anti Snoring" at bounding box center [897, 464] width 210 height 13
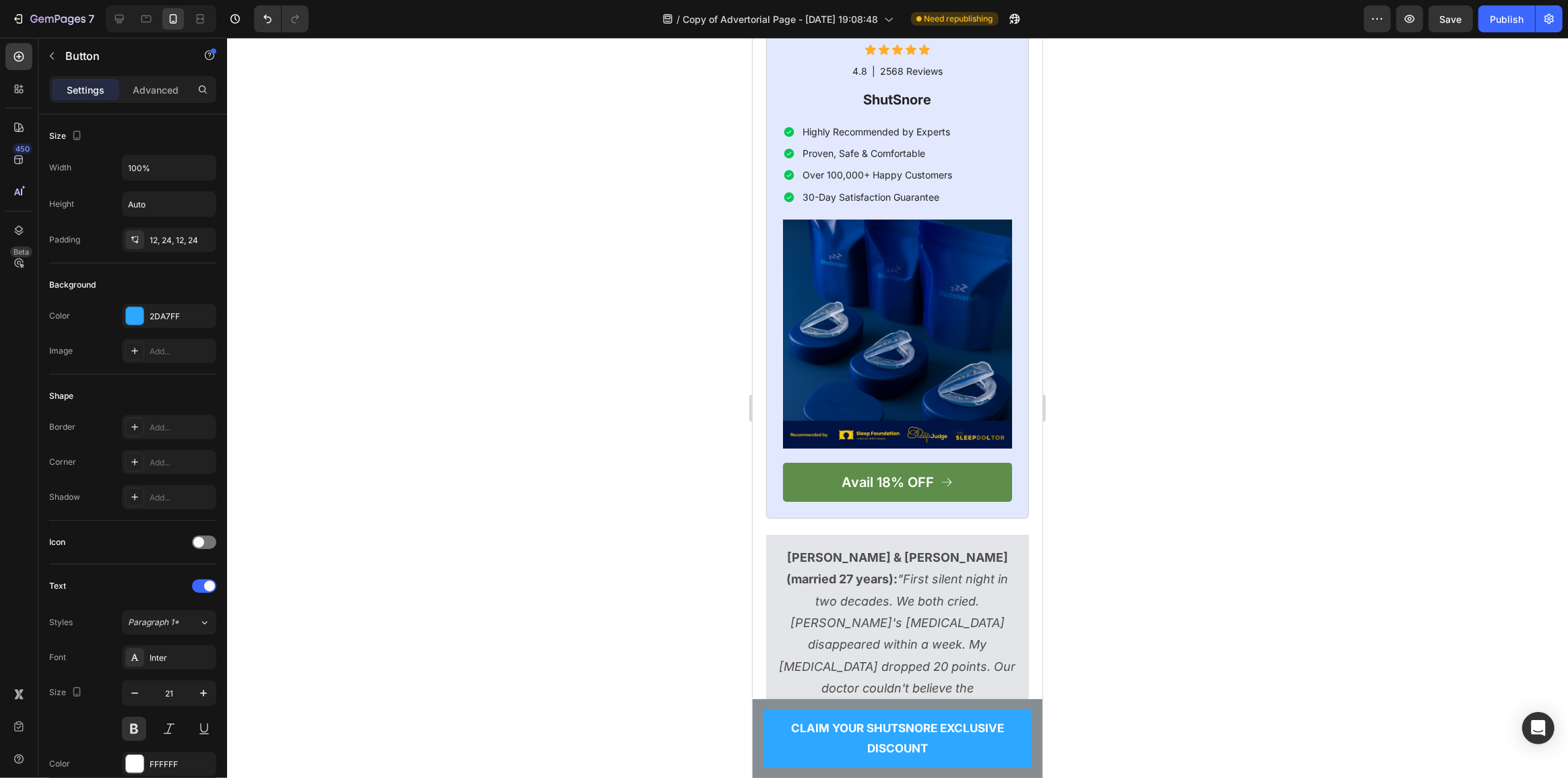
scroll to position [11782, 0]
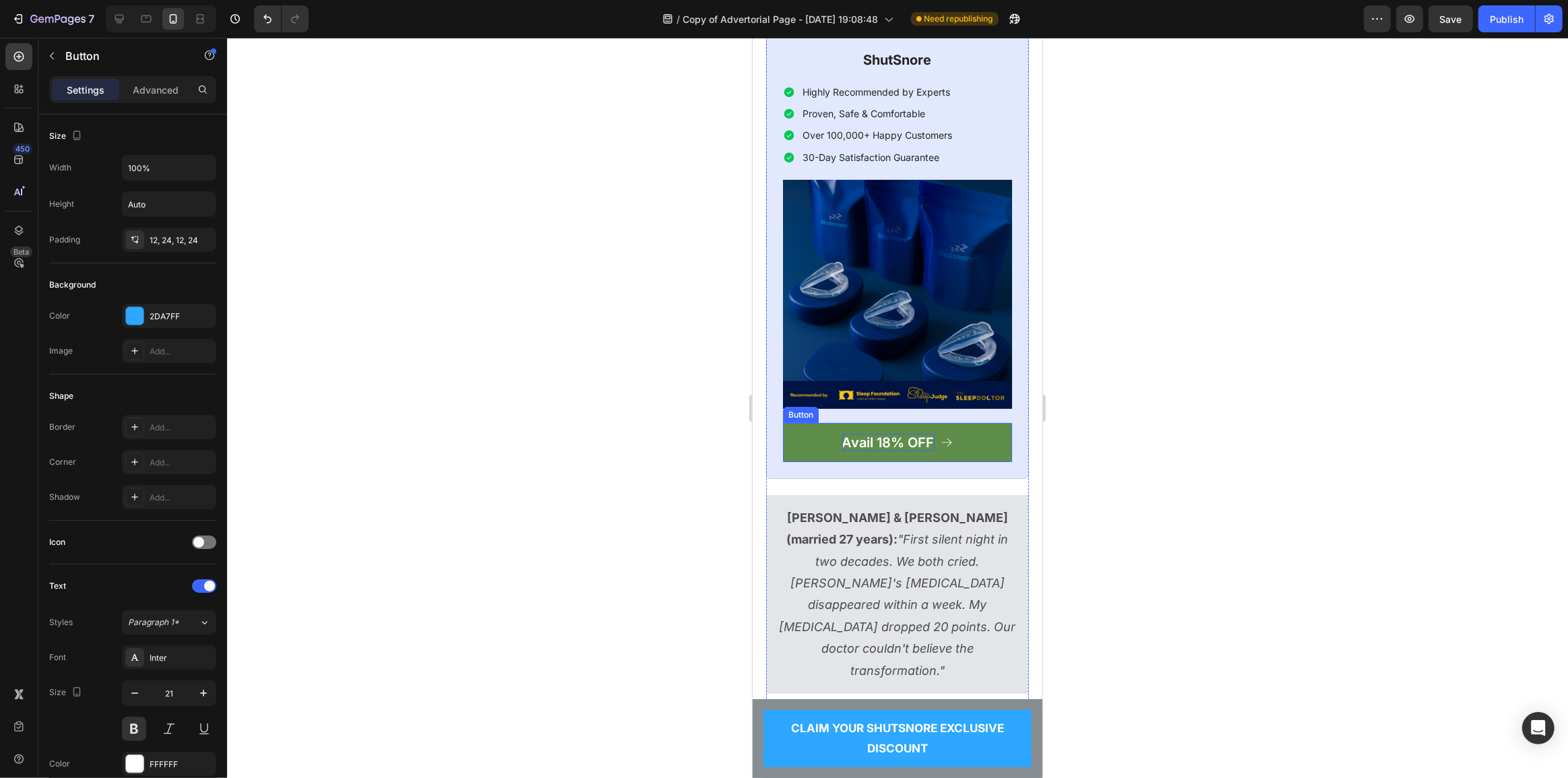
click at [895, 452] on p "Avail 18% OFF" at bounding box center [888, 442] width 92 height 18
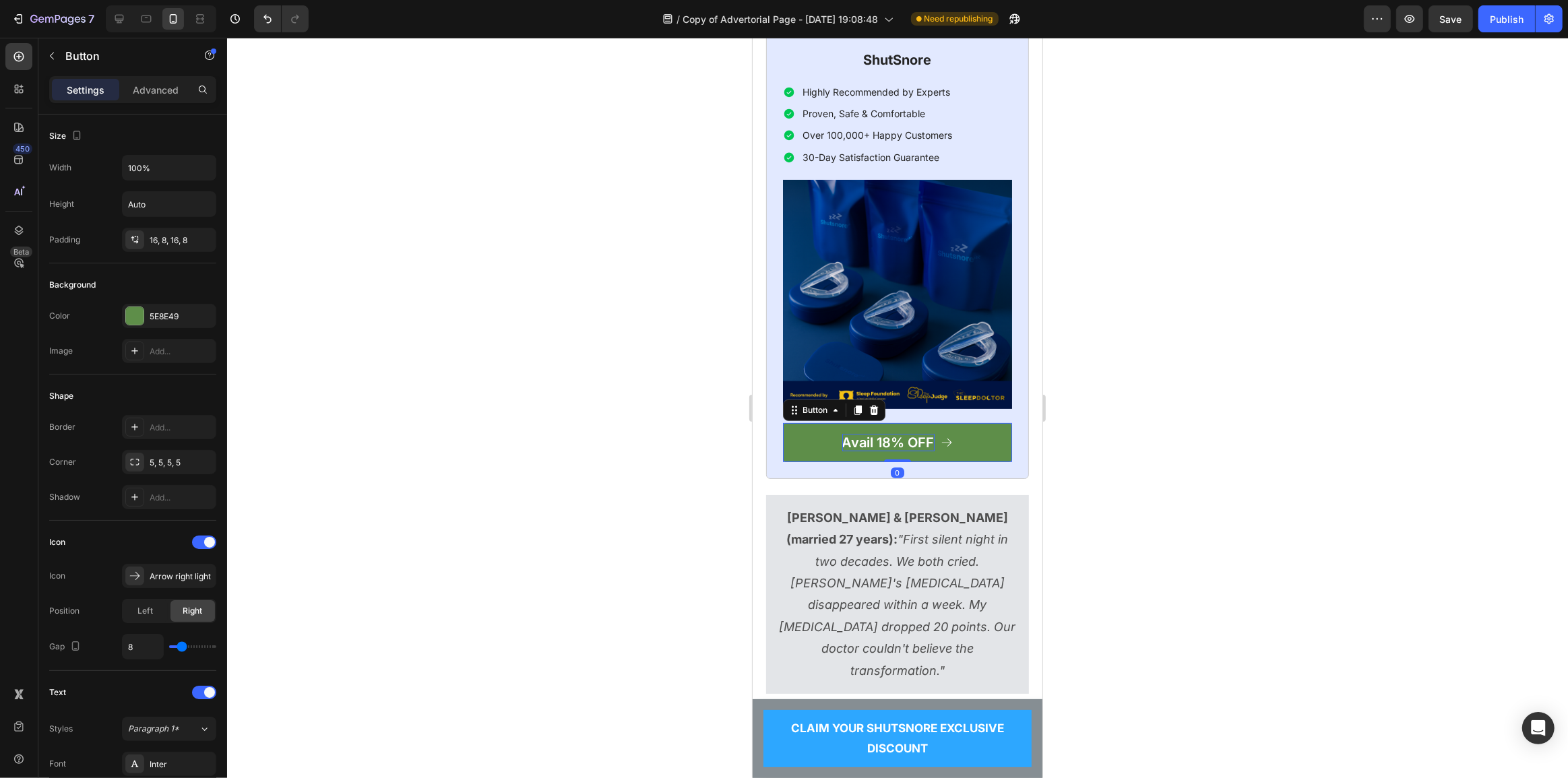
click at [885, 452] on p "Avail 18% OFF" at bounding box center [888, 442] width 92 height 18
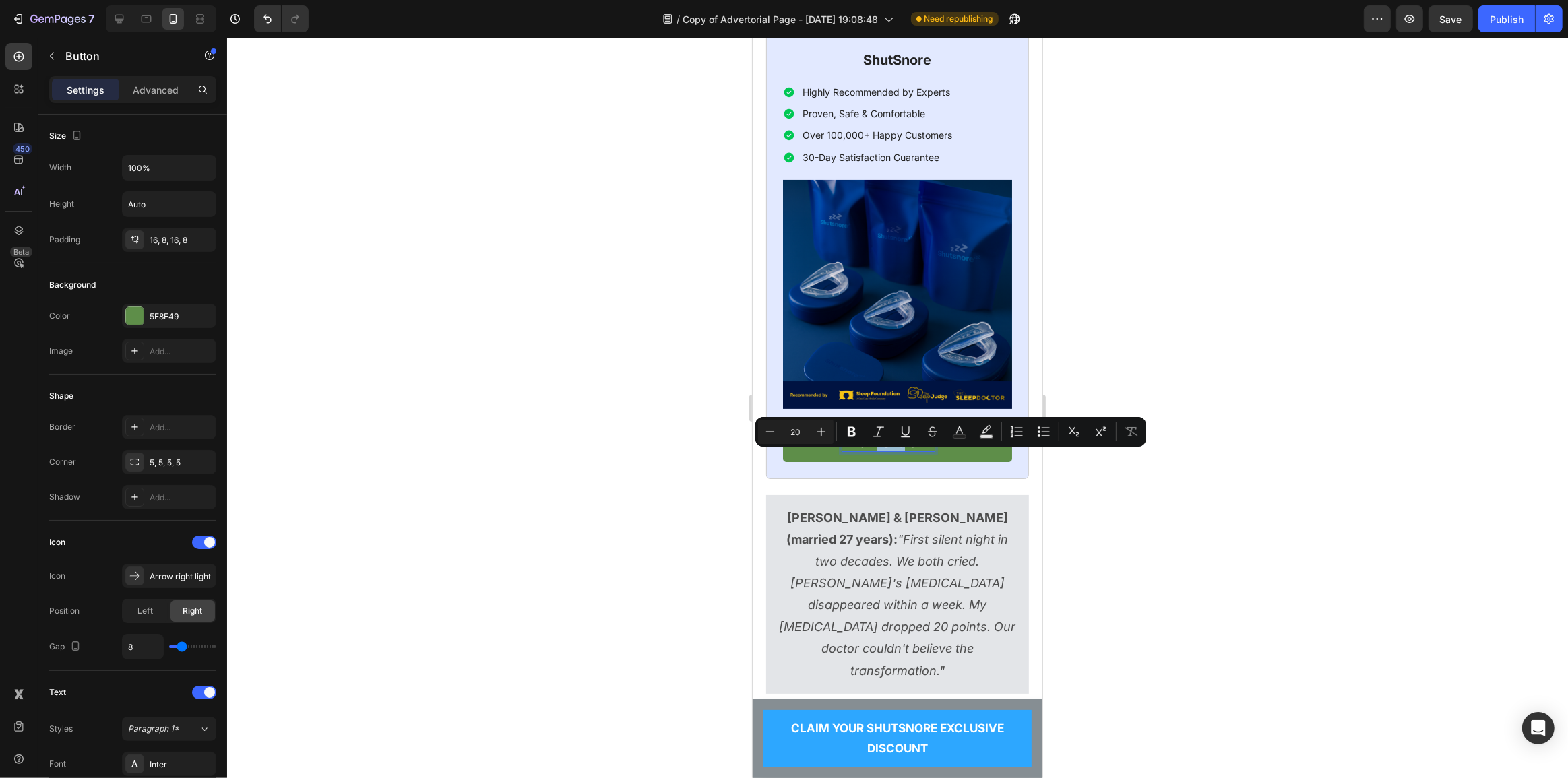
drag, startPoint x: 894, startPoint y: 458, endPoint x: 872, endPoint y: 466, distance: 23.4
click at [872, 452] on p "Avail 18% OFF" at bounding box center [888, 442] width 92 height 18
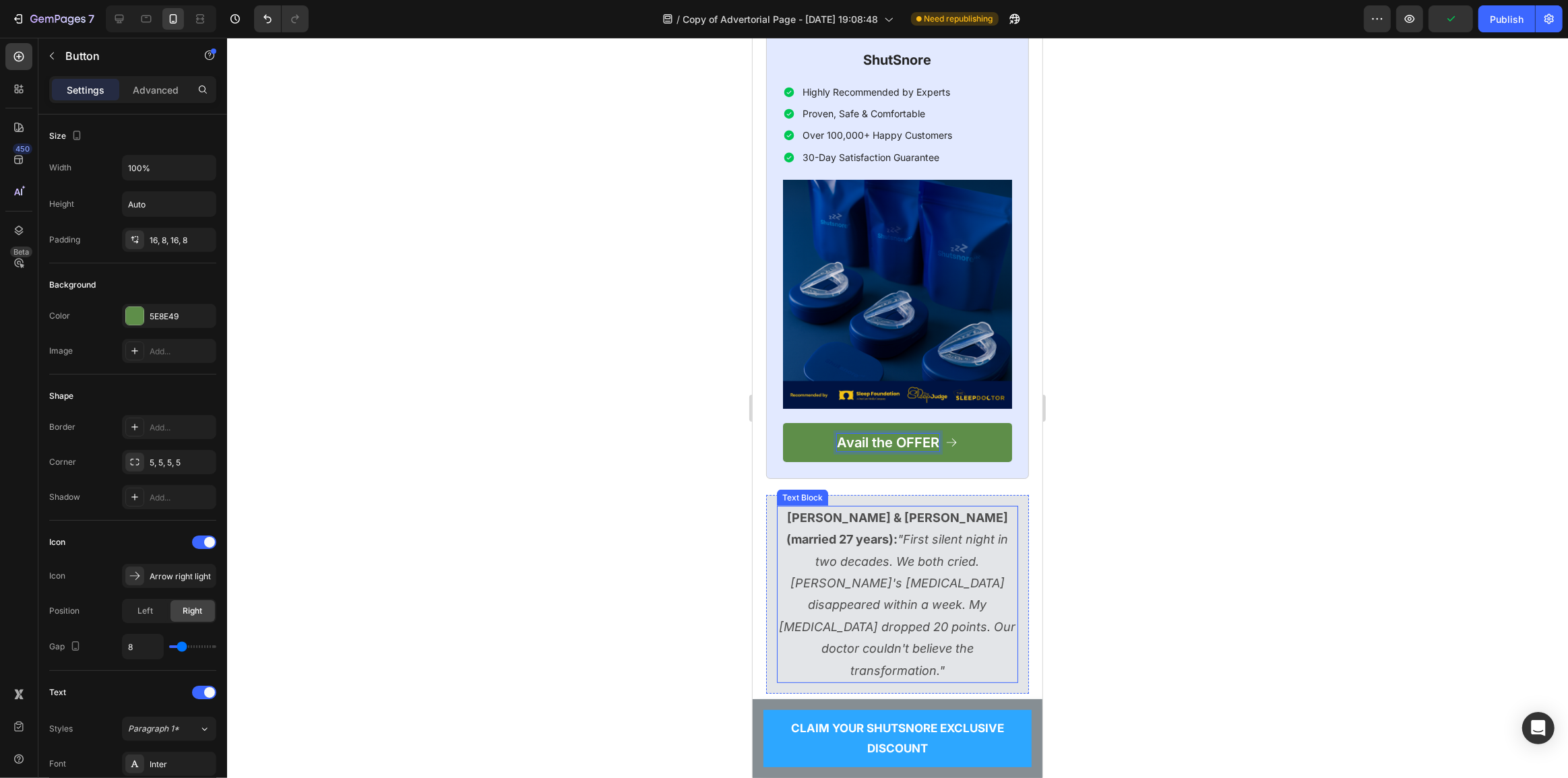
drag, startPoint x: 1002, startPoint y: 599, endPoint x: 953, endPoint y: 598, distance: 49.0
click at [1002, 599] on p "[PERSON_NAME] & [PERSON_NAME] (married 27 years): "First silent night in two de…" at bounding box center [896, 594] width 238 height 174
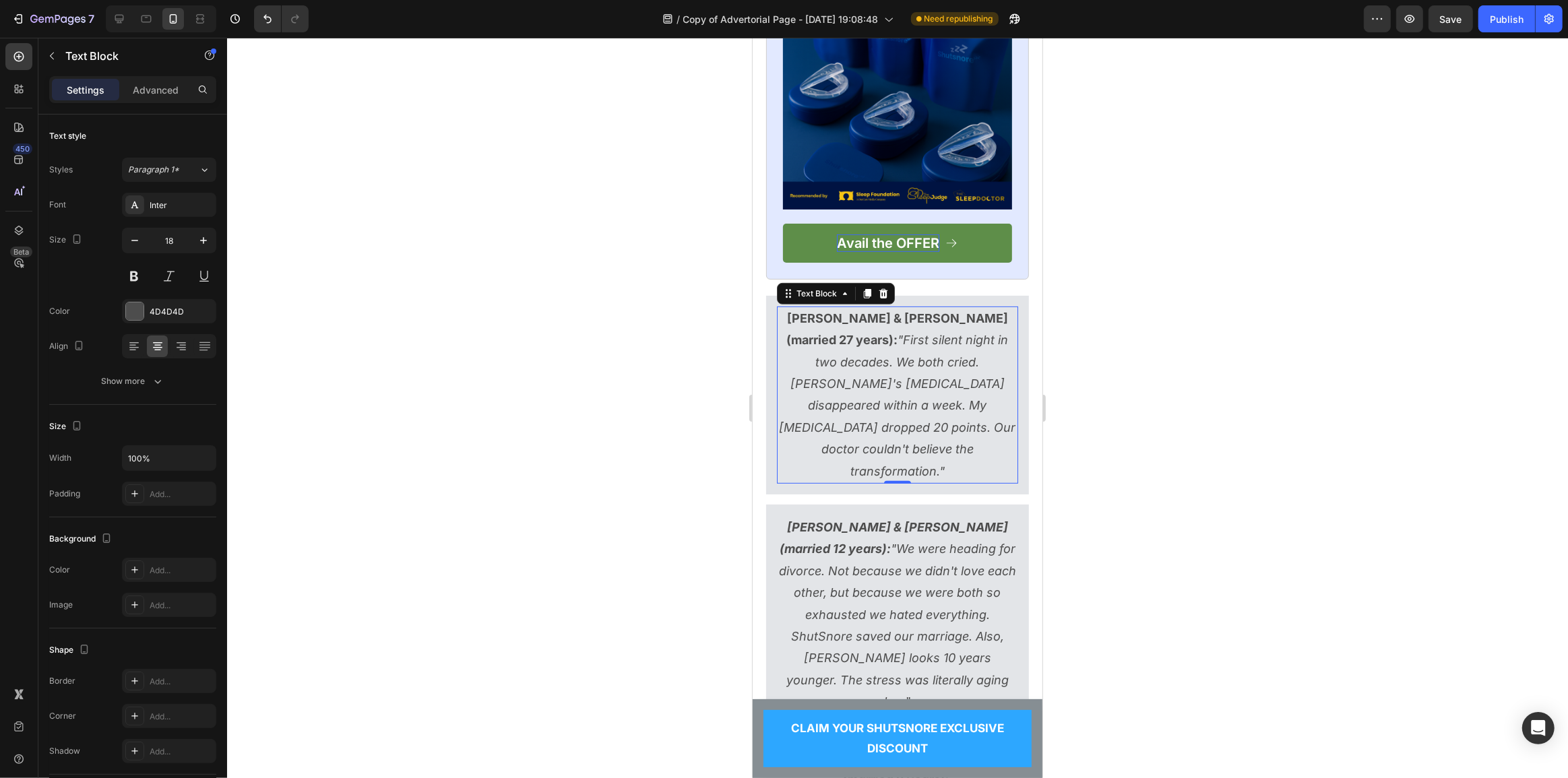
scroll to position [11308, 0]
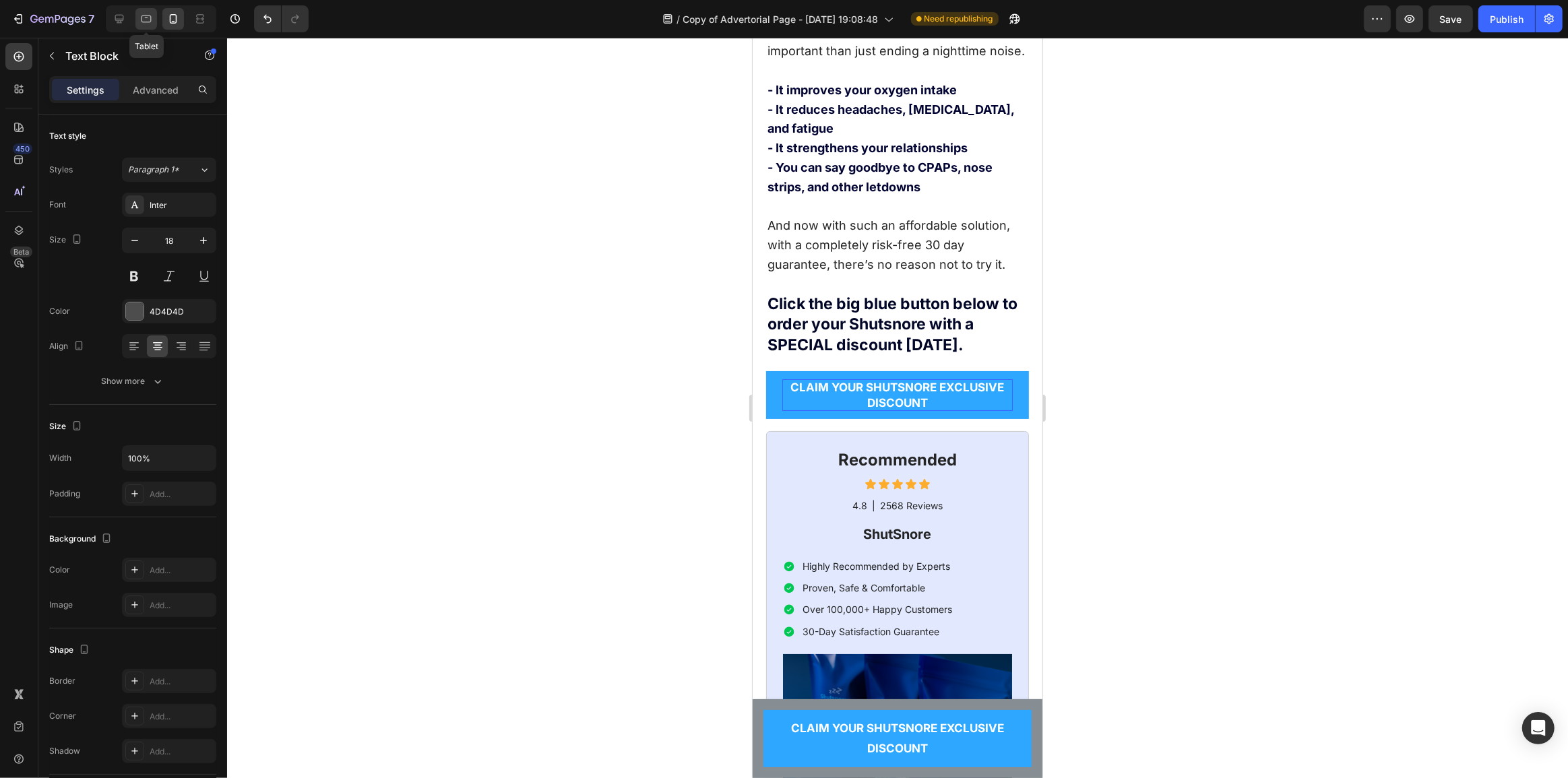
click at [148, 14] on icon at bounding box center [146, 19] width 13 height 13
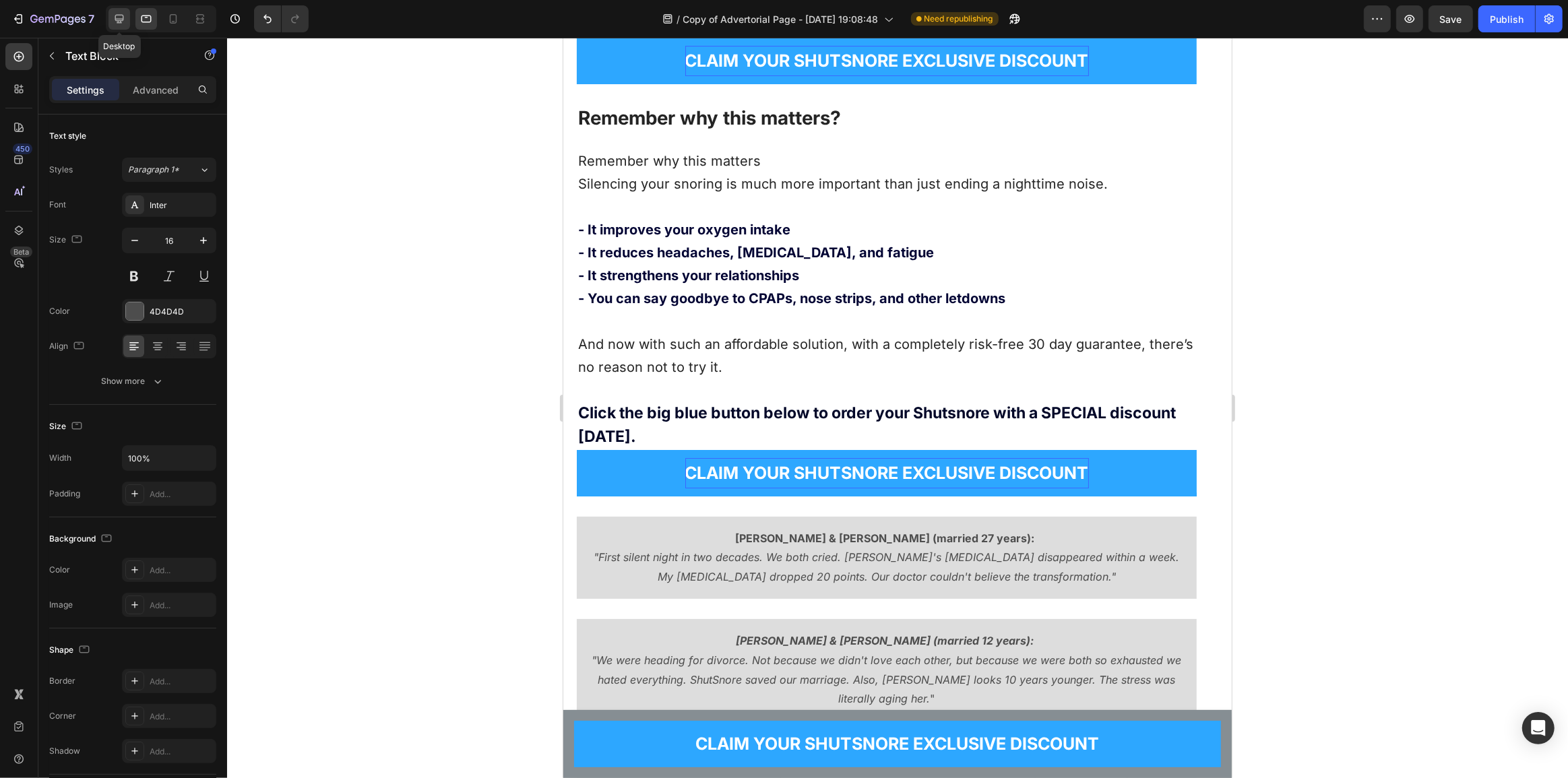
click at [122, 16] on icon at bounding box center [120, 19] width 13 height 13
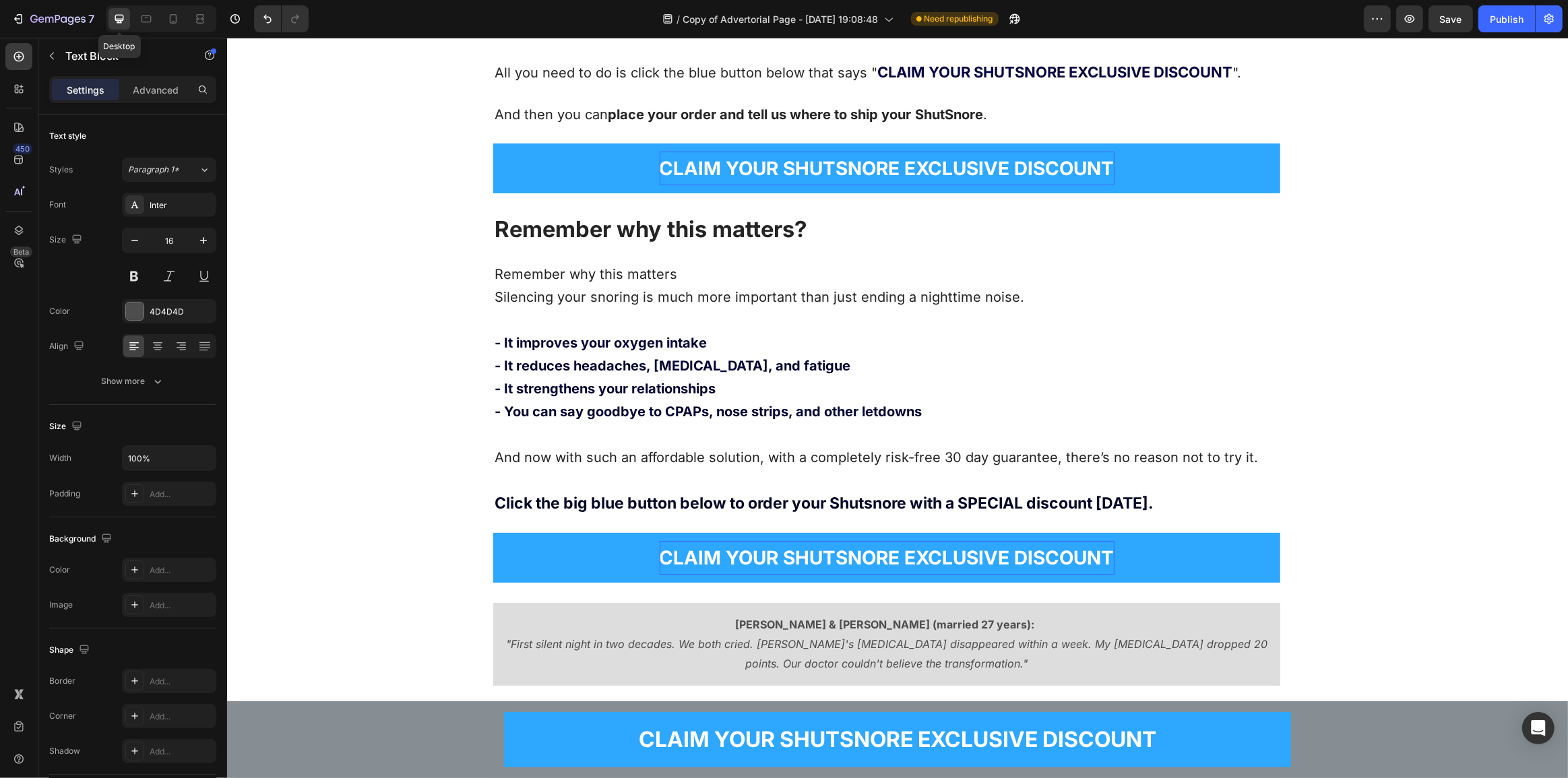
scroll to position [11038, 0]
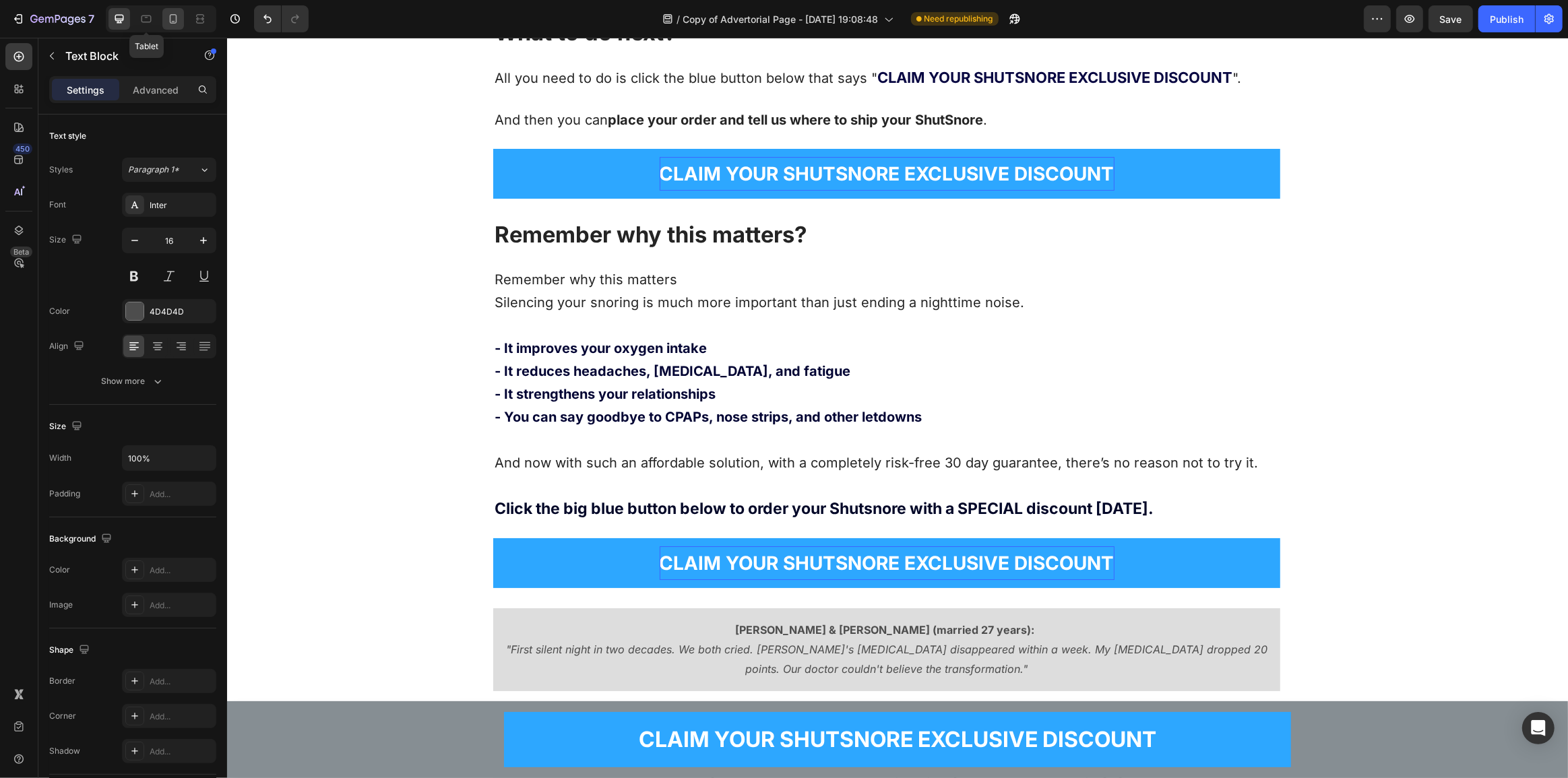
drag, startPoint x: 136, startPoint y: 15, endPoint x: 163, endPoint y: 24, distance: 28.5
click at [136, 17] on div at bounding box center [146, 19] width 22 height 22
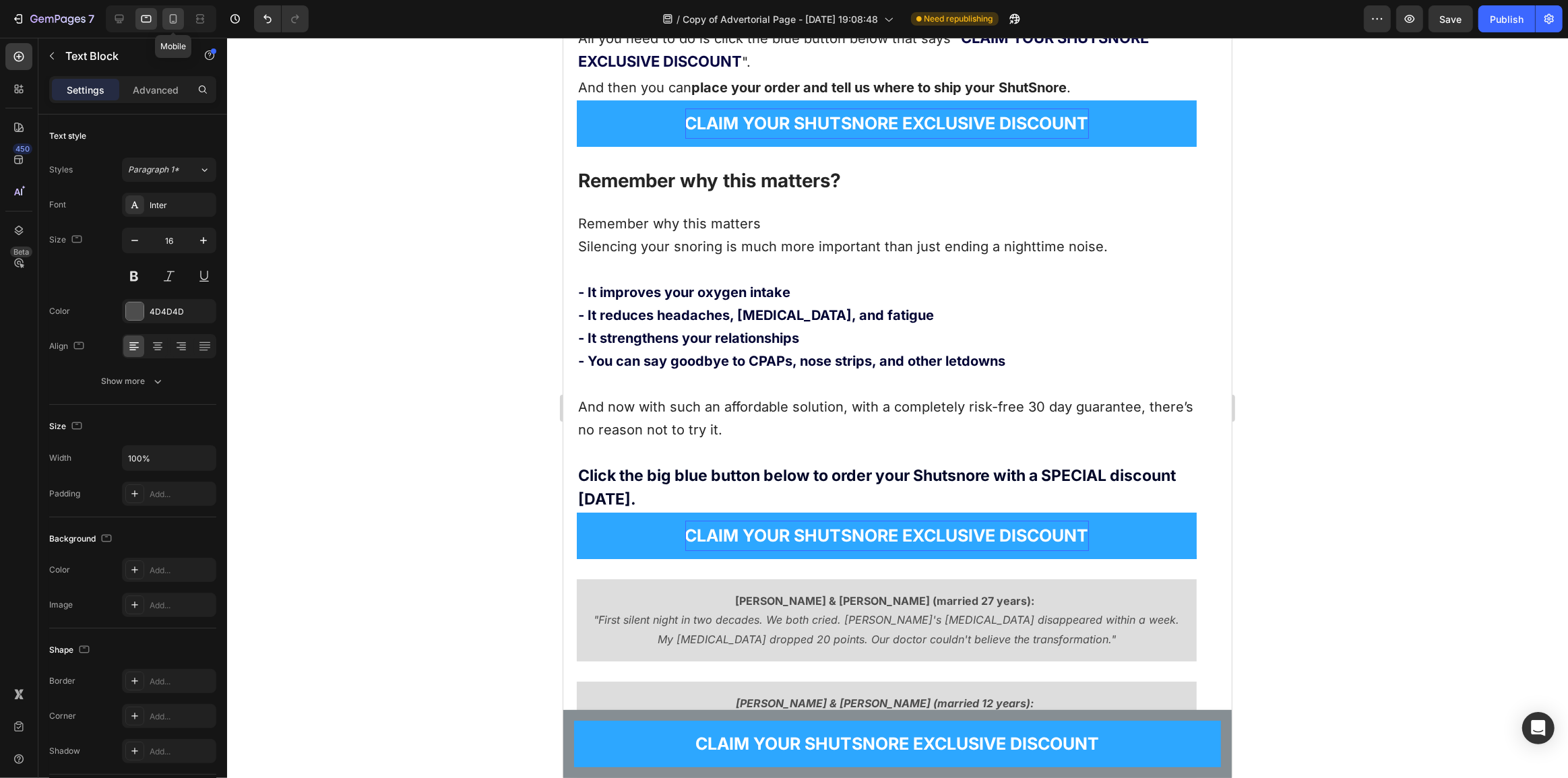
click at [175, 22] on icon at bounding box center [173, 19] width 13 height 13
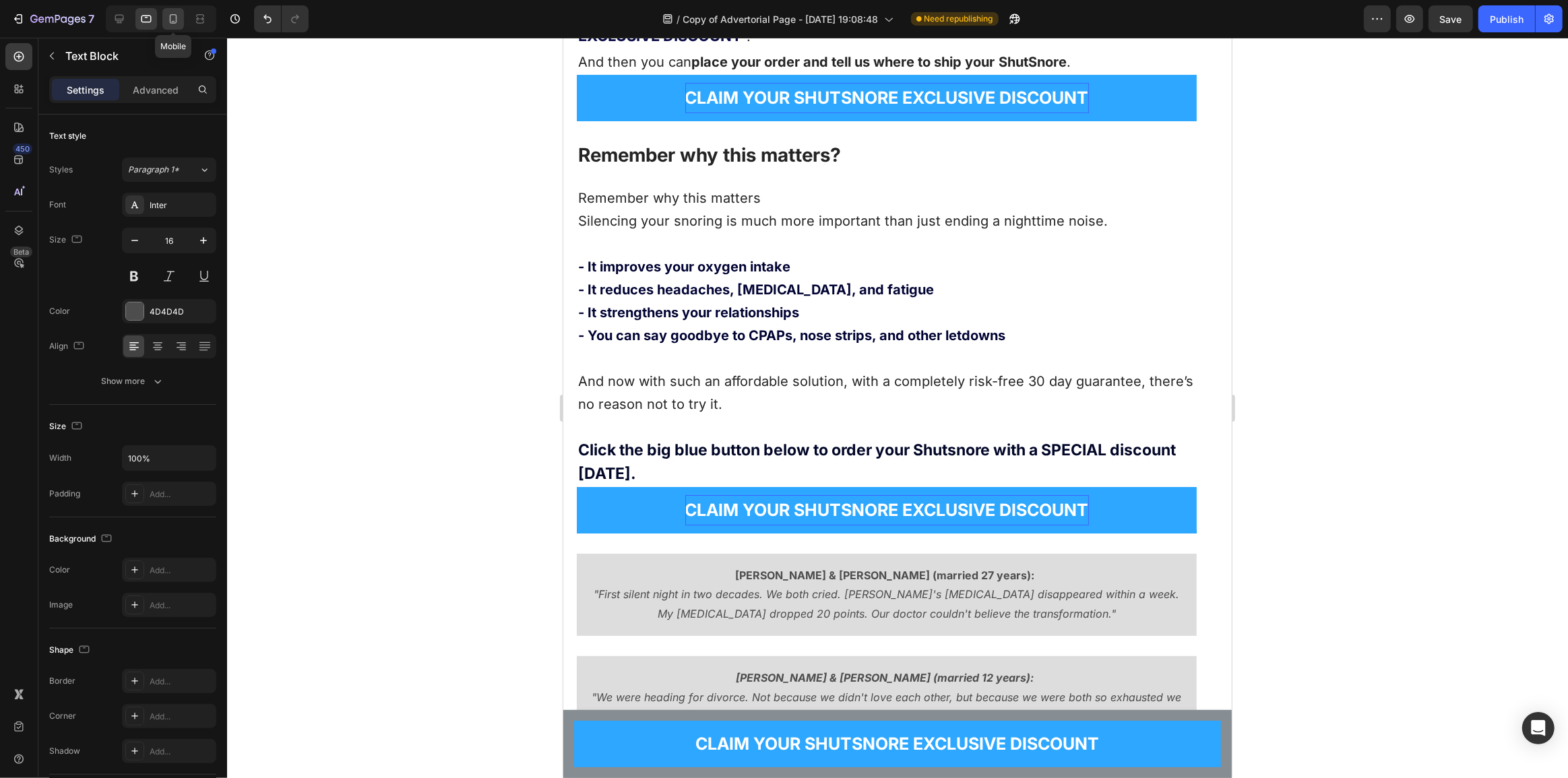
type input "18"
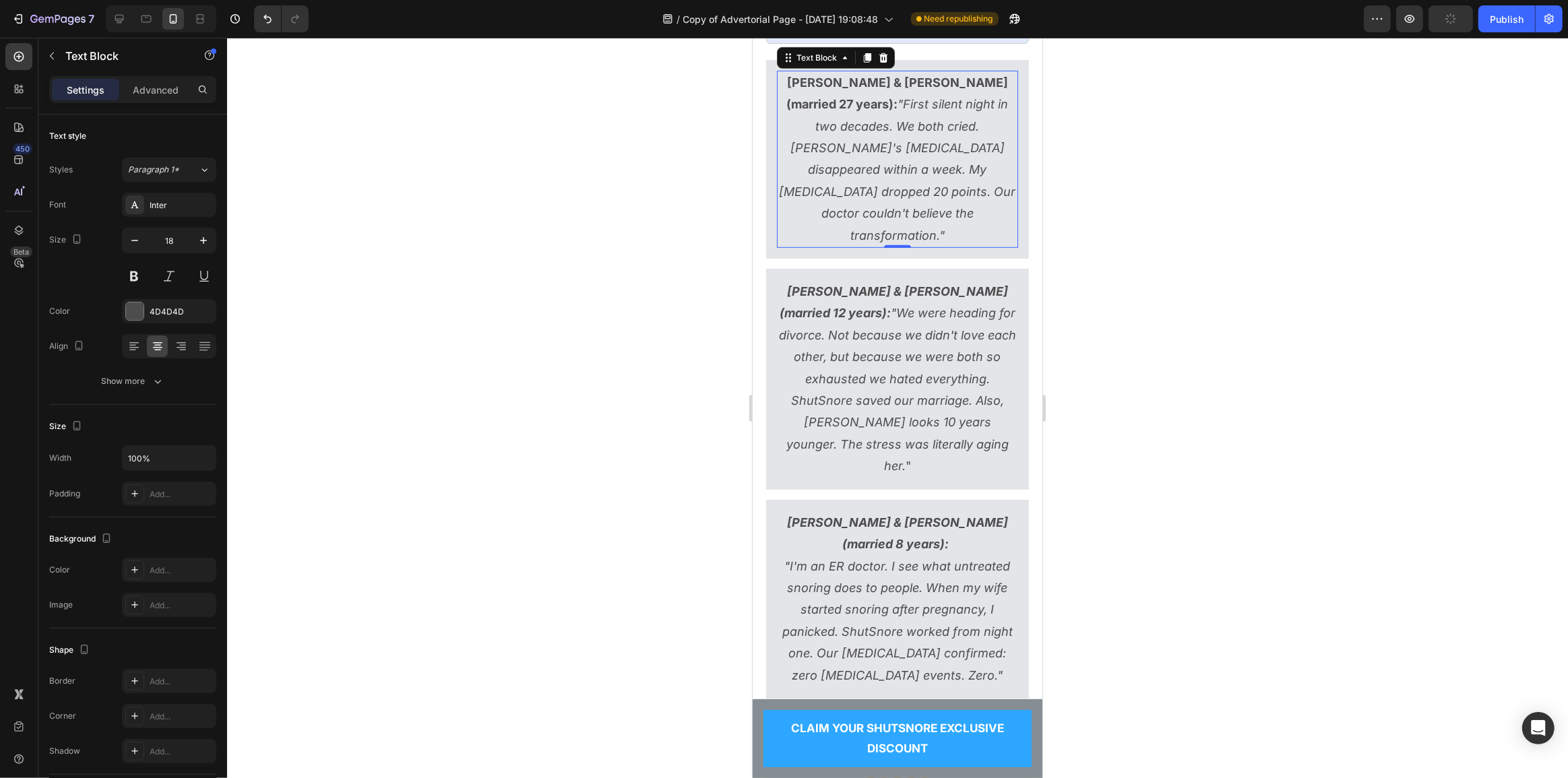
scroll to position [12221, 0]
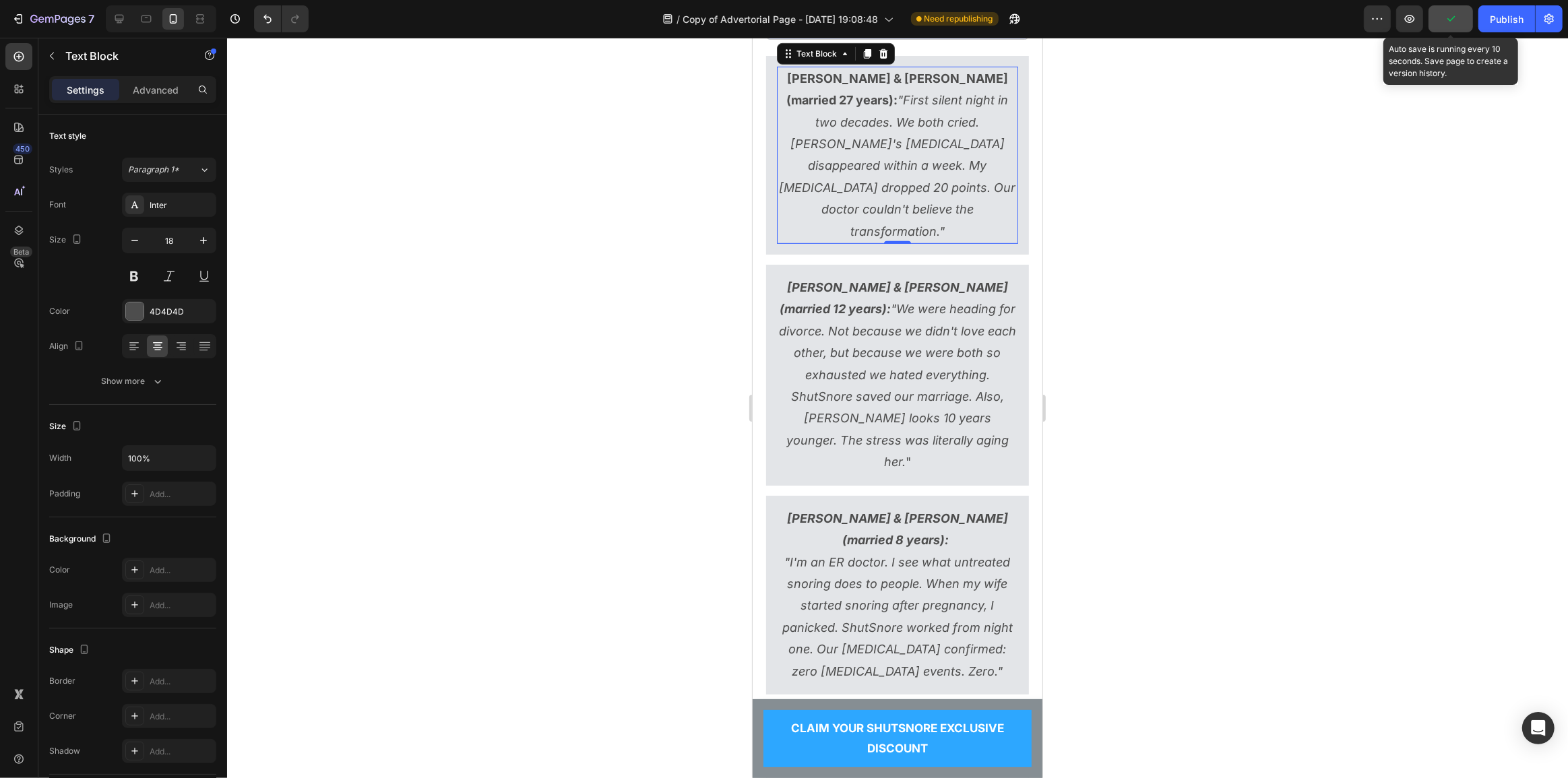
click at [1454, 22] on icon "button" at bounding box center [1450, 19] width 13 height 13
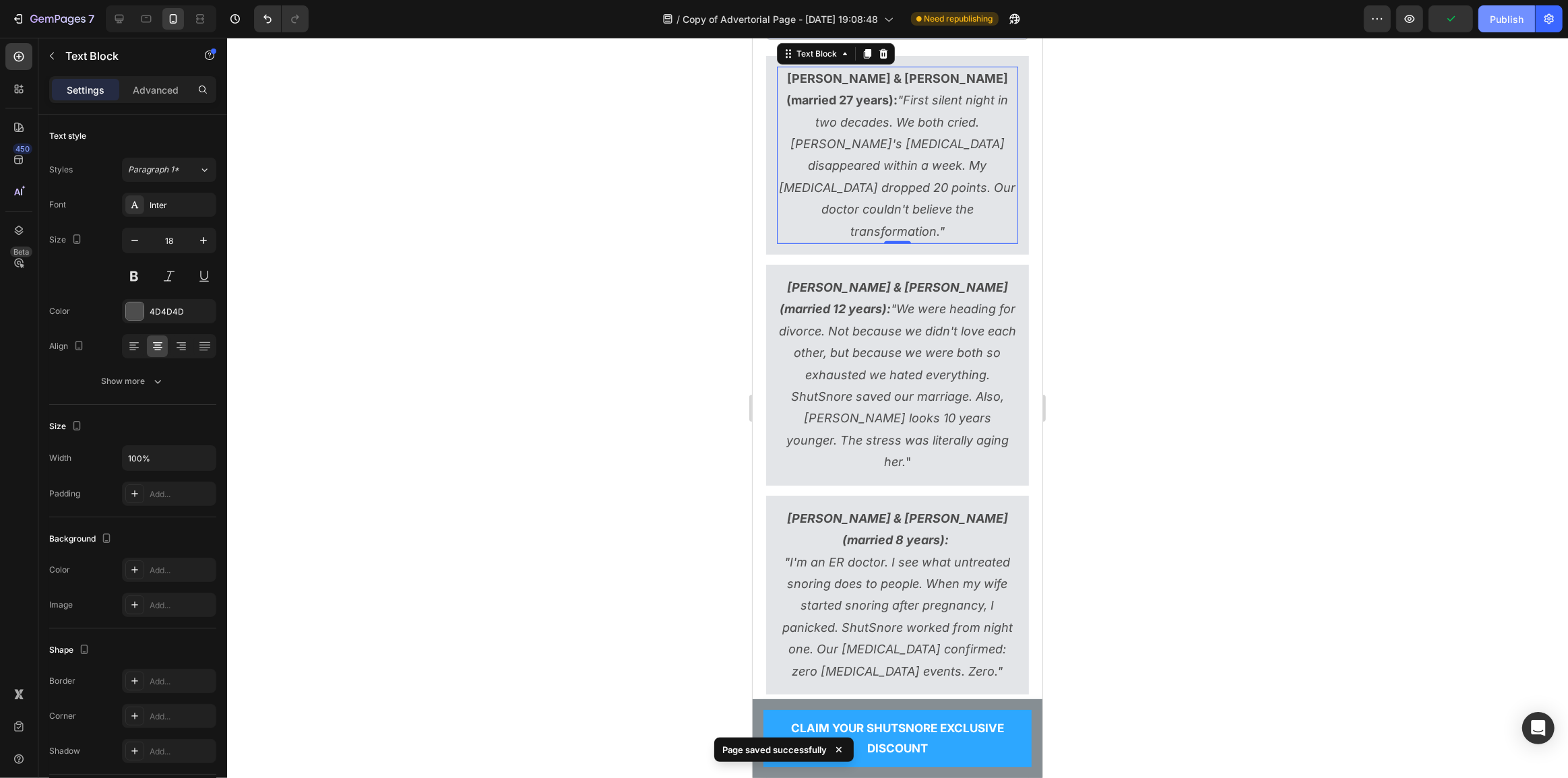
click at [1523, 26] on button "Publish" at bounding box center [1506, 19] width 56 height 27
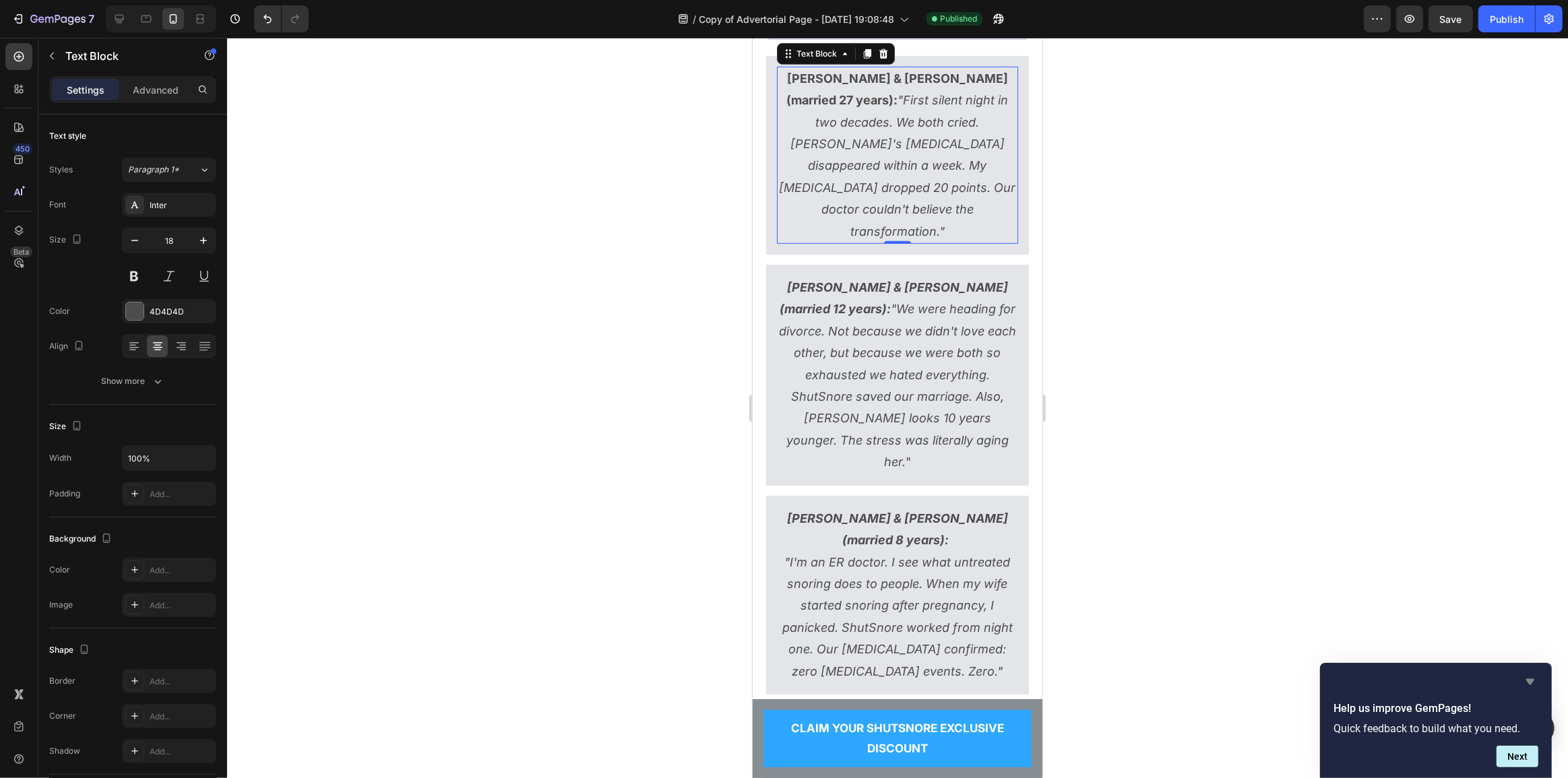
click at [1534, 681] on icon "Hide survey" at bounding box center [1529, 681] width 16 height 16
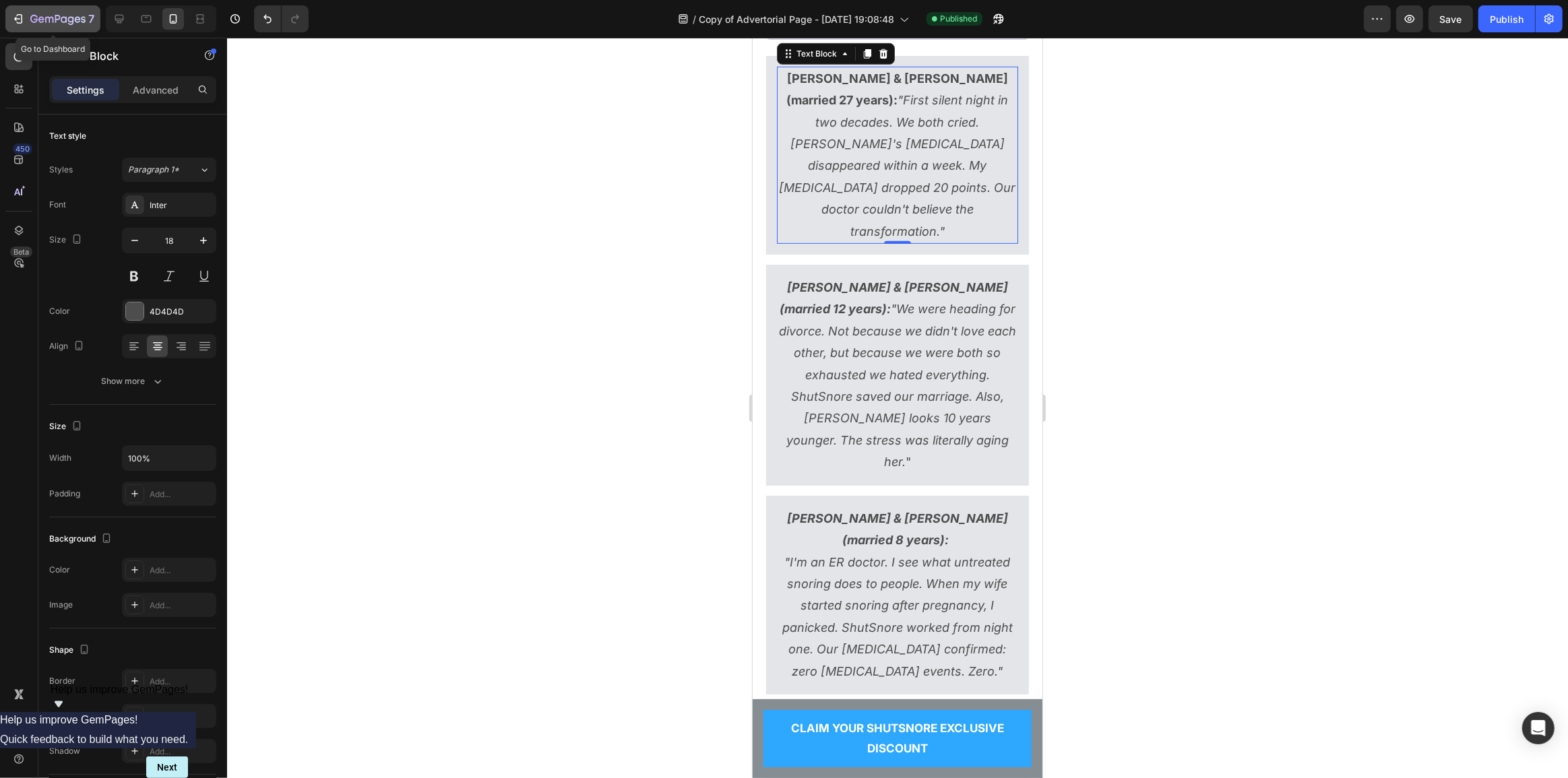
click at [15, 17] on icon "button" at bounding box center [17, 19] width 6 height 4
